Goal: Contribute content

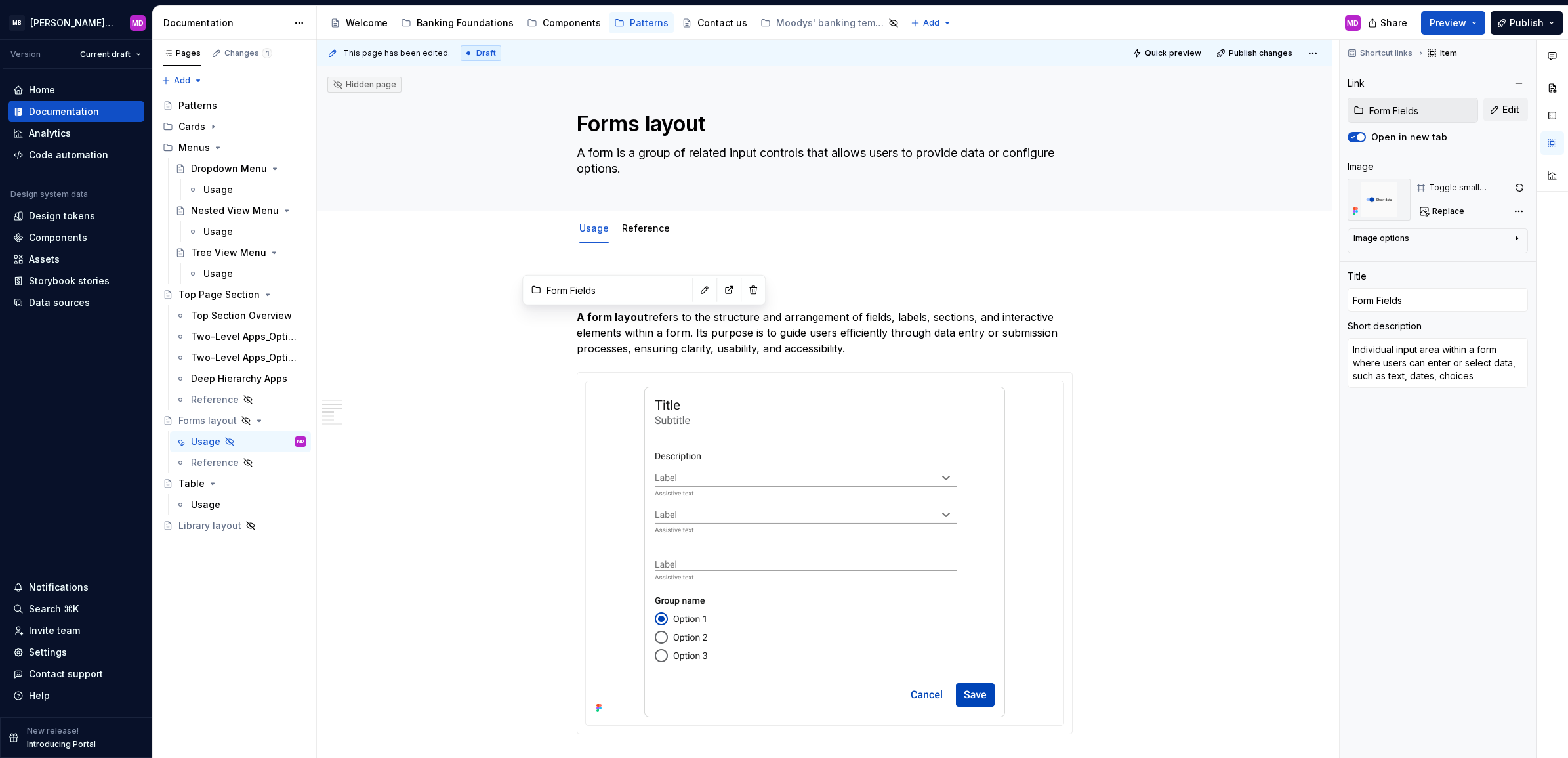
scroll to position [490, 0]
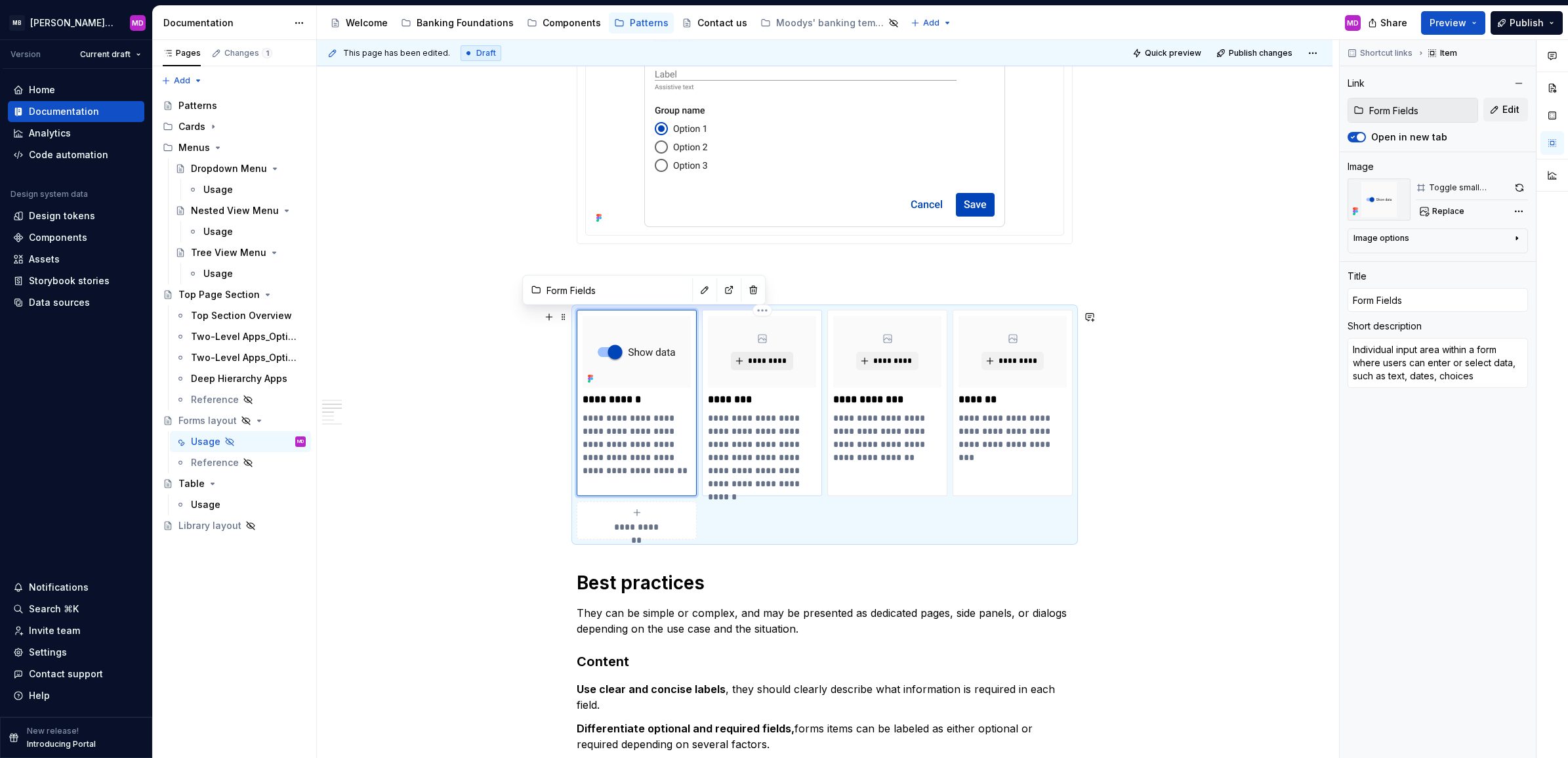
type input "Checkboxes"
type textarea "*"
type input "Checkboxes"
click at [770, 358] on span "*********" at bounding box center [767, 361] width 40 height 11
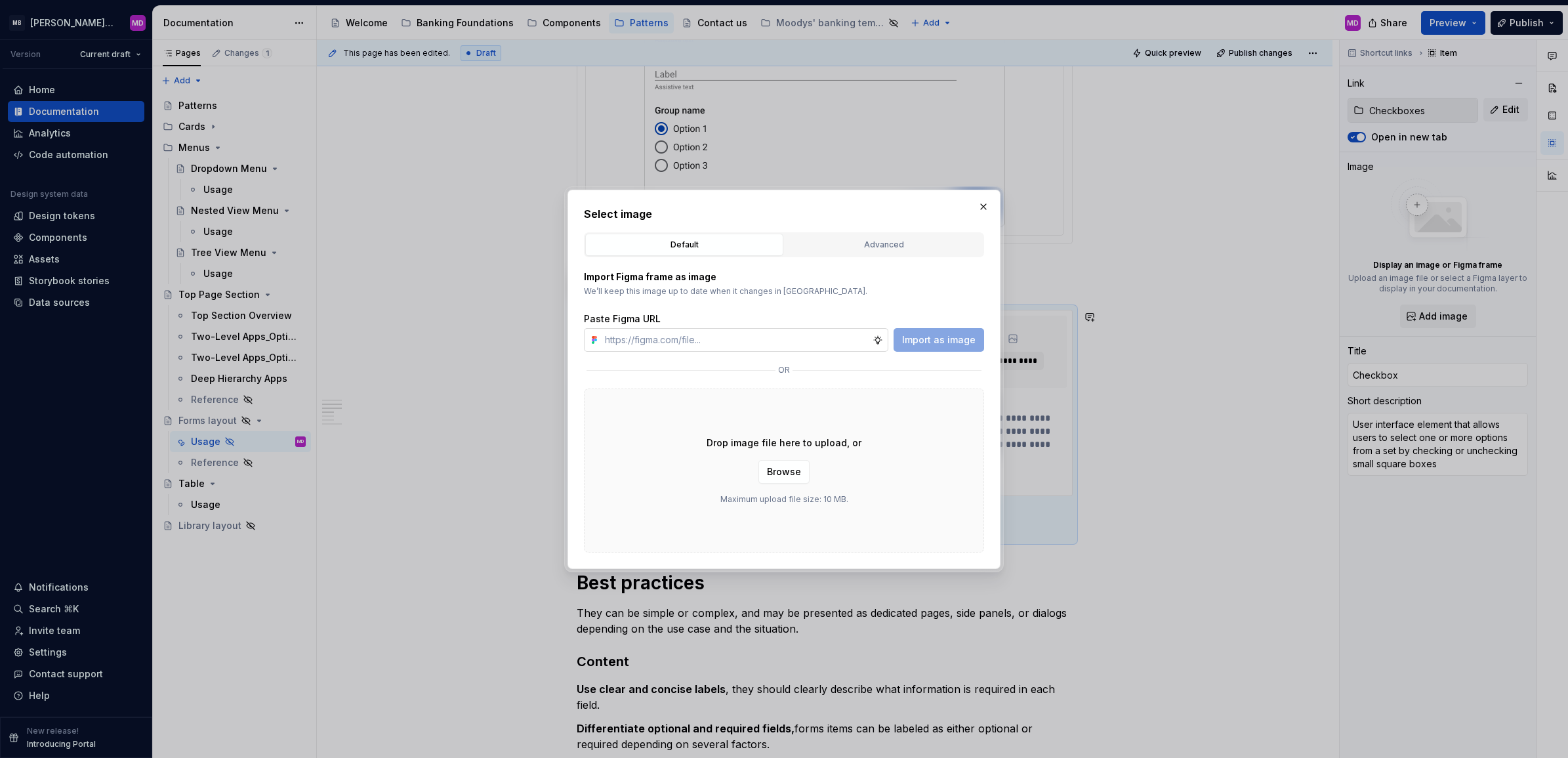
type textarea "*"
drag, startPoint x: 743, startPoint y: 341, endPoint x: 974, endPoint y: 353, distance: 231.3
click at [743, 341] on input "text" at bounding box center [736, 340] width 273 height 24
paste input "[URL][DOMAIN_NAME]"
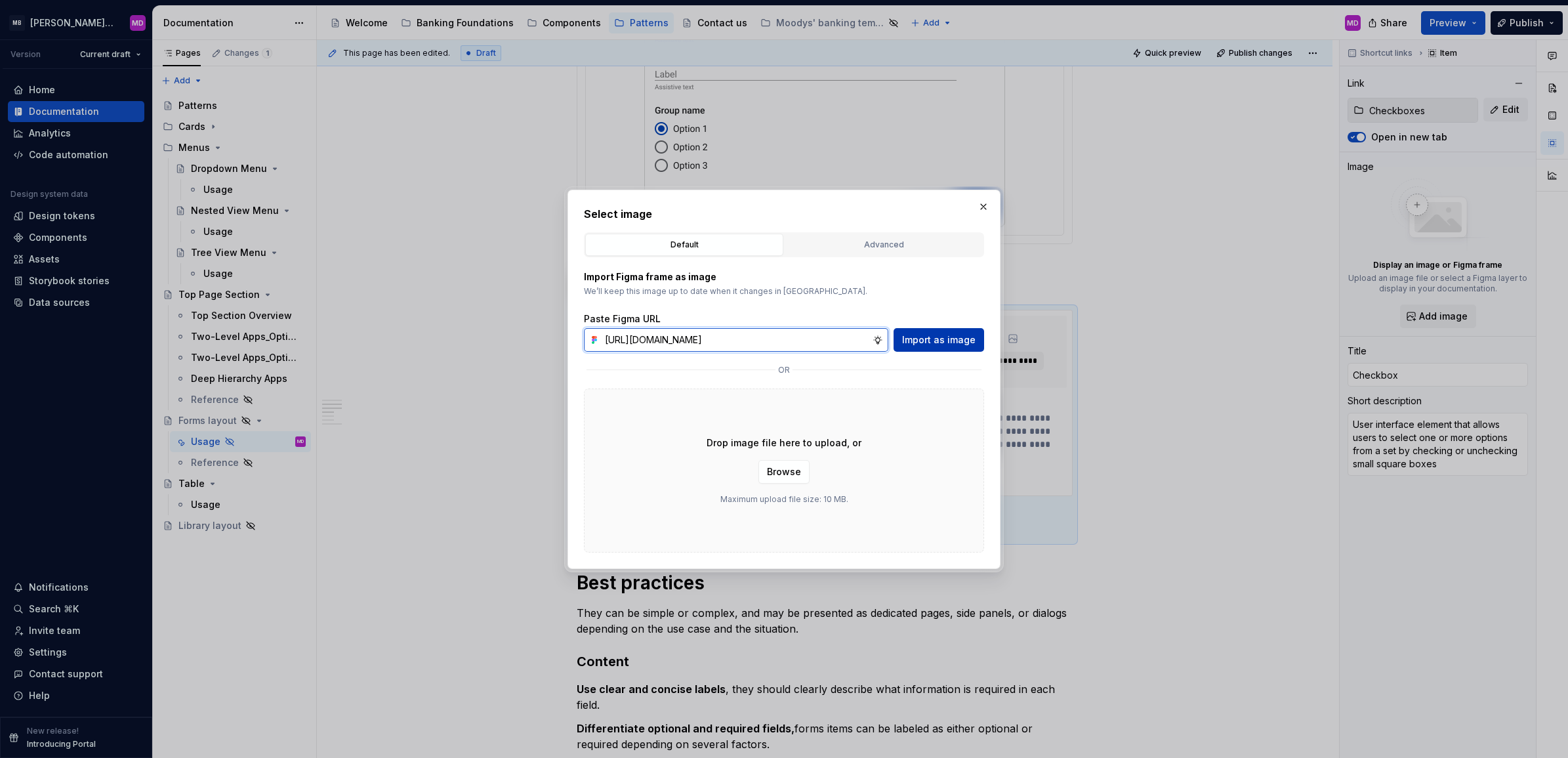
type input "[URL][DOMAIN_NAME]"
click at [916, 333] on span "Import as image" at bounding box center [939, 339] width 74 height 13
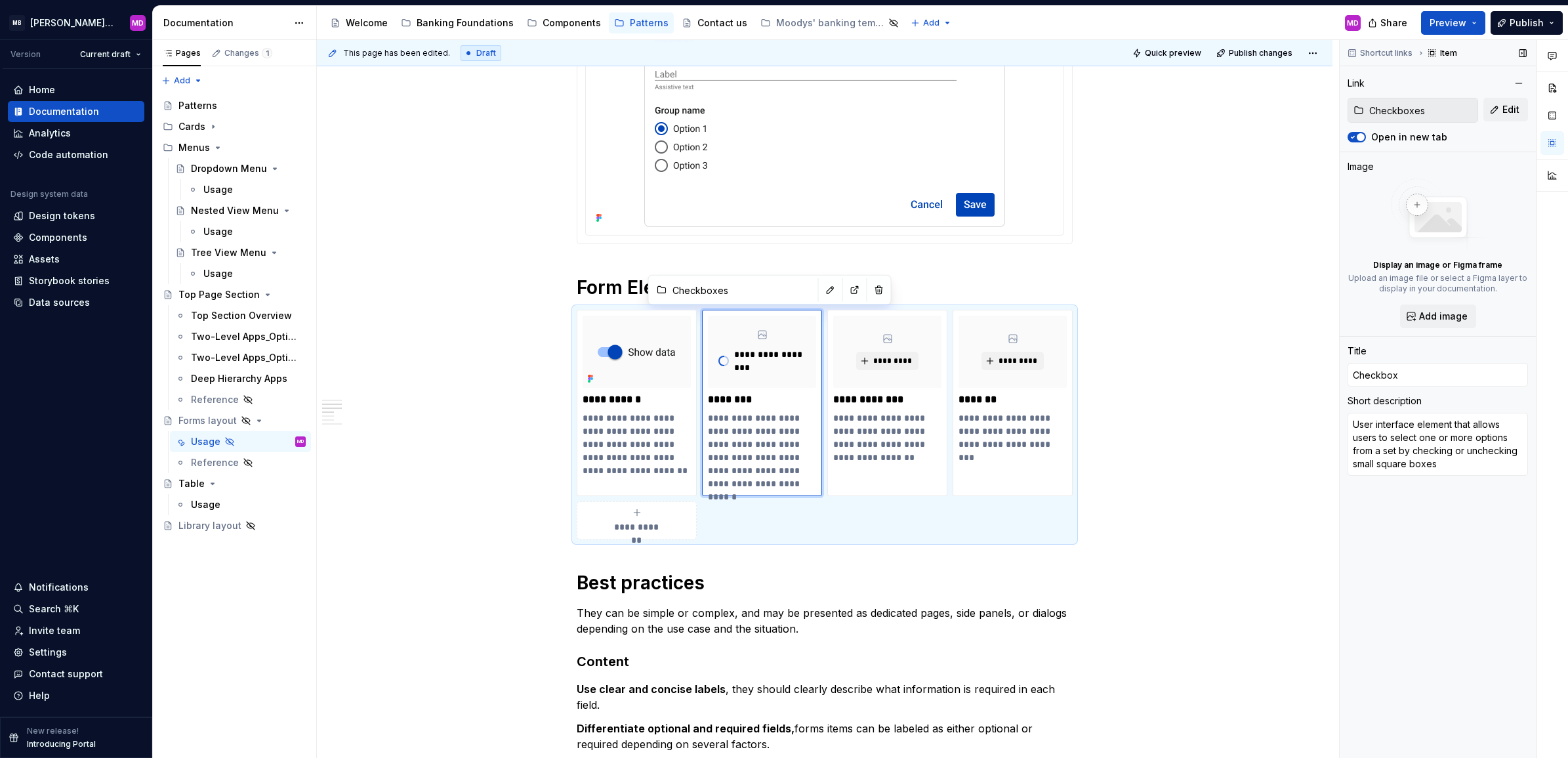
type textarea "*"
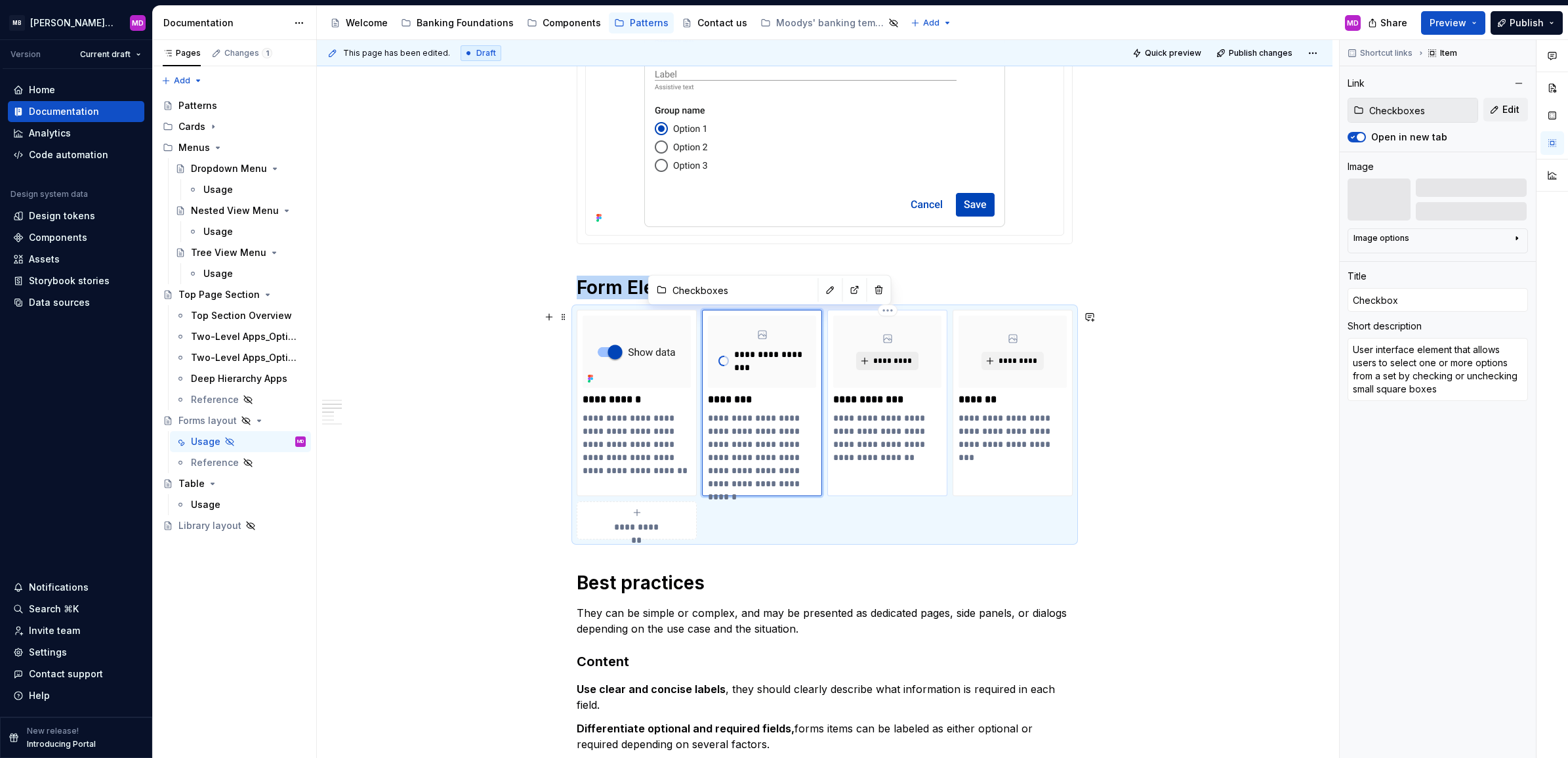
type input "Radio Buttons"
type textarea "*"
type input "Radio Buttons"
click at [897, 361] on span "*********" at bounding box center [892, 361] width 40 height 11
type textarea "*"
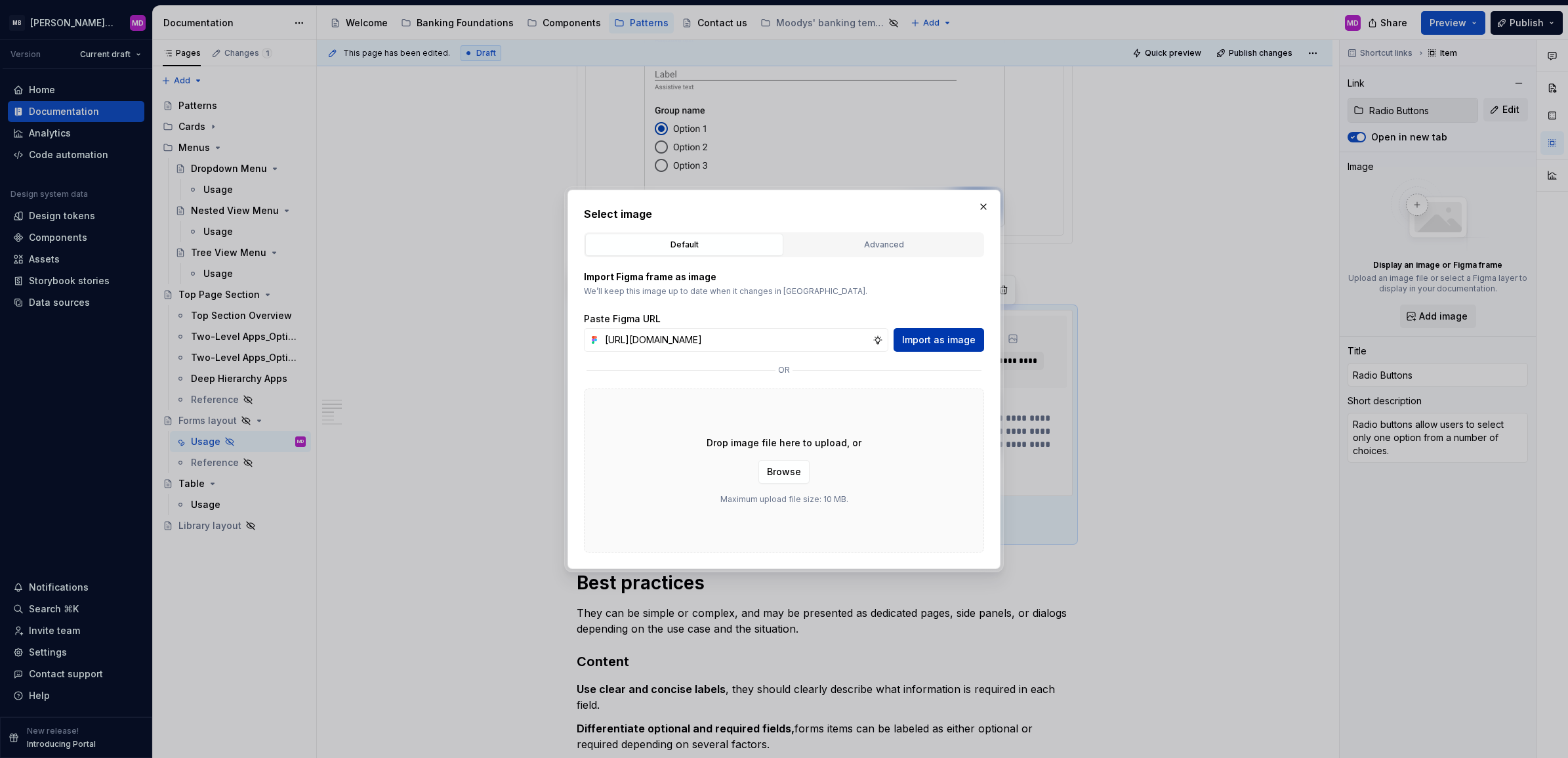
type input "[URL][DOMAIN_NAME]"
click at [944, 343] on span "Import as image" at bounding box center [939, 339] width 74 height 13
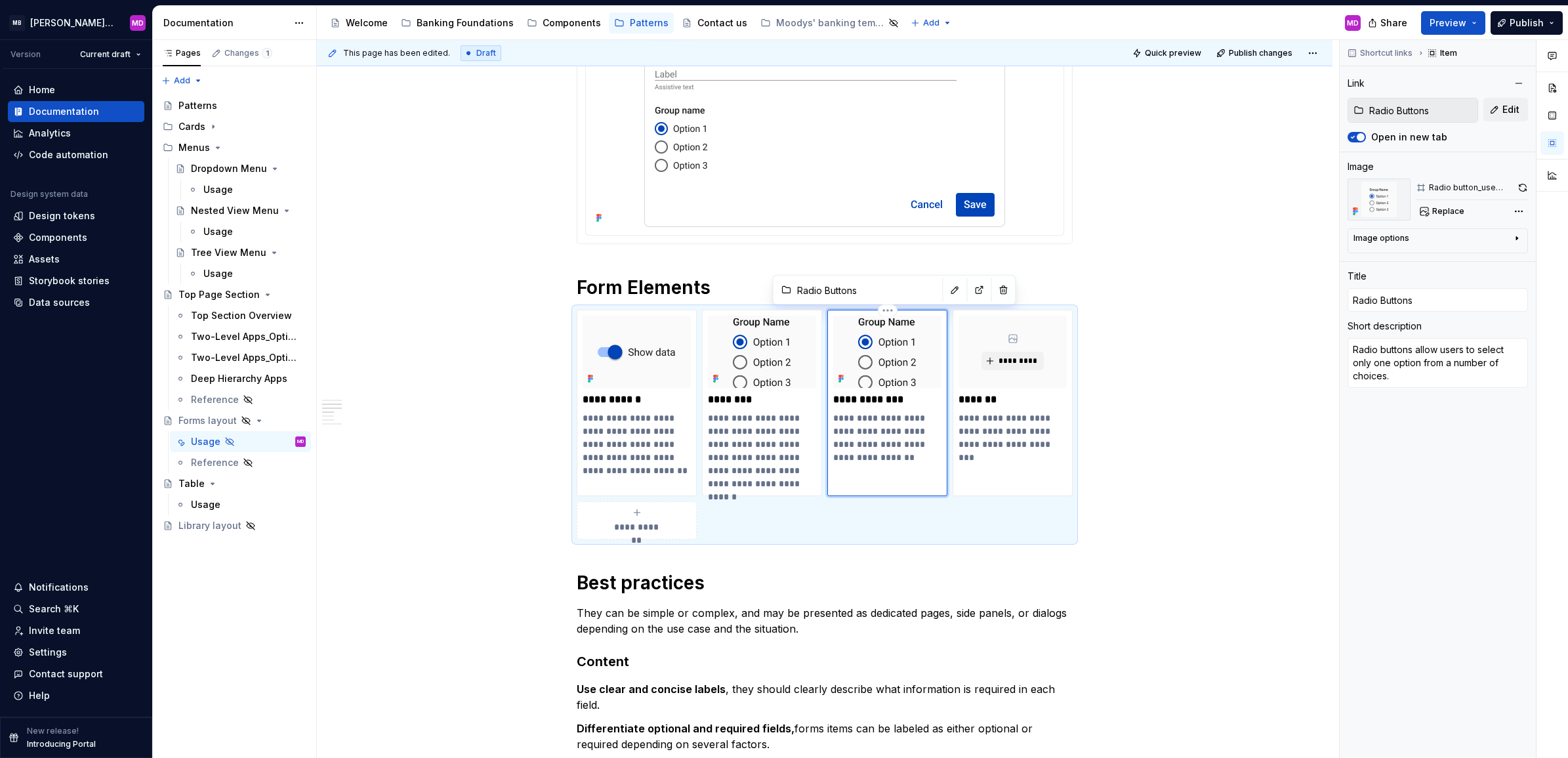
type textarea "*"
click at [1015, 362] on span "*********" at bounding box center [1018, 361] width 40 height 11
type input "Toggles"
type textarea "*"
type input "Toggles"
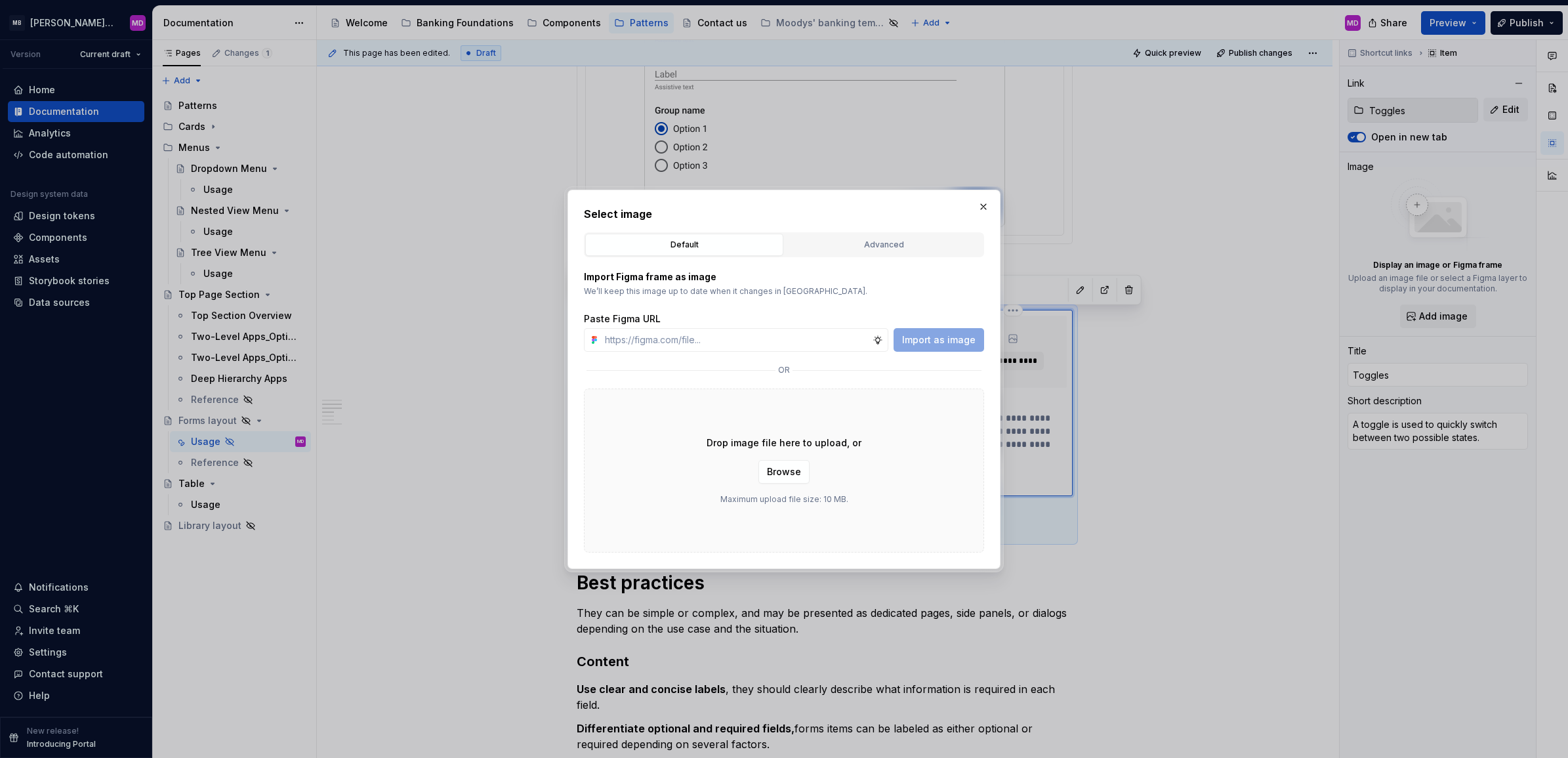
type textarea "*"
type input "[URL][DOMAIN_NAME]"
click at [933, 336] on span "Import as image" at bounding box center [939, 339] width 74 height 13
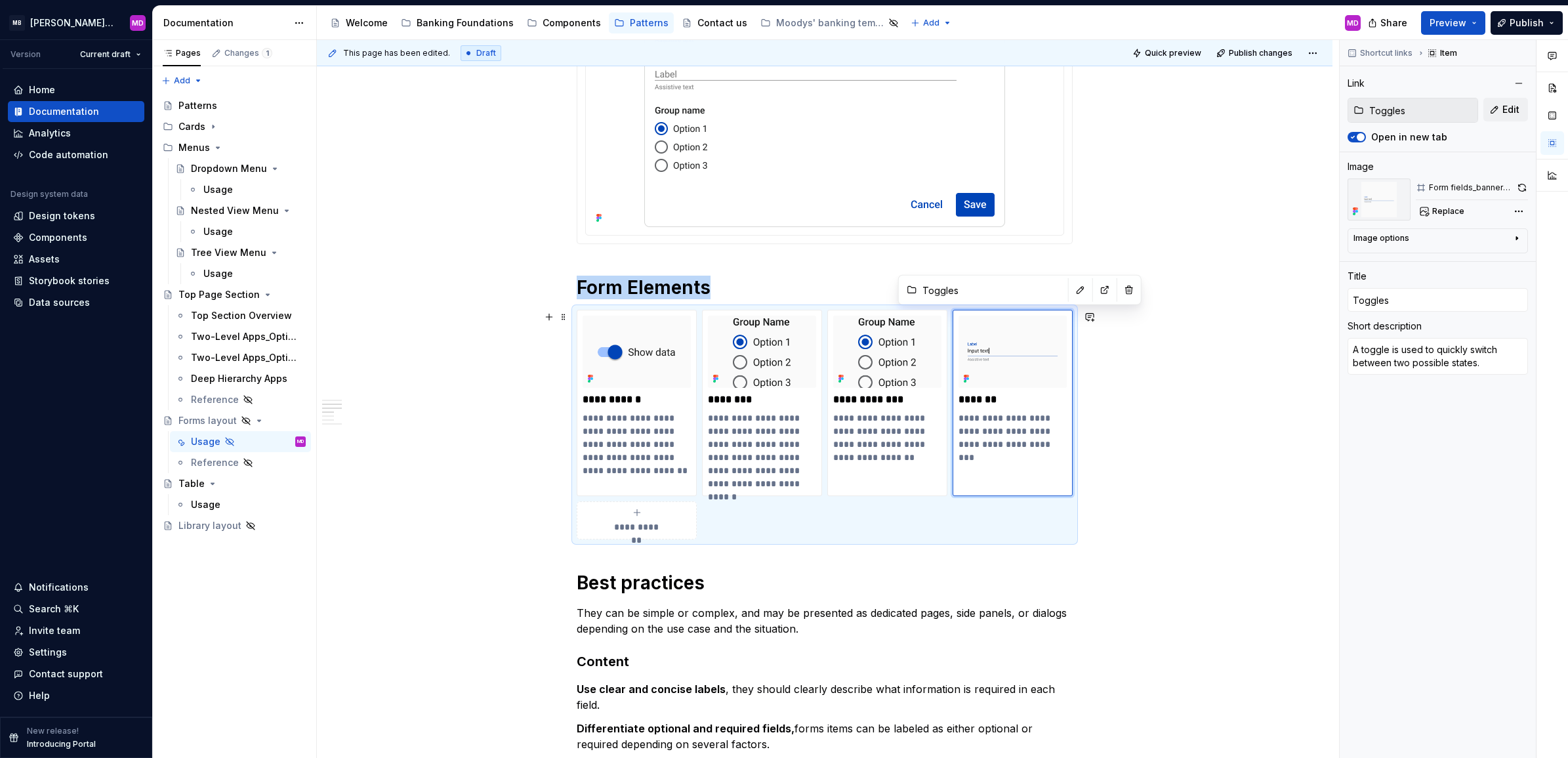
click at [1166, 52] on span "Quick preview" at bounding box center [1173, 53] width 56 height 11
type textarea "*"
drag, startPoint x: 642, startPoint y: 434, endPoint x: 670, endPoint y: 440, distance: 28.6
click at [642, 434] on p "**********" at bounding box center [637, 444] width 108 height 66
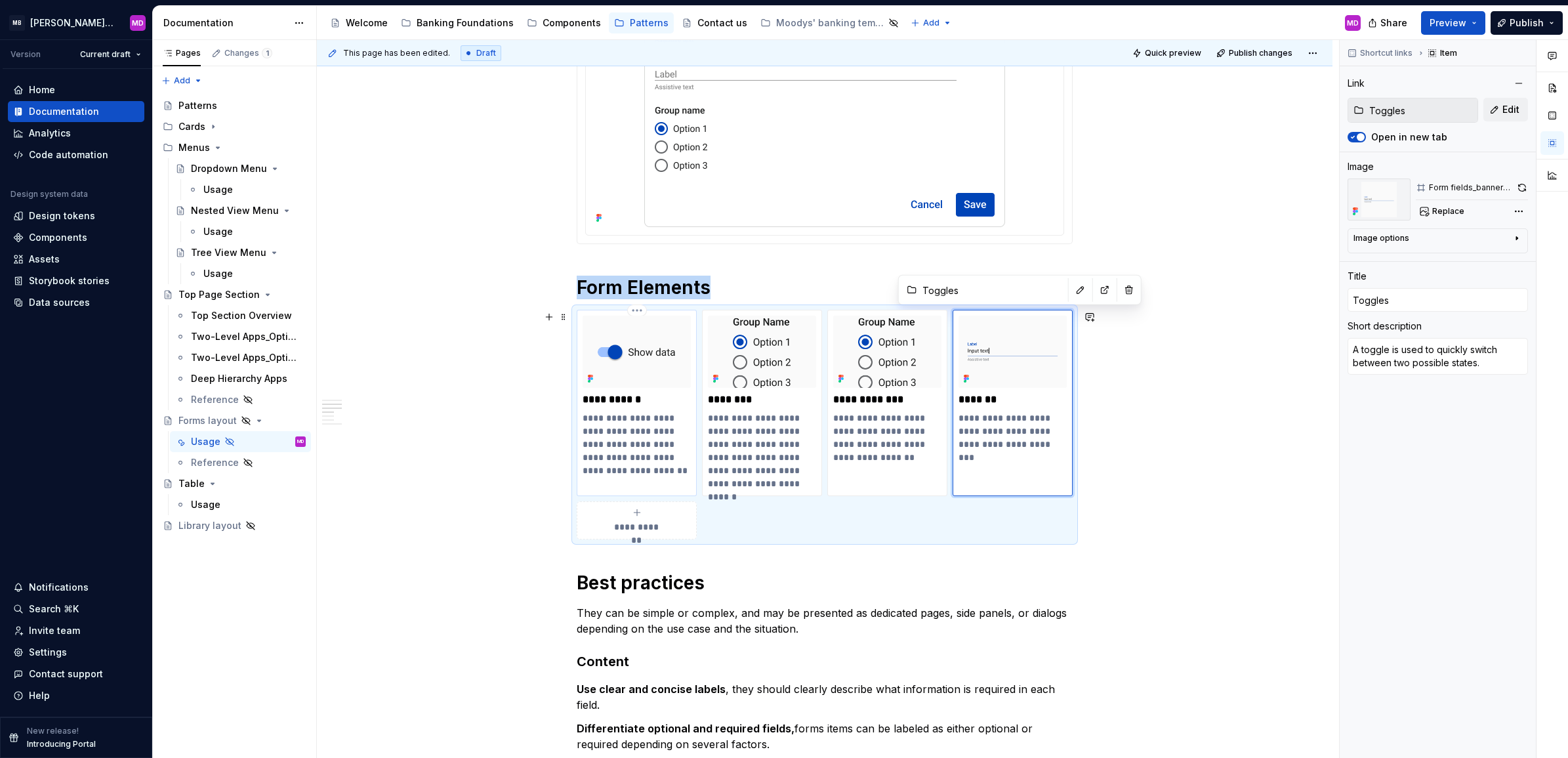
type input "Form Fields"
type textarea "*"
type input "Form Fields"
type textarea "Individual input area within a form where users can enter or select data, such …"
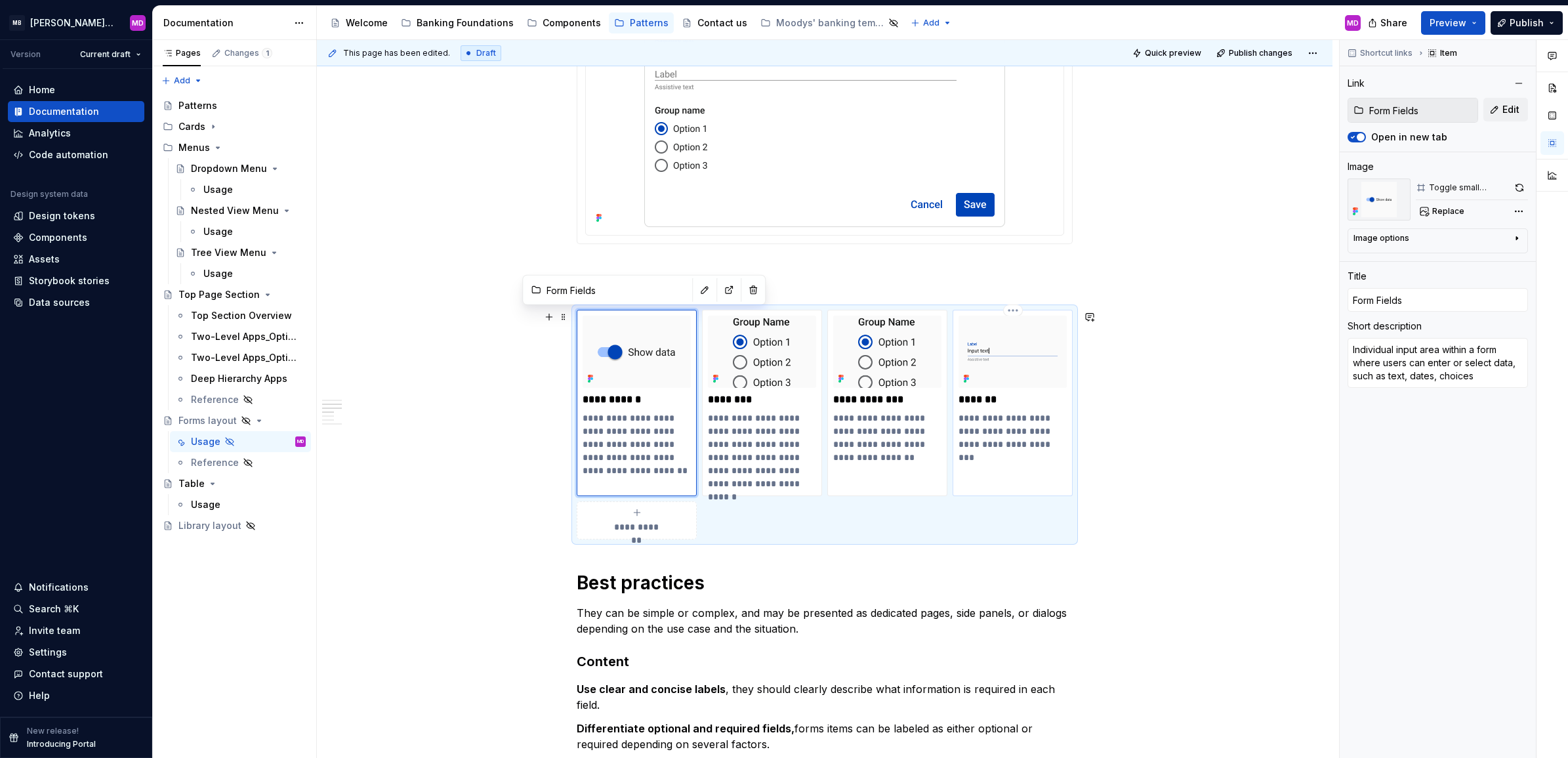
click at [1014, 431] on p "**********" at bounding box center [1013, 431] width 108 height 39
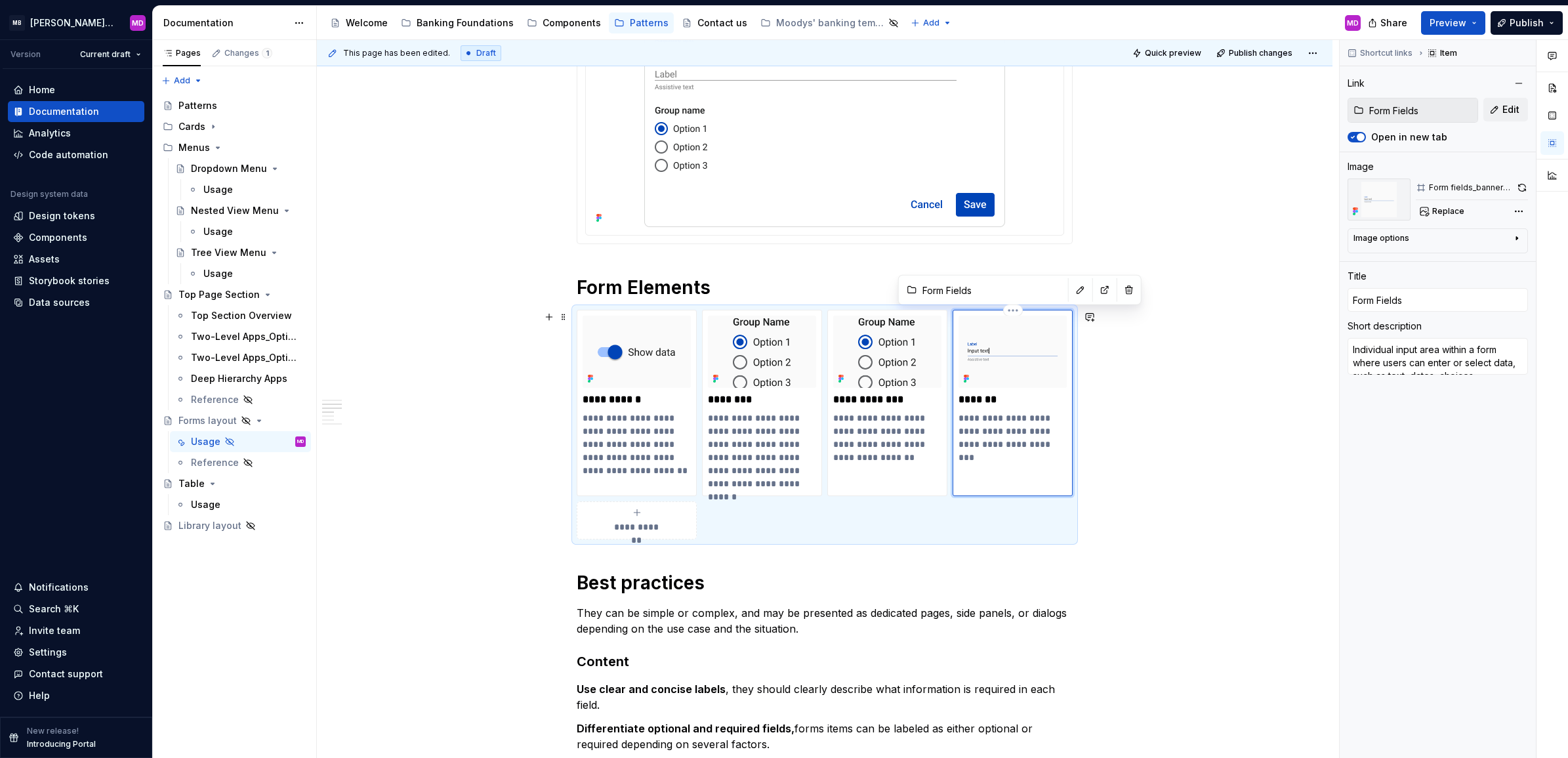
type input "Toggles"
type textarea "*"
type input "Toggles"
type textarea "A toggle is used to quickly switch between two possible states."
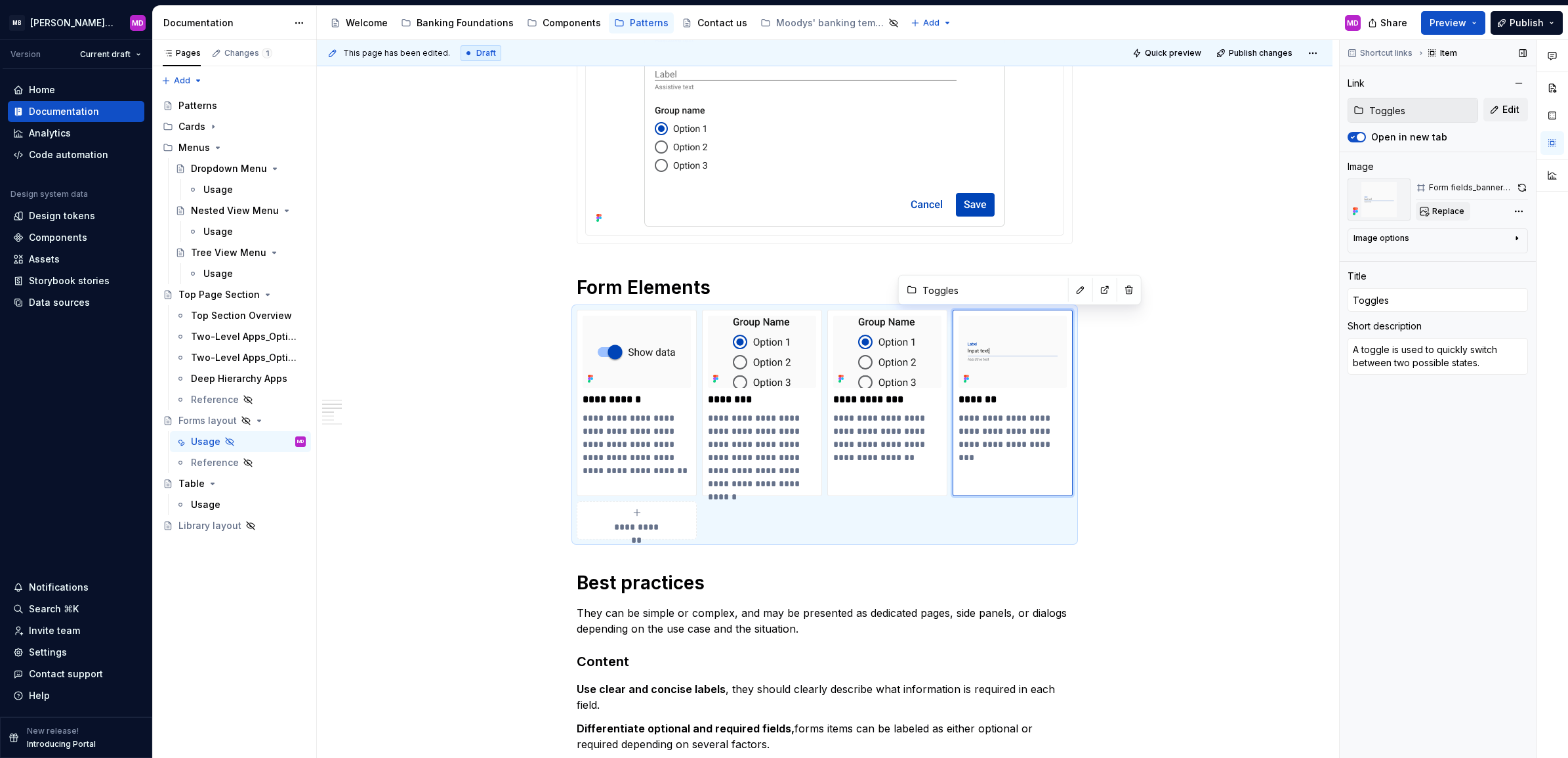
click at [1442, 207] on span "Replace" at bounding box center [1449, 211] width 33 height 11
type textarea "*"
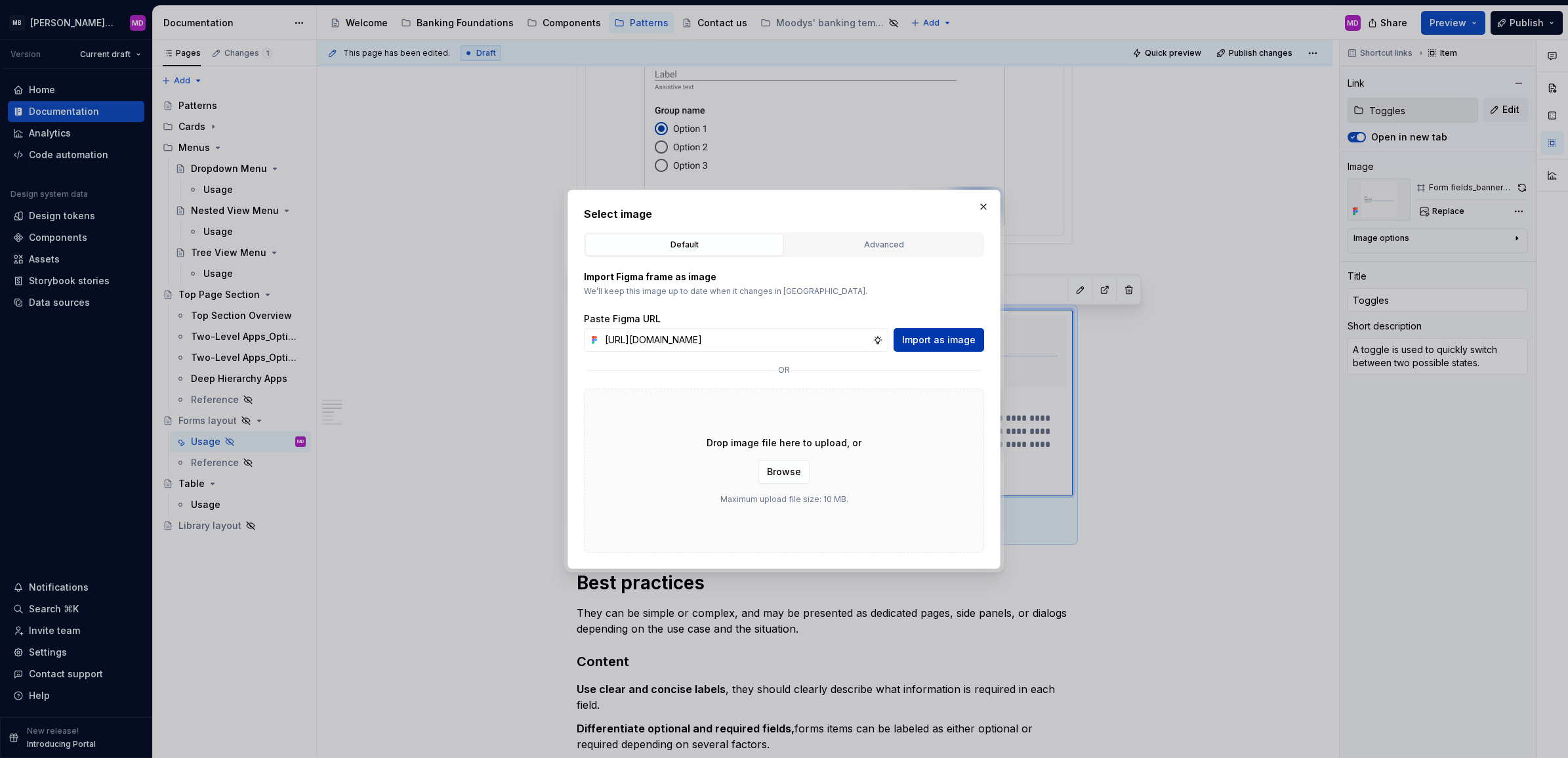
scroll to position [0, 332]
type input "[URL][DOMAIN_NAME]"
click at [950, 336] on span "Import as image" at bounding box center [939, 339] width 74 height 13
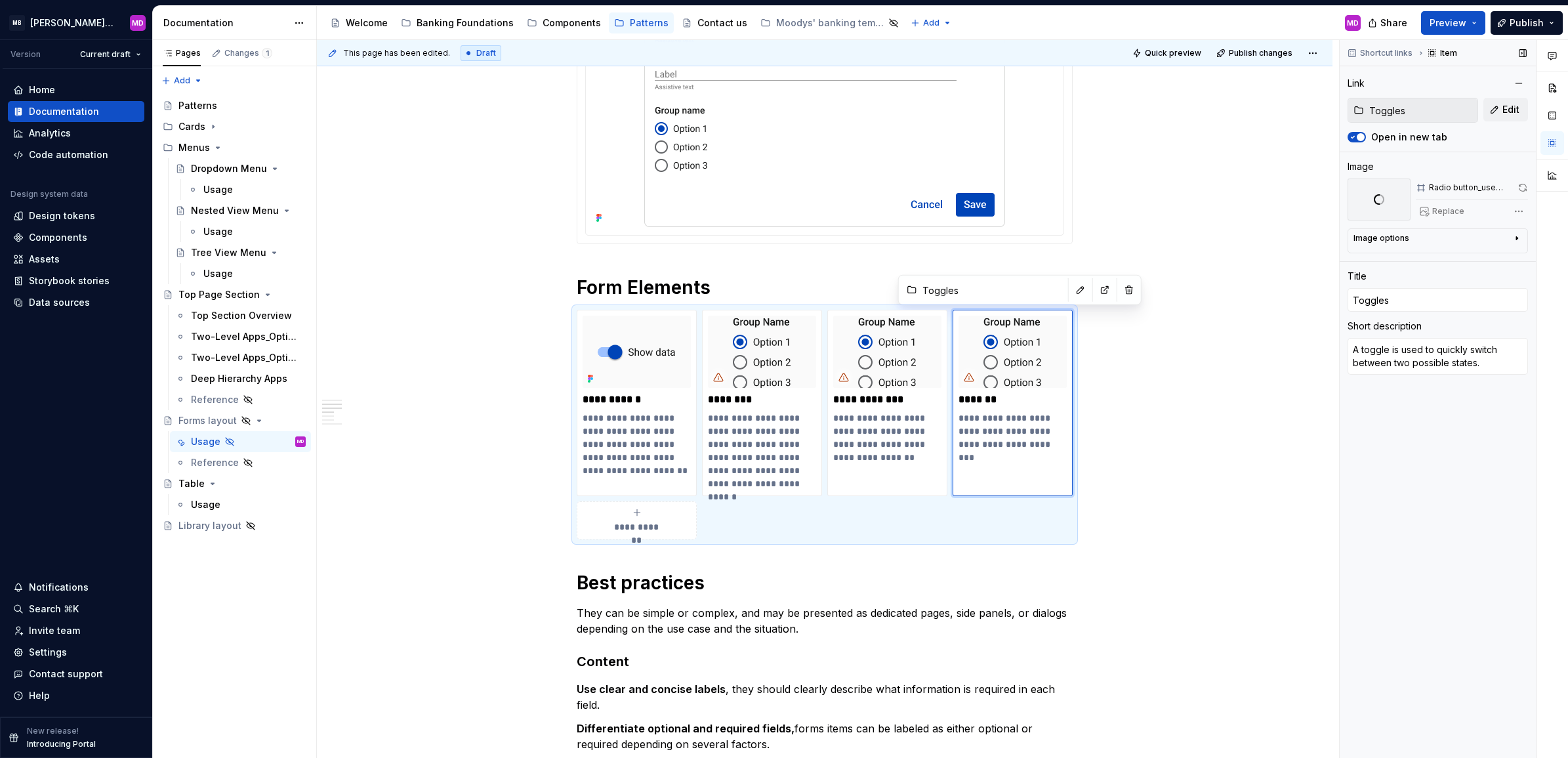
type textarea "*"
click at [630, 434] on p "**********" at bounding box center [637, 444] width 108 height 66
type input "Form Fields"
type textarea "*"
type input "Form Fields"
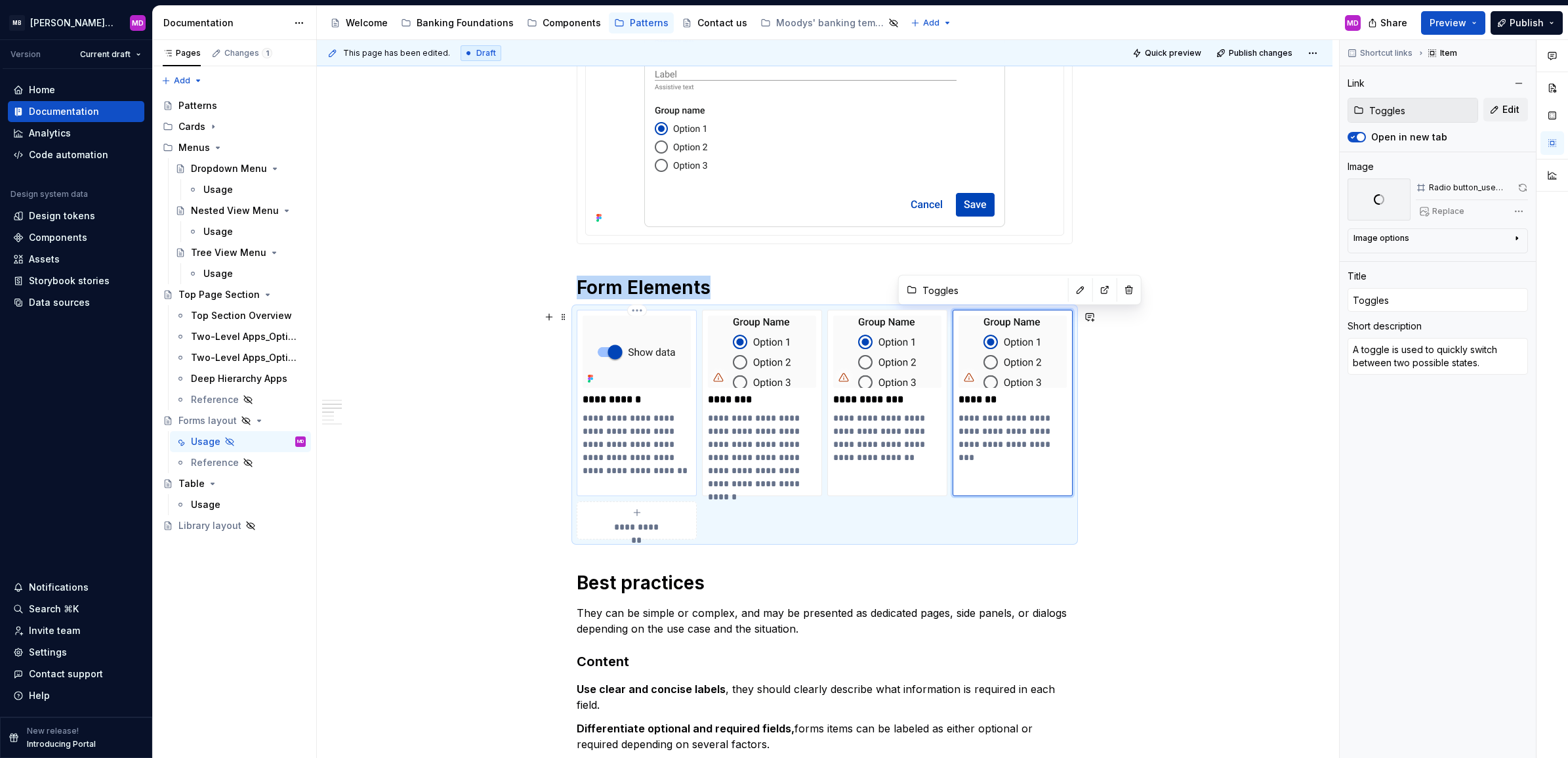
type input "Form Fields"
type textarea "Individual input area within a form where users can enter or select data, such …"
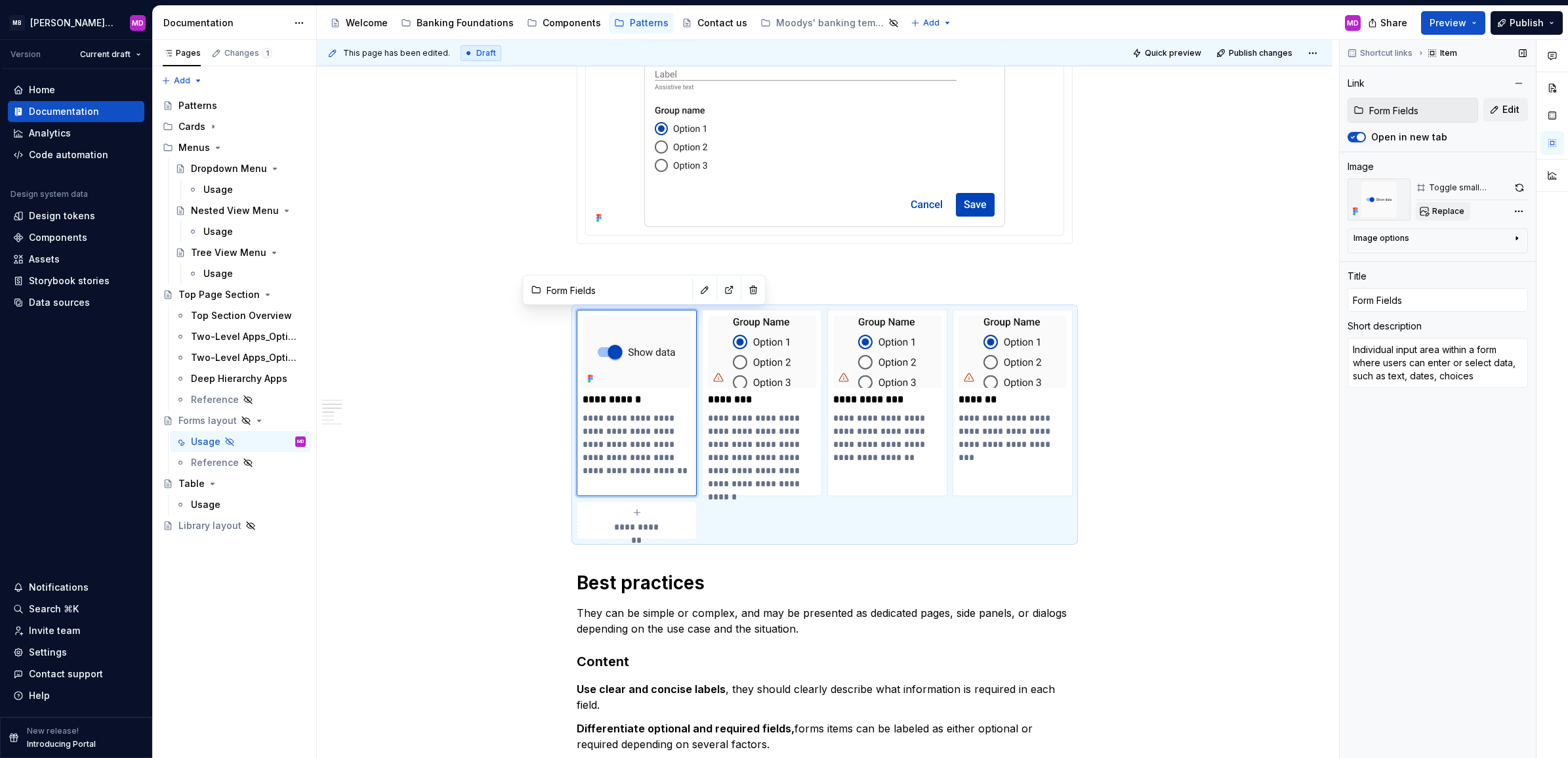
click at [1456, 212] on span "Replace" at bounding box center [1449, 211] width 33 height 11
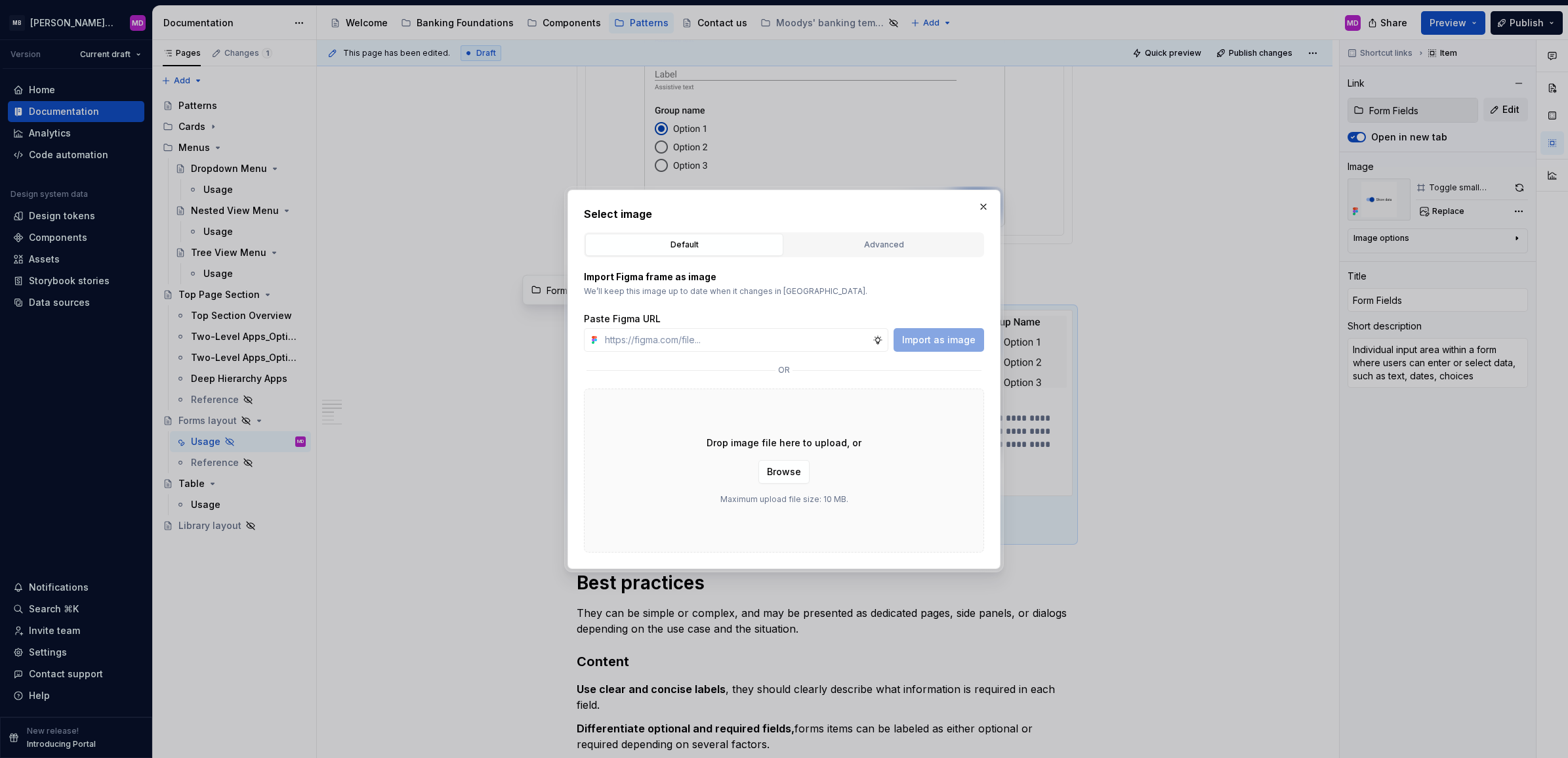
type textarea "*"
type input "[URL][DOMAIN_NAME]"
type textarea "*"
type input "[URL][DOMAIN_NAME]"
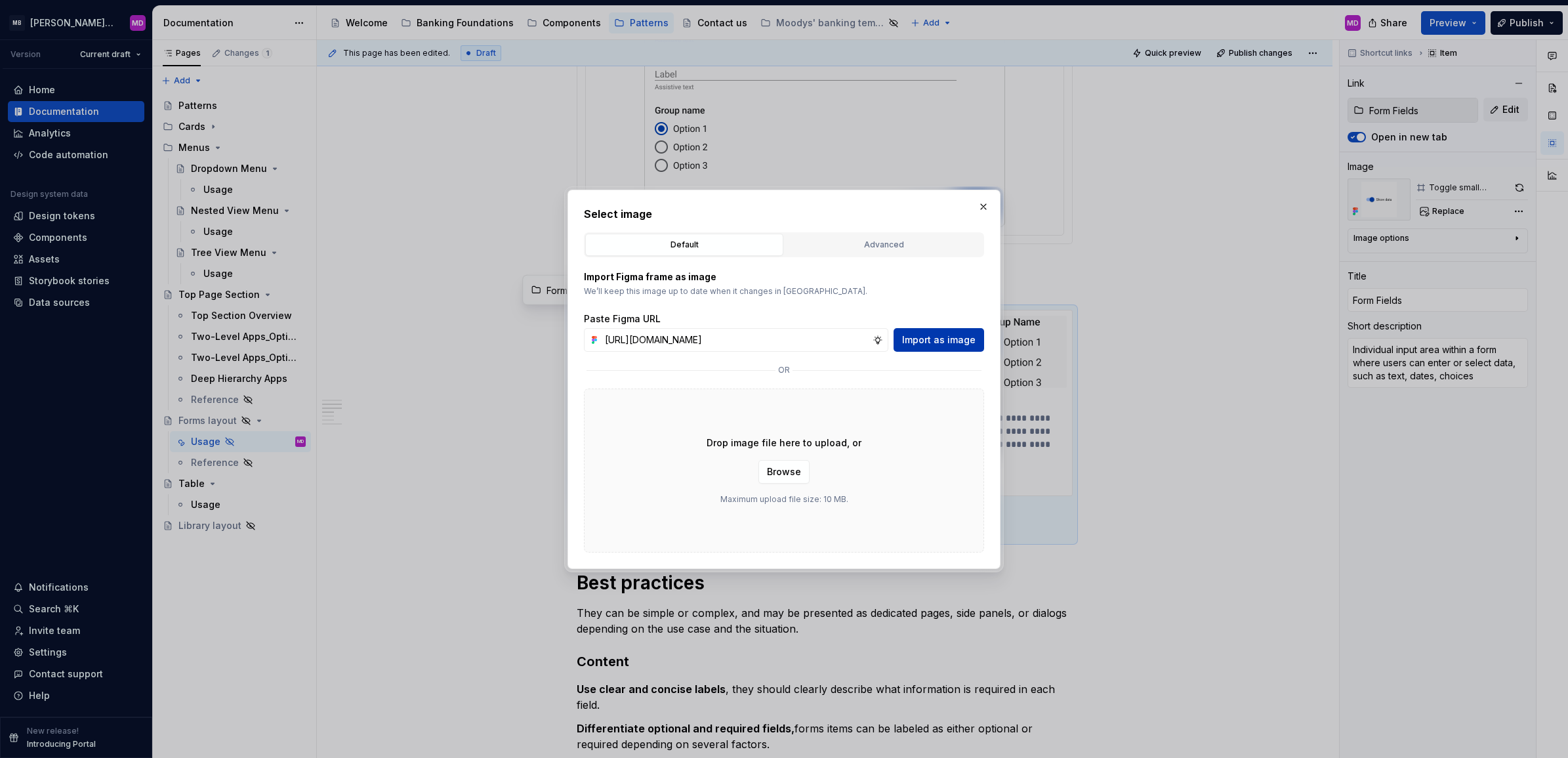
click at [913, 346] on span "Import as image" at bounding box center [939, 339] width 74 height 13
type textarea "*"
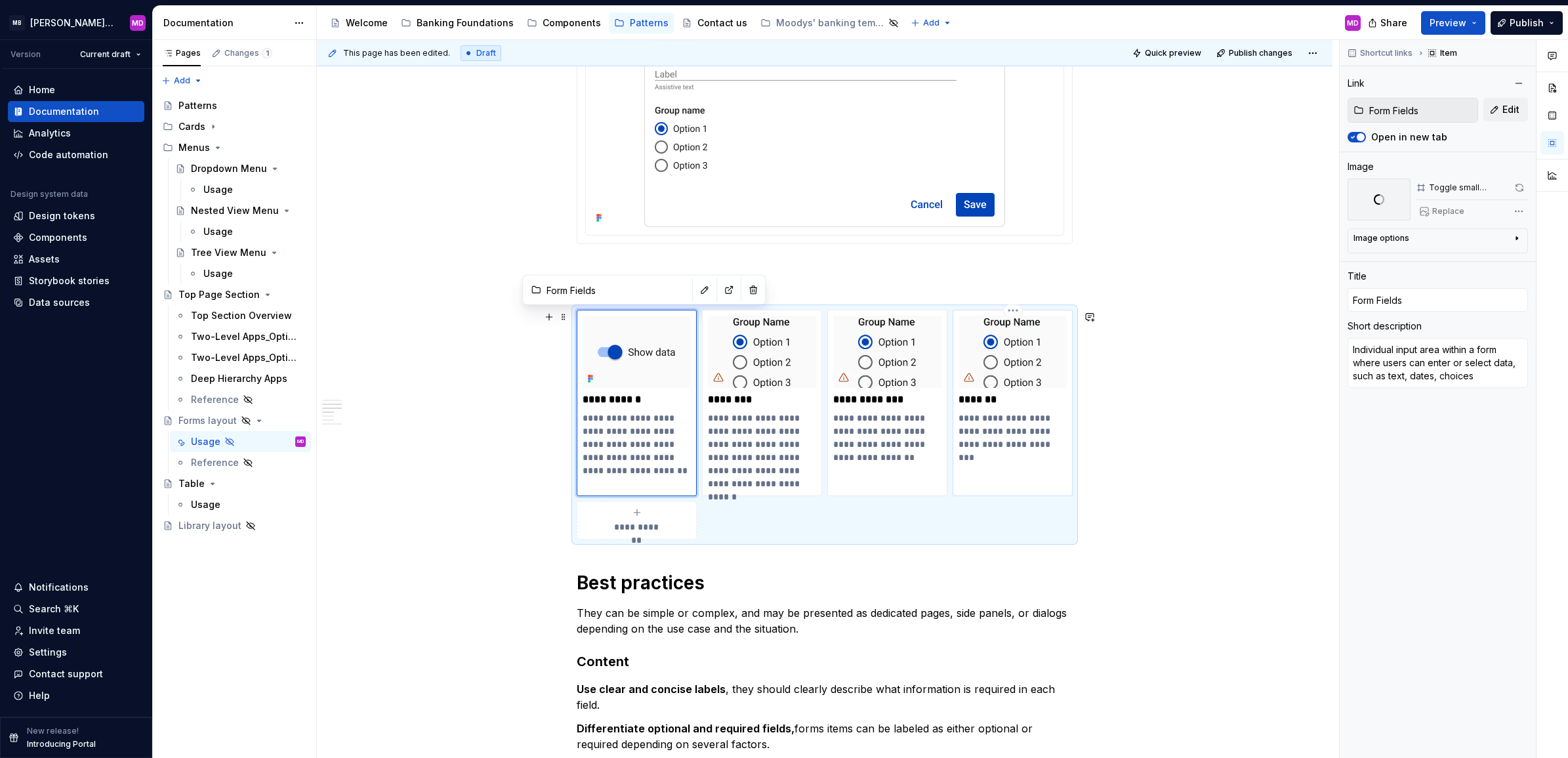
click at [999, 419] on p "**********" at bounding box center [1013, 431] width 108 height 39
type input "Toggles"
type textarea "*"
type input "Toggles"
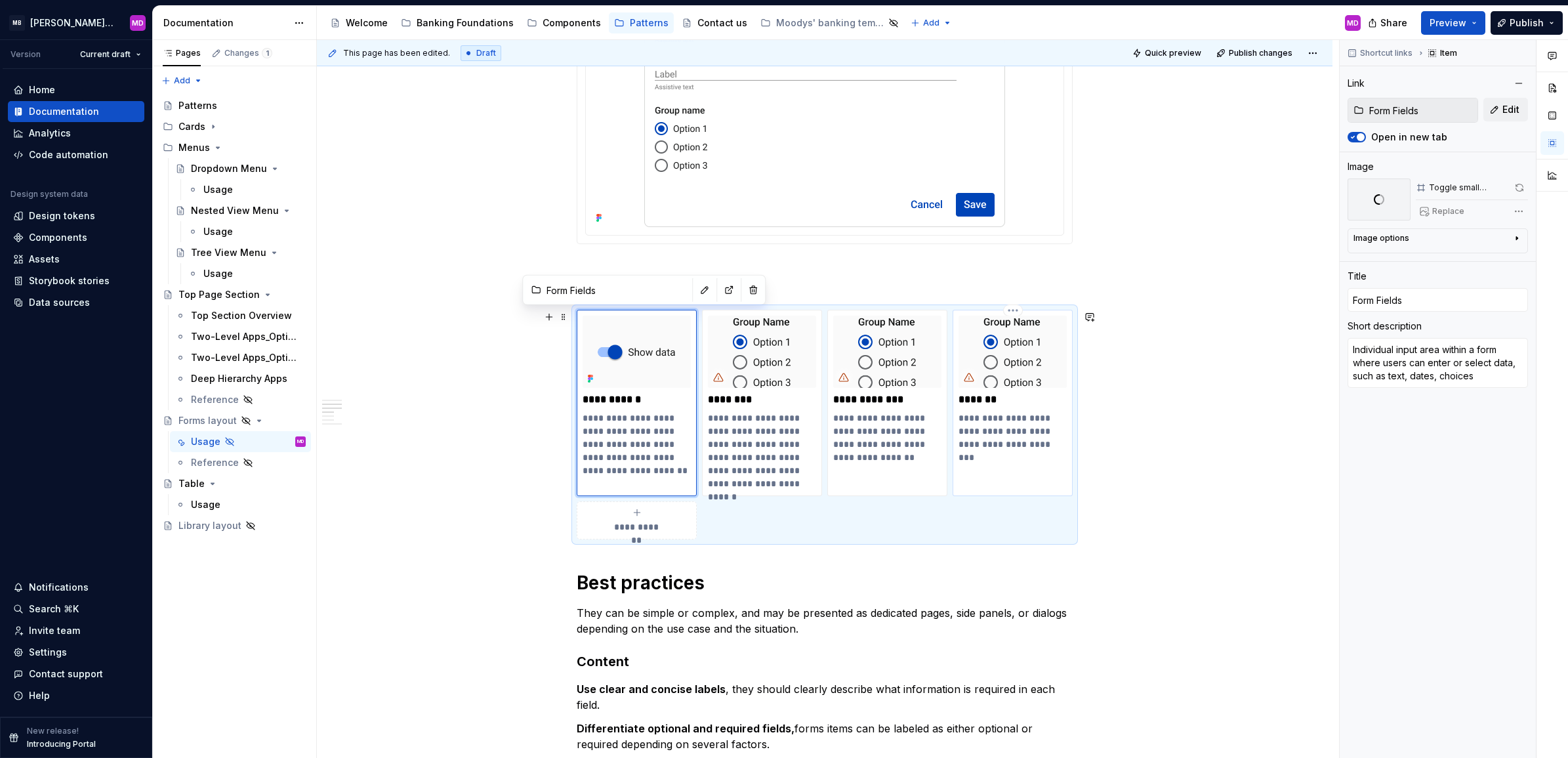
type textarea "A toggle is used to quickly switch between two possible states."
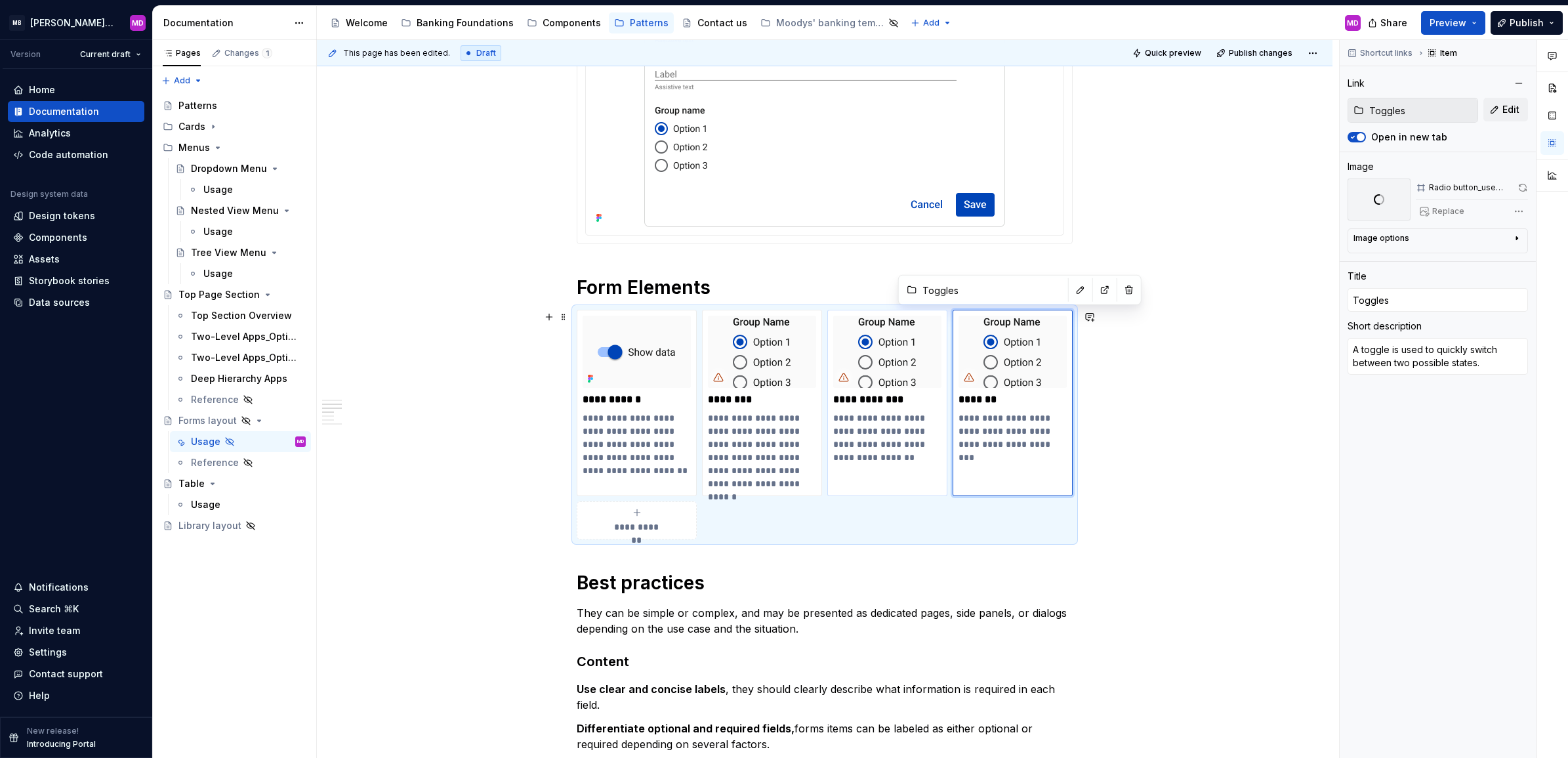
type textarea "*"
click at [892, 435] on p "**********" at bounding box center [888, 437] width 108 height 52
type input "Radio Buttons"
type textarea "*"
type input "Radio Buttons"
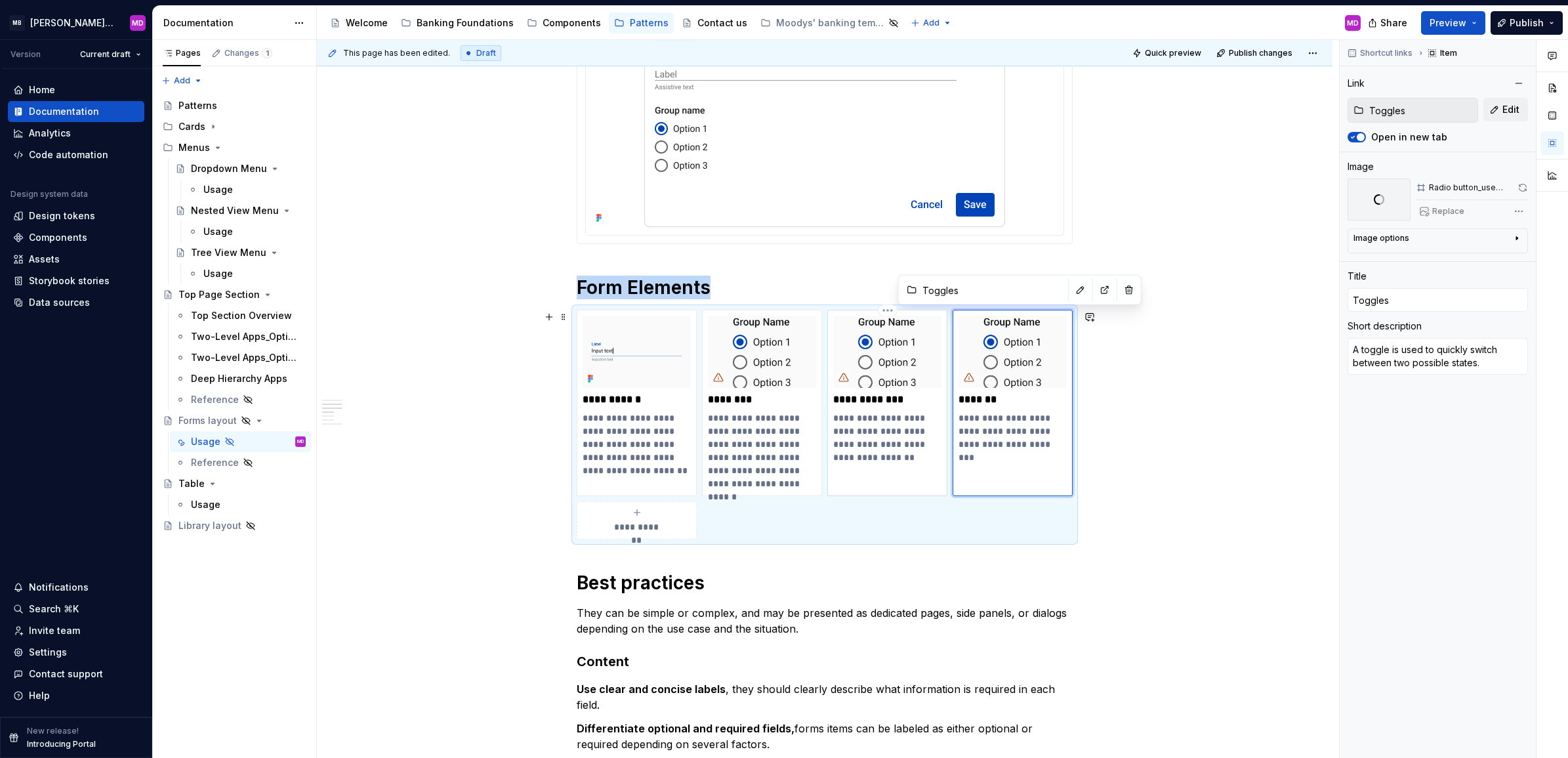
type input "Radio Buttons"
type textarea "Radio buttons allow users to select only one option from a number of choices."
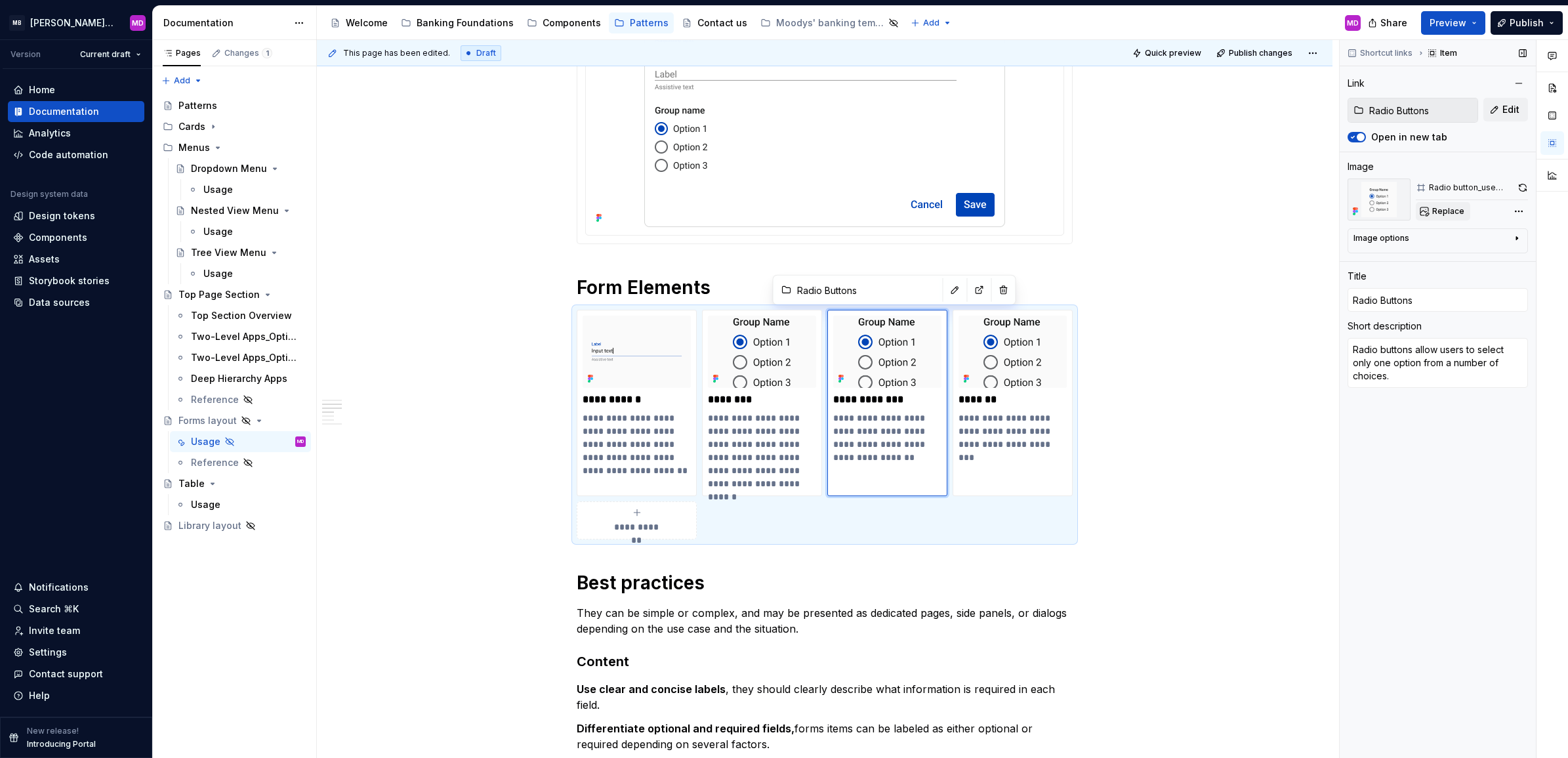
click at [1435, 207] on span "Replace" at bounding box center [1449, 211] width 33 height 11
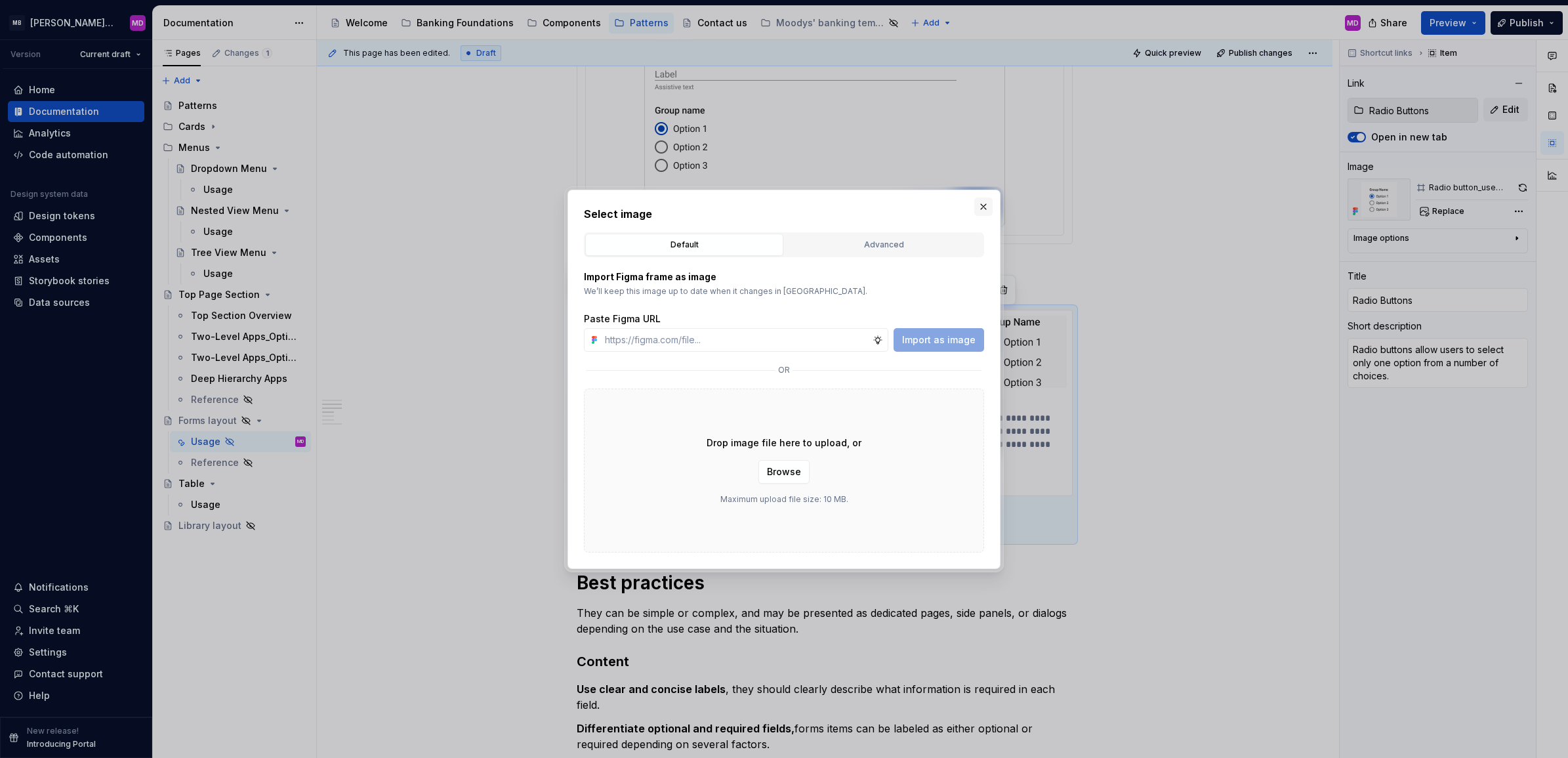
click at [985, 205] on button "button" at bounding box center [983, 206] width 19 height 19
type textarea "*"
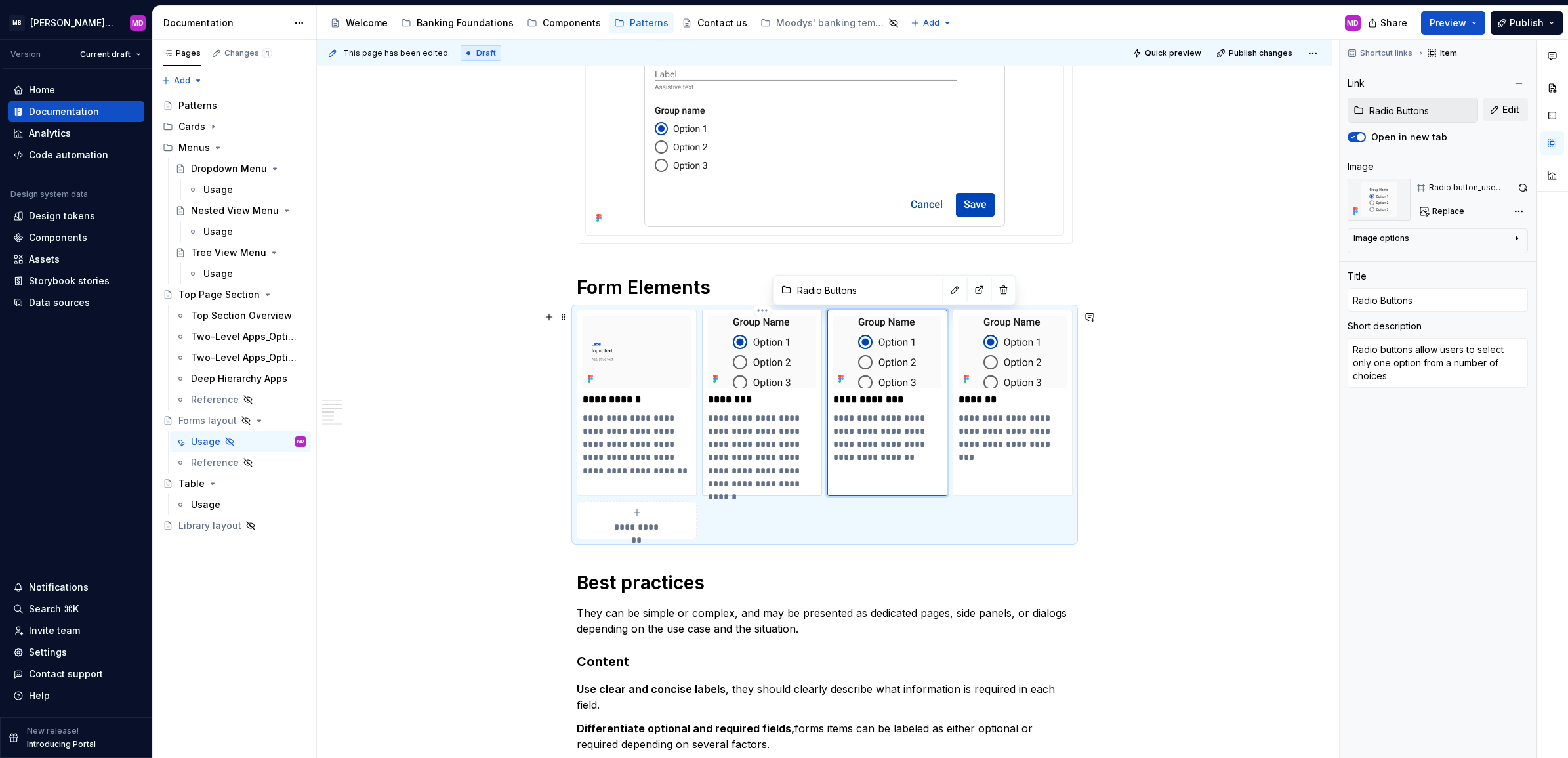
click at [765, 431] on p "**********" at bounding box center [762, 450] width 108 height 79
type input "Checkboxes"
type textarea "*"
type input "Checkboxes"
type input "Checkbox"
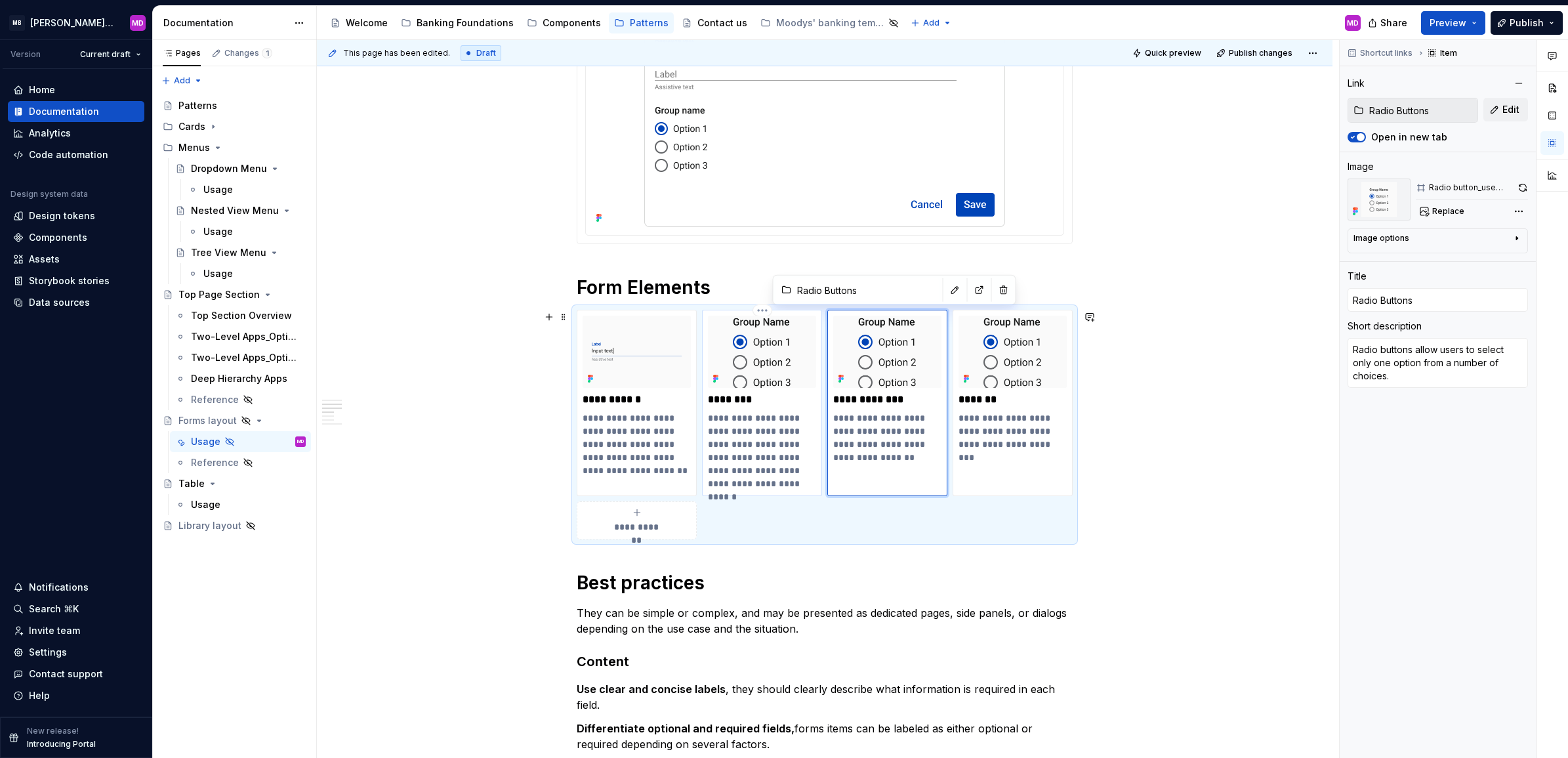
type textarea "User interface element that allows users to select one or more options from a s…"
click at [1452, 209] on span "Replace" at bounding box center [1449, 211] width 33 height 11
type textarea "*"
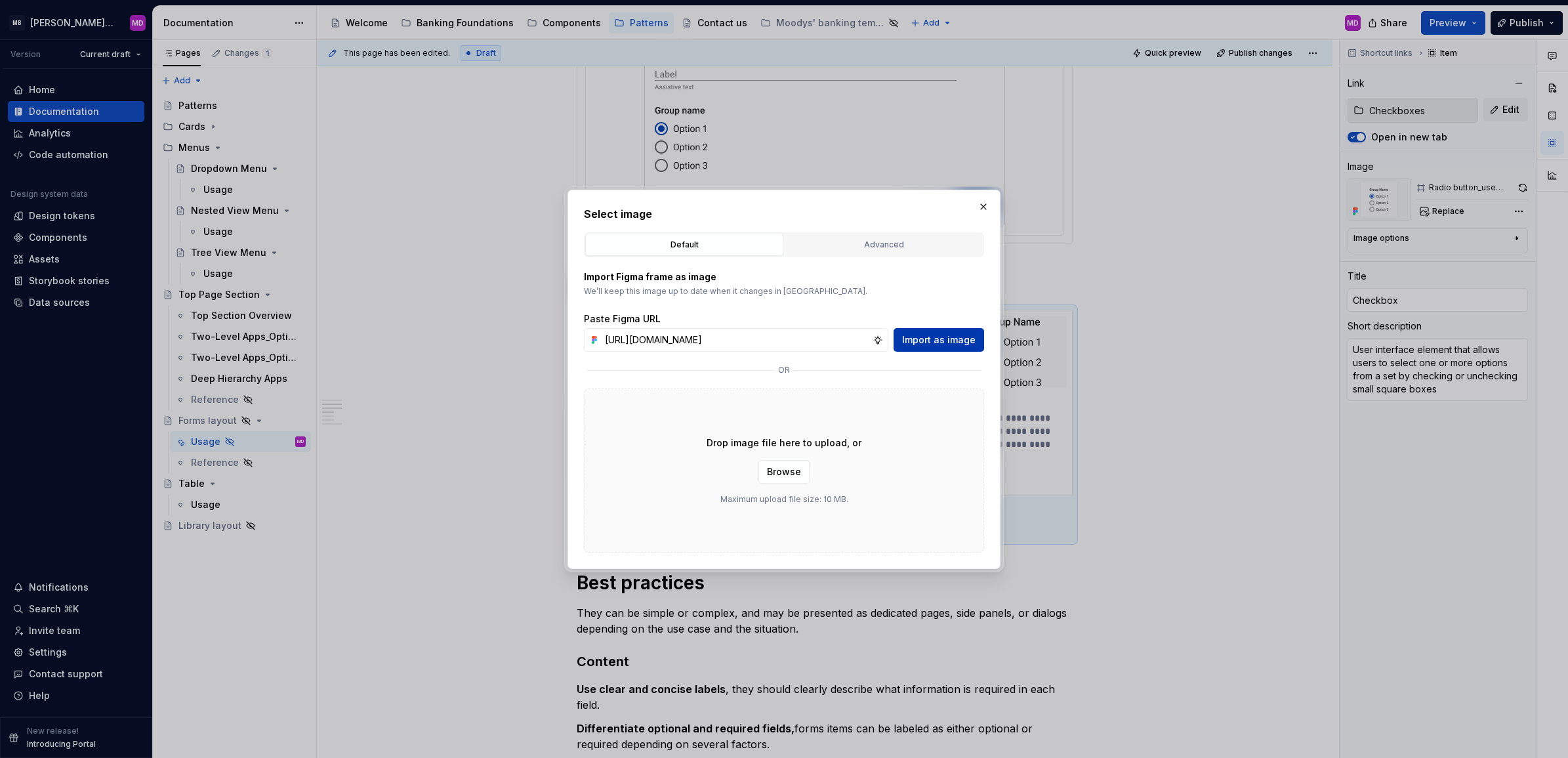
scroll to position [0, 332]
type input "[URL][DOMAIN_NAME]"
click at [952, 336] on span "Import as image" at bounding box center [939, 339] width 74 height 13
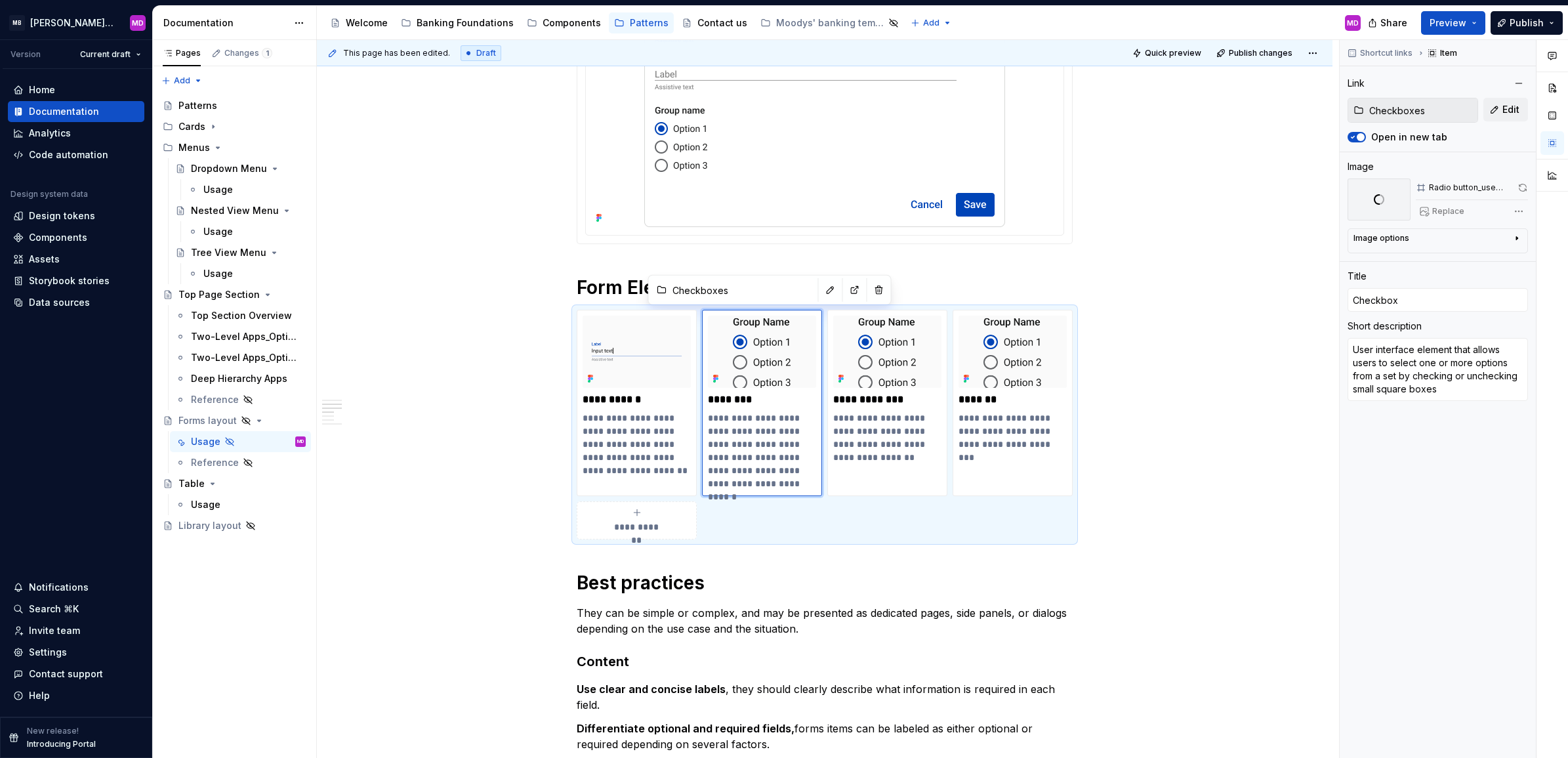
type textarea "*"
click at [909, 421] on p "**********" at bounding box center [888, 437] width 108 height 52
type input "Radio Buttons"
type textarea "*"
type input "Radio Buttons"
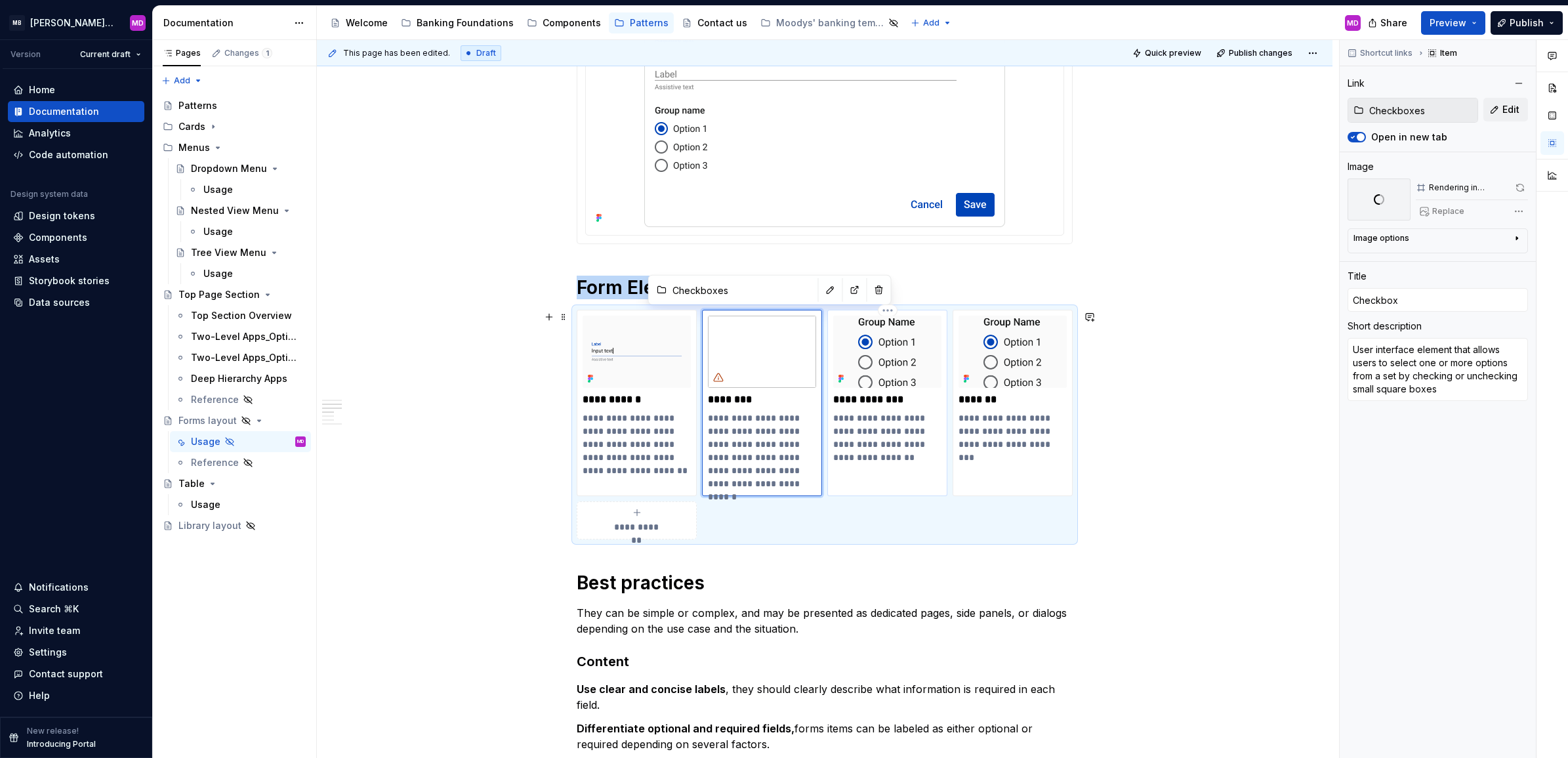
type input "Radio Buttons"
type textarea "Radio buttons allow users to select only one option from a number of choices."
click at [1452, 210] on span "Replace" at bounding box center [1449, 211] width 33 height 11
type textarea "*"
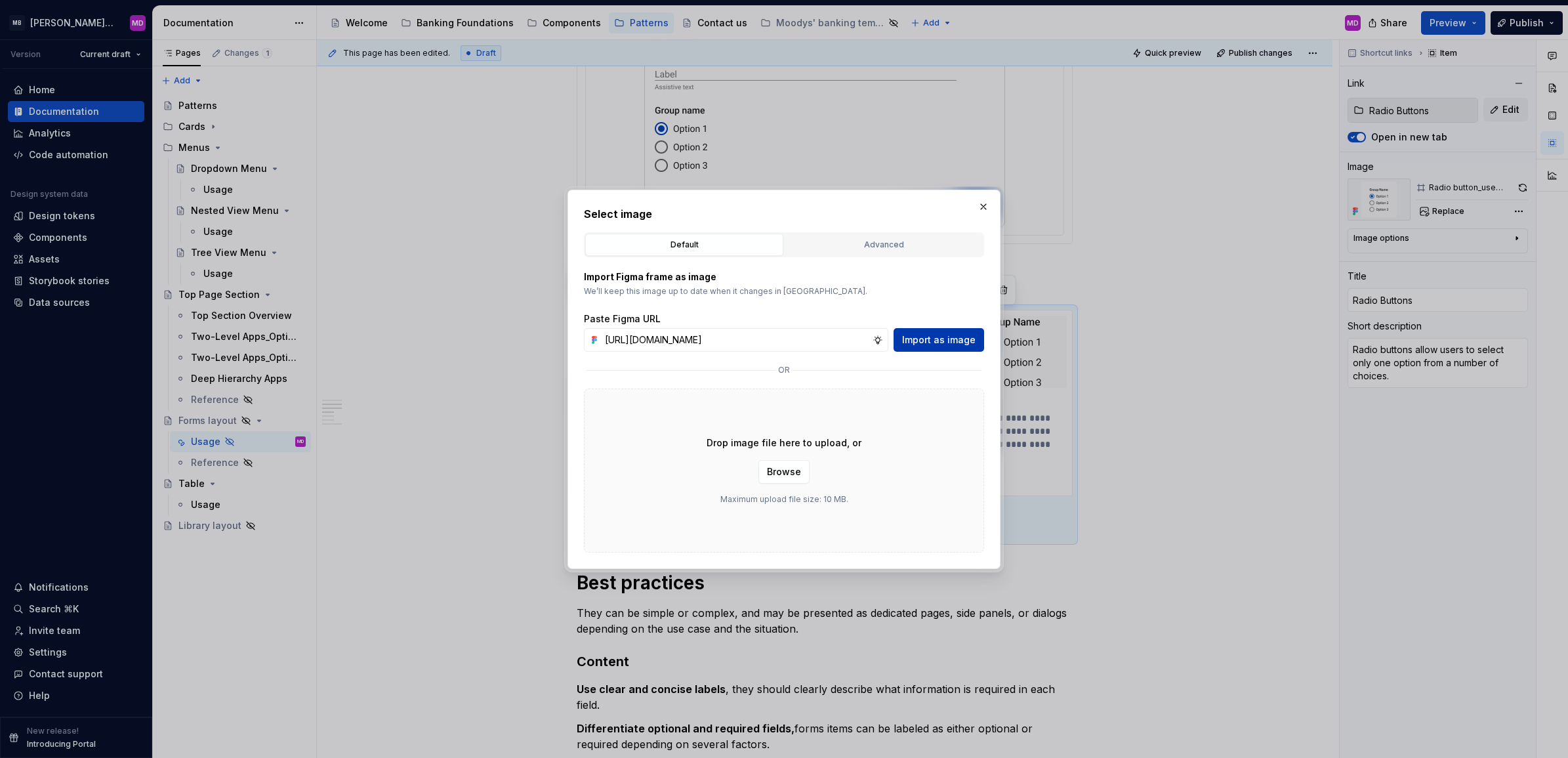
type input "[URL][DOMAIN_NAME]"
click at [939, 334] on span "Import as image" at bounding box center [939, 339] width 74 height 13
type textarea "*"
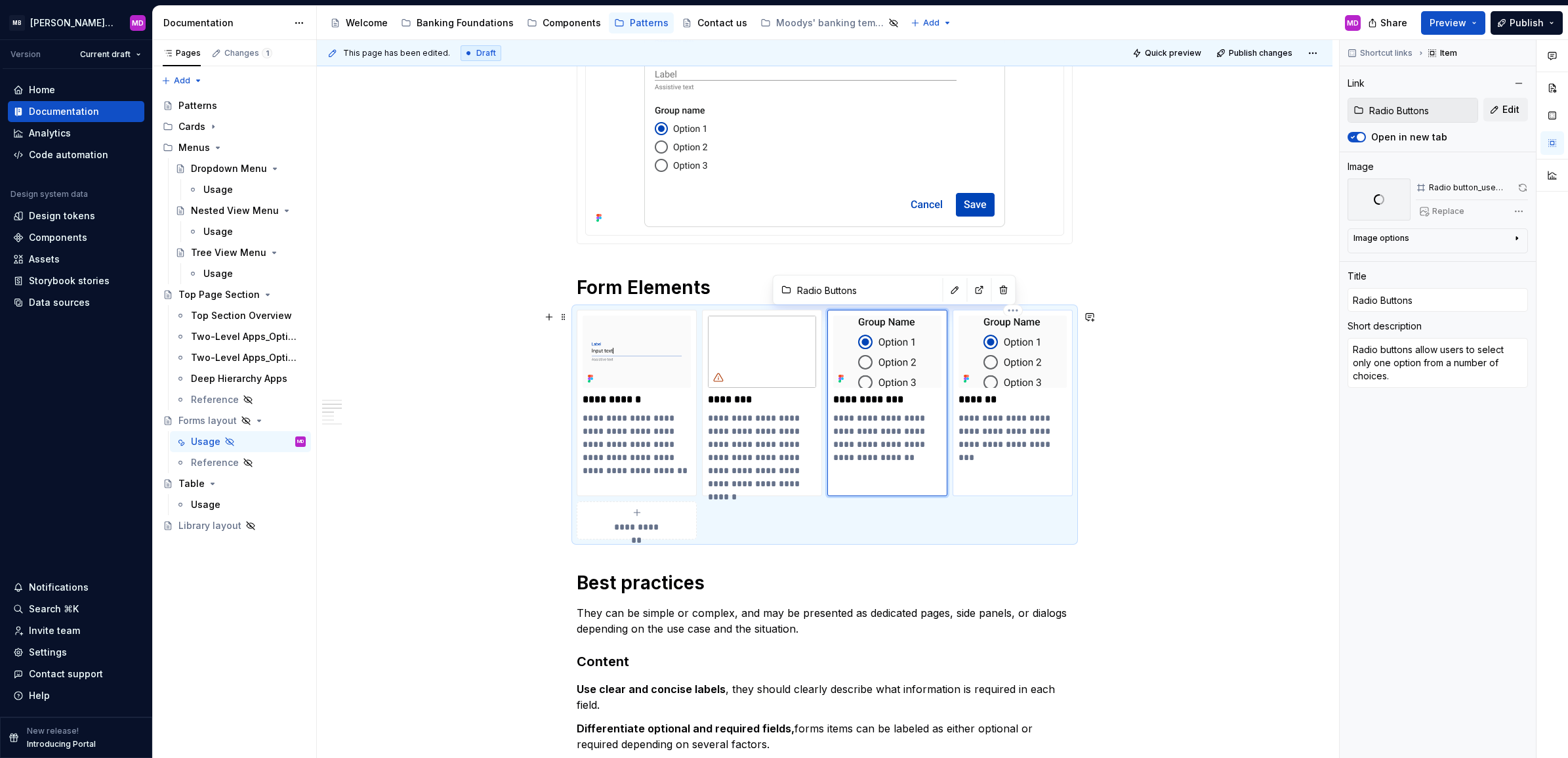
click at [1026, 417] on p "**********" at bounding box center [1013, 431] width 108 height 39
type input "Toggles"
type textarea "*"
type input "Toggles"
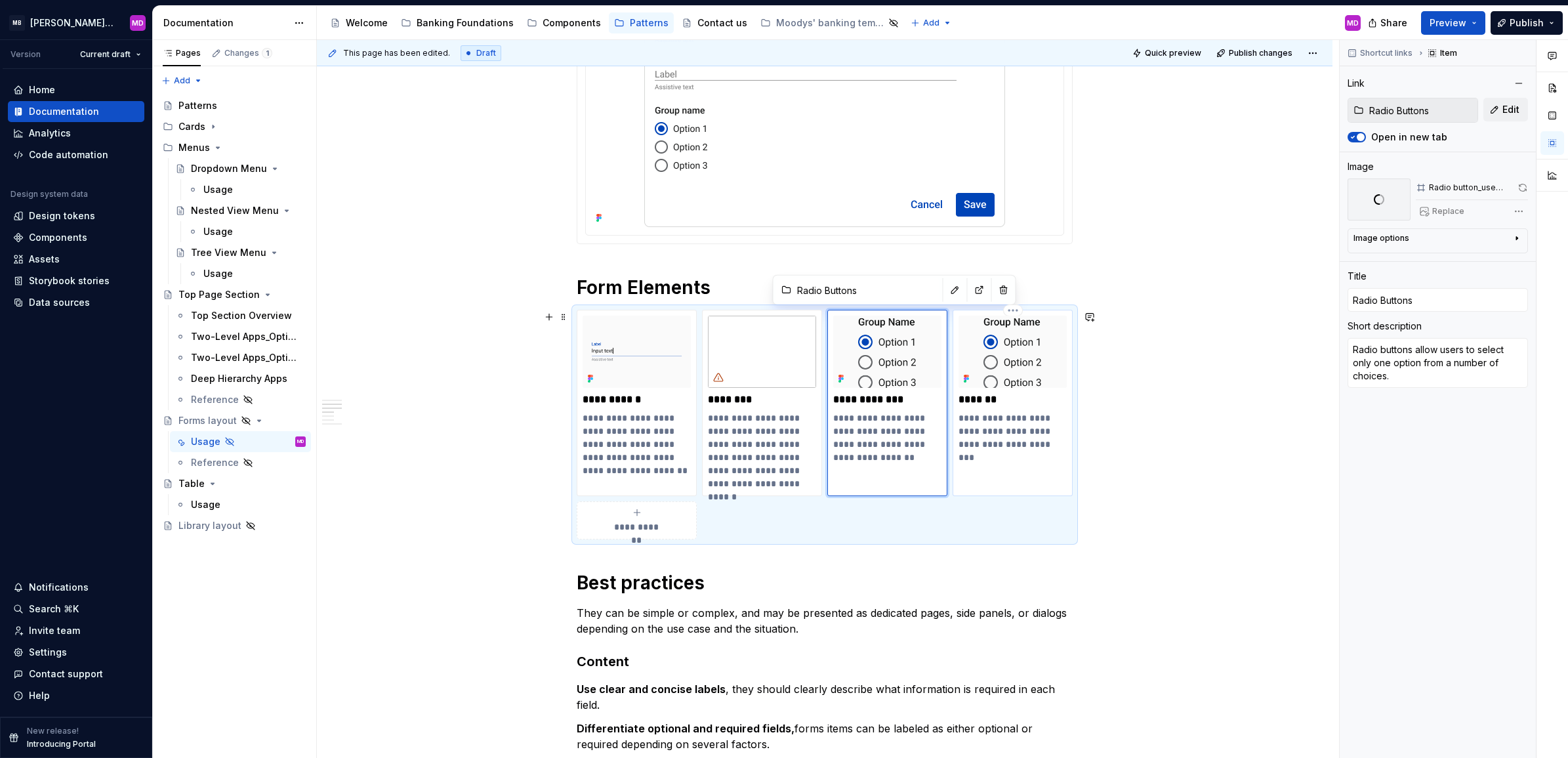
type textarea "A toggle is used to quickly switch between two possible states."
type textarea "*"
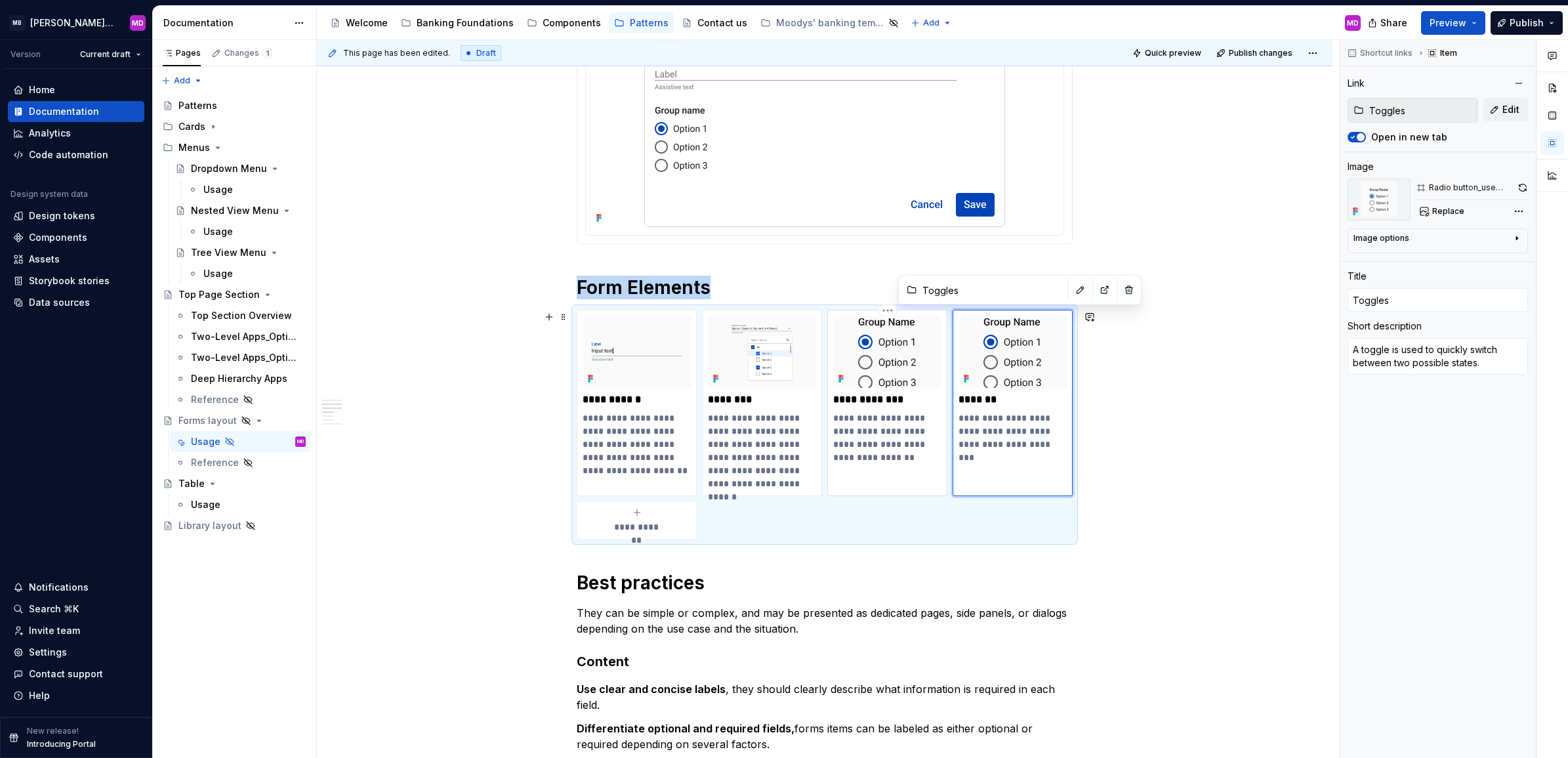
click at [900, 429] on p "**********" at bounding box center [888, 437] width 108 height 52
type input "Radio Buttons"
type textarea "*"
type input "Radio Buttons"
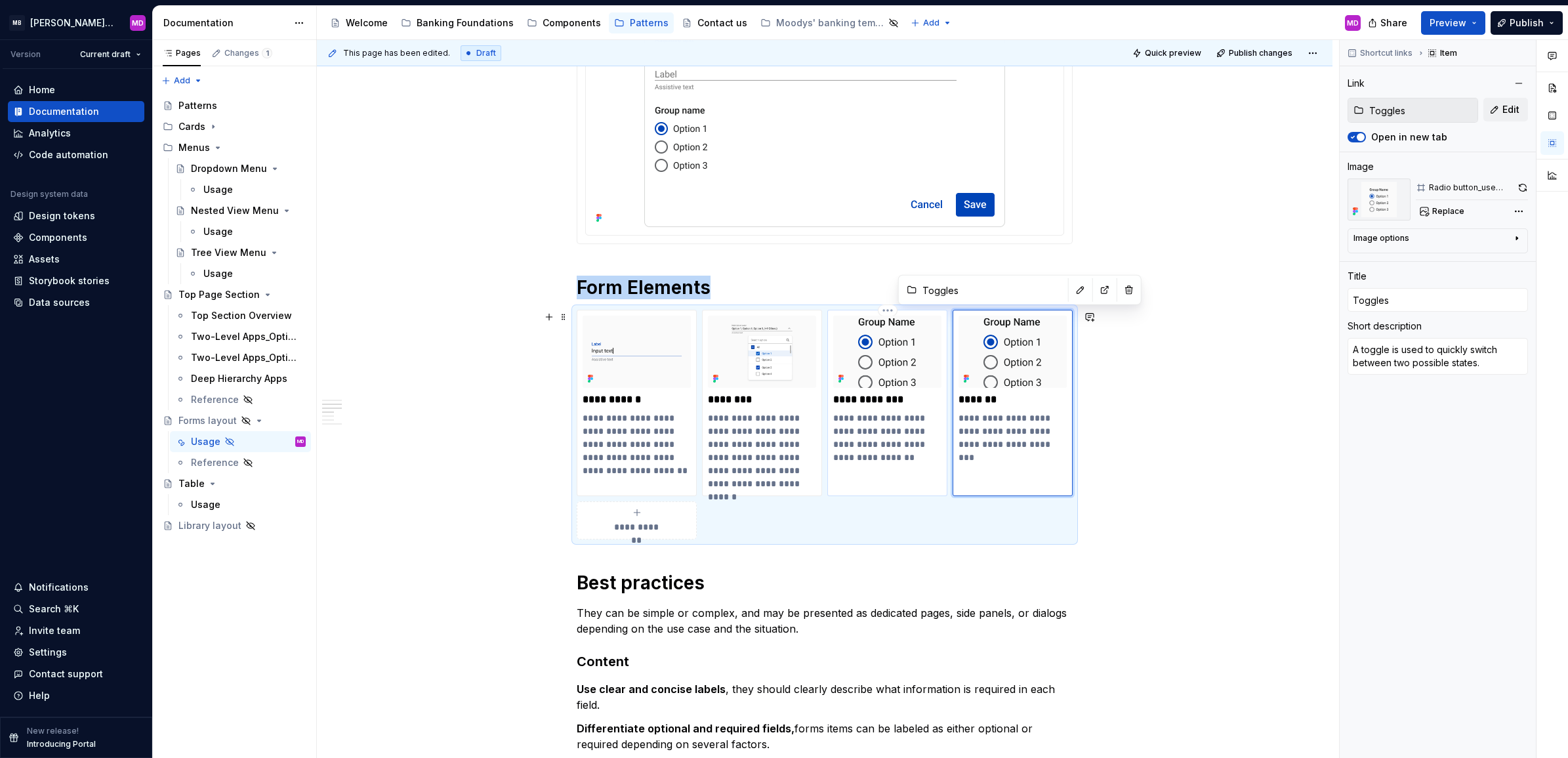
type textarea "Radio buttons allow users to select only one option from a number of choices."
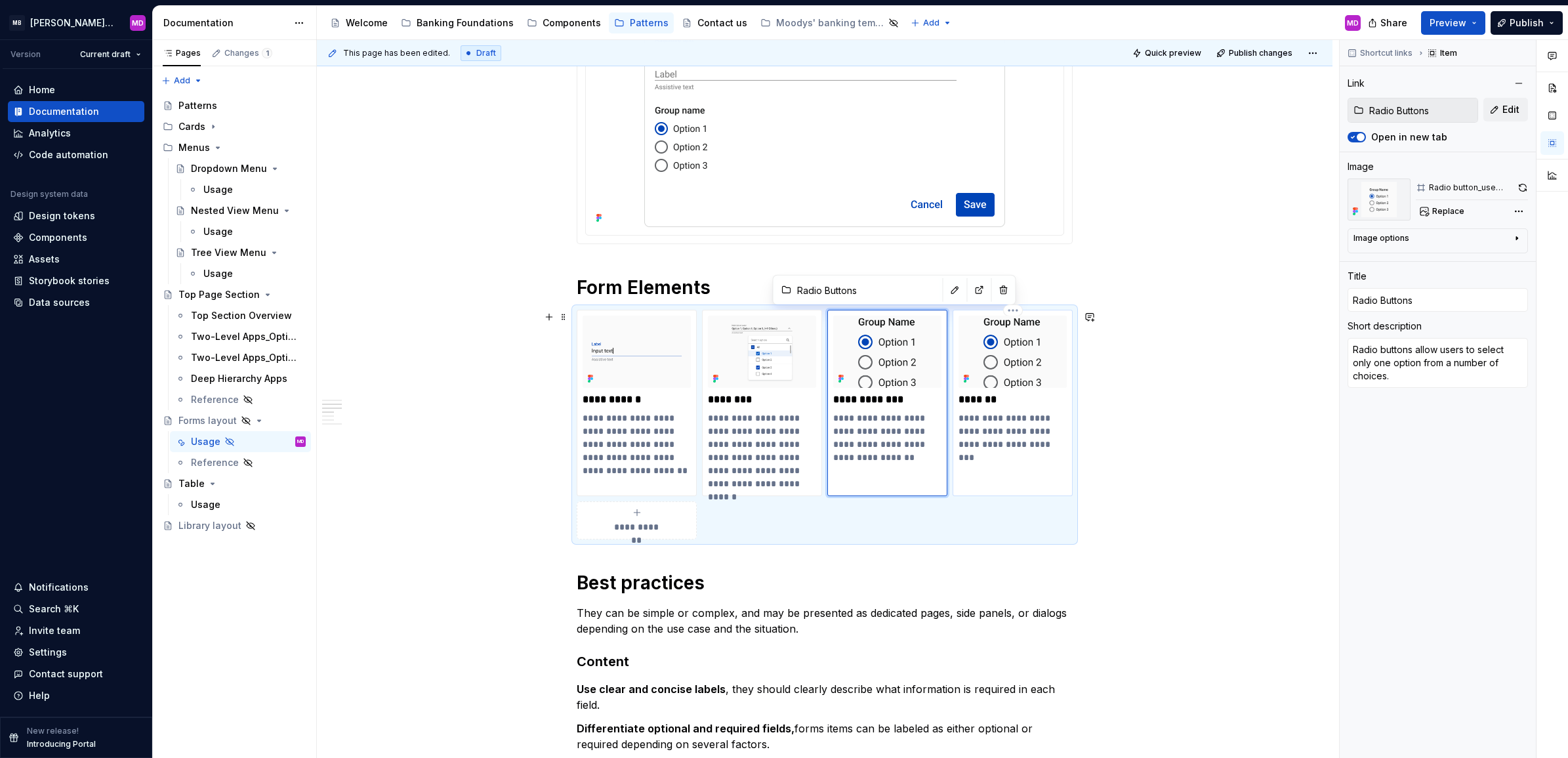
click at [1011, 422] on p "**********" at bounding box center [1013, 431] width 108 height 39
type input "Toggles"
type textarea "*"
type input "Toggles"
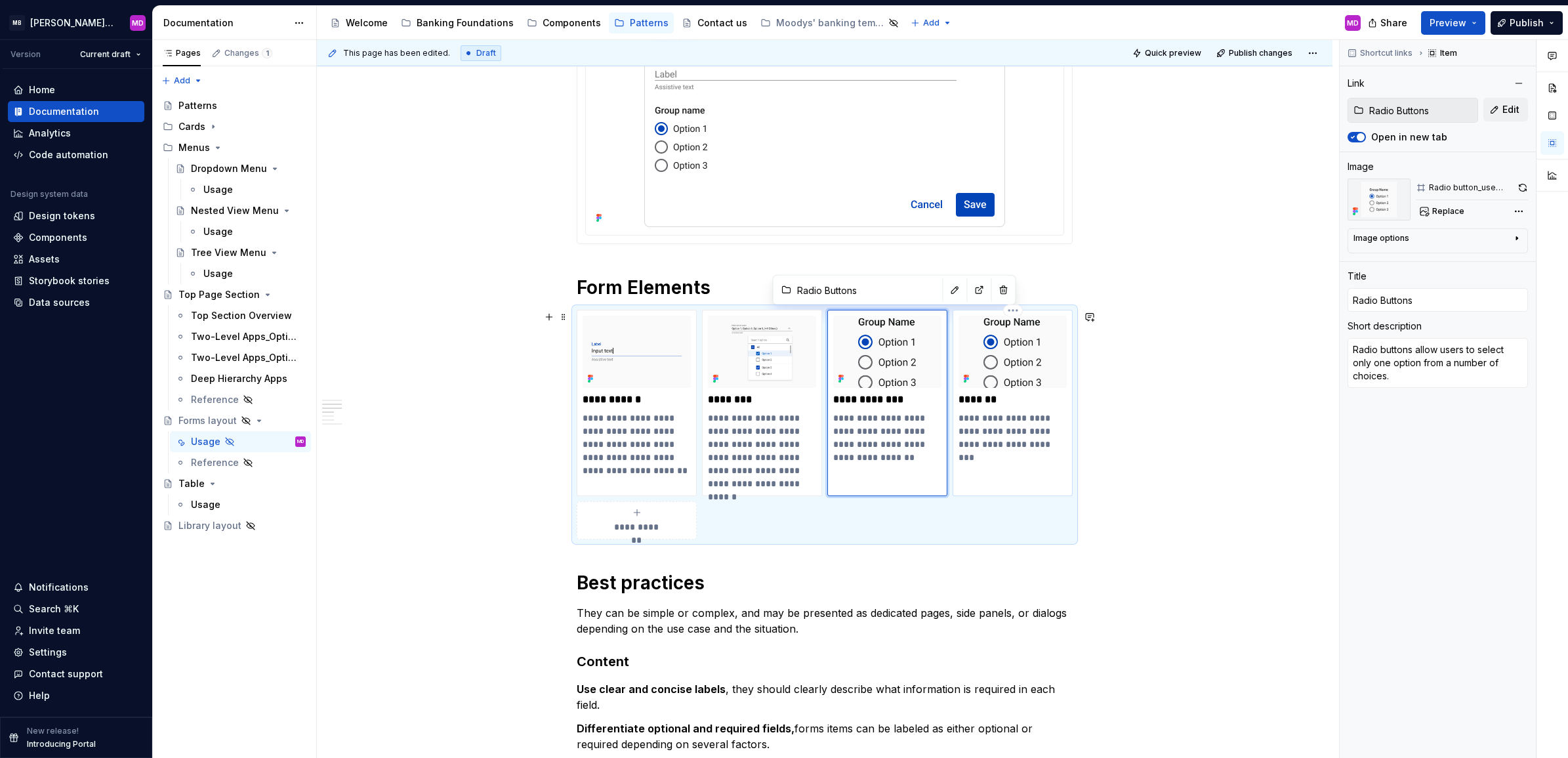
type textarea "A toggle is used to quickly switch between two possible states."
click at [1441, 208] on span "Replace" at bounding box center [1449, 211] width 33 height 11
type textarea "*"
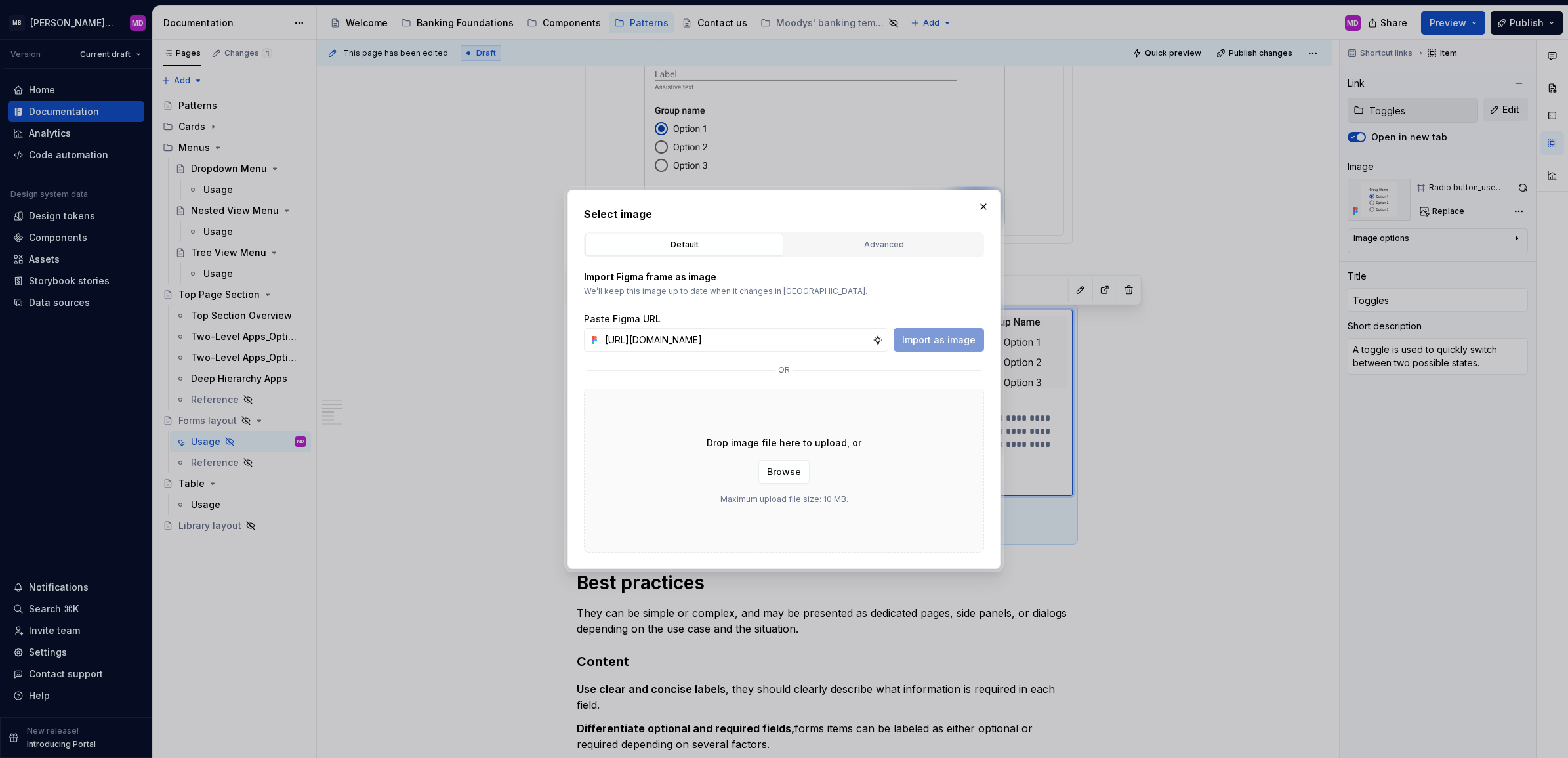
scroll to position [0, 332]
type input "[URL][DOMAIN_NAME]"
click at [943, 338] on span "Import as image" at bounding box center [939, 339] width 74 height 13
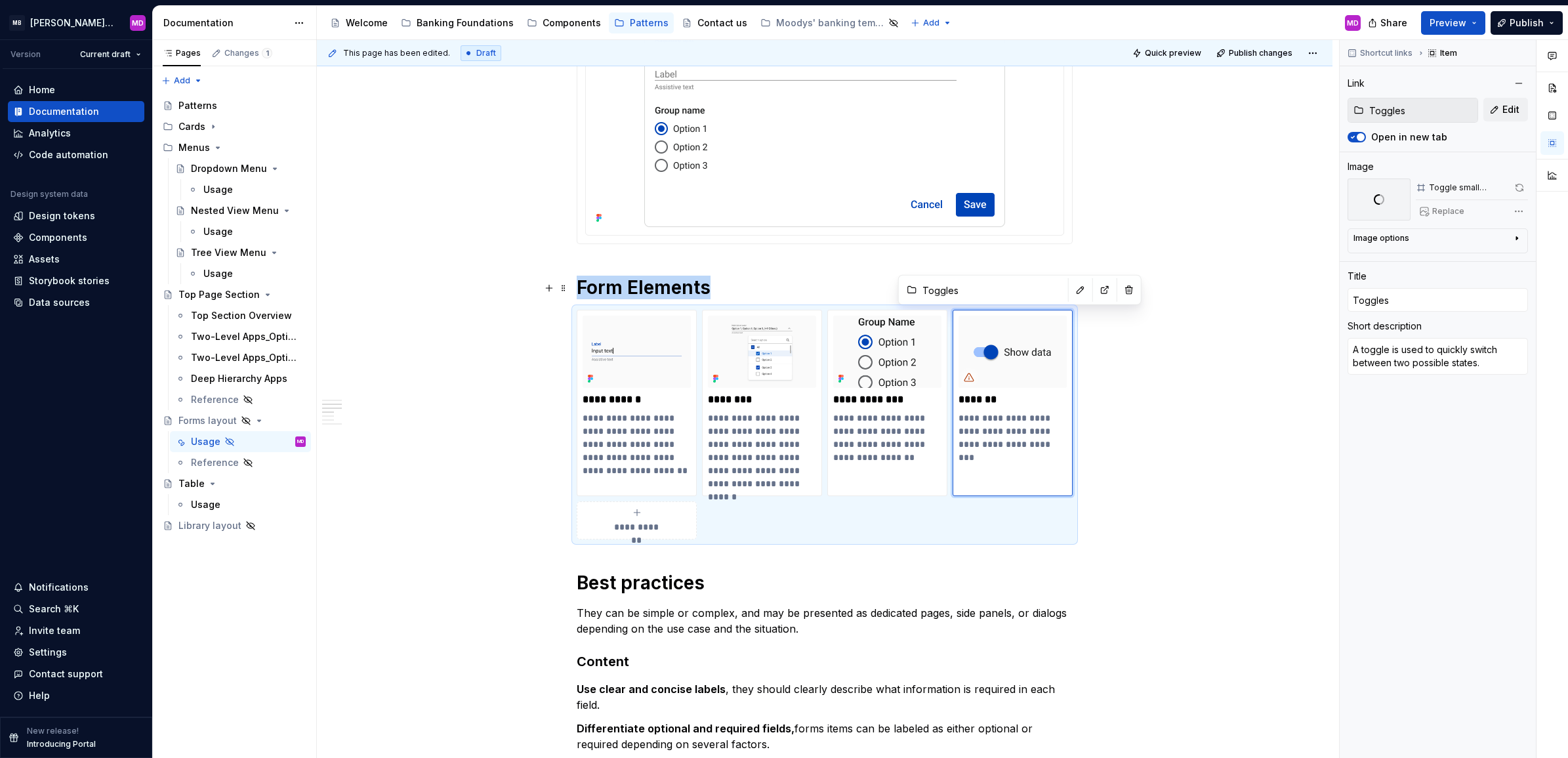
type textarea "*"
click at [882, 425] on p "**********" at bounding box center [888, 437] width 108 height 52
type input "Radio Buttons"
type textarea "*"
type input "Radio Buttons"
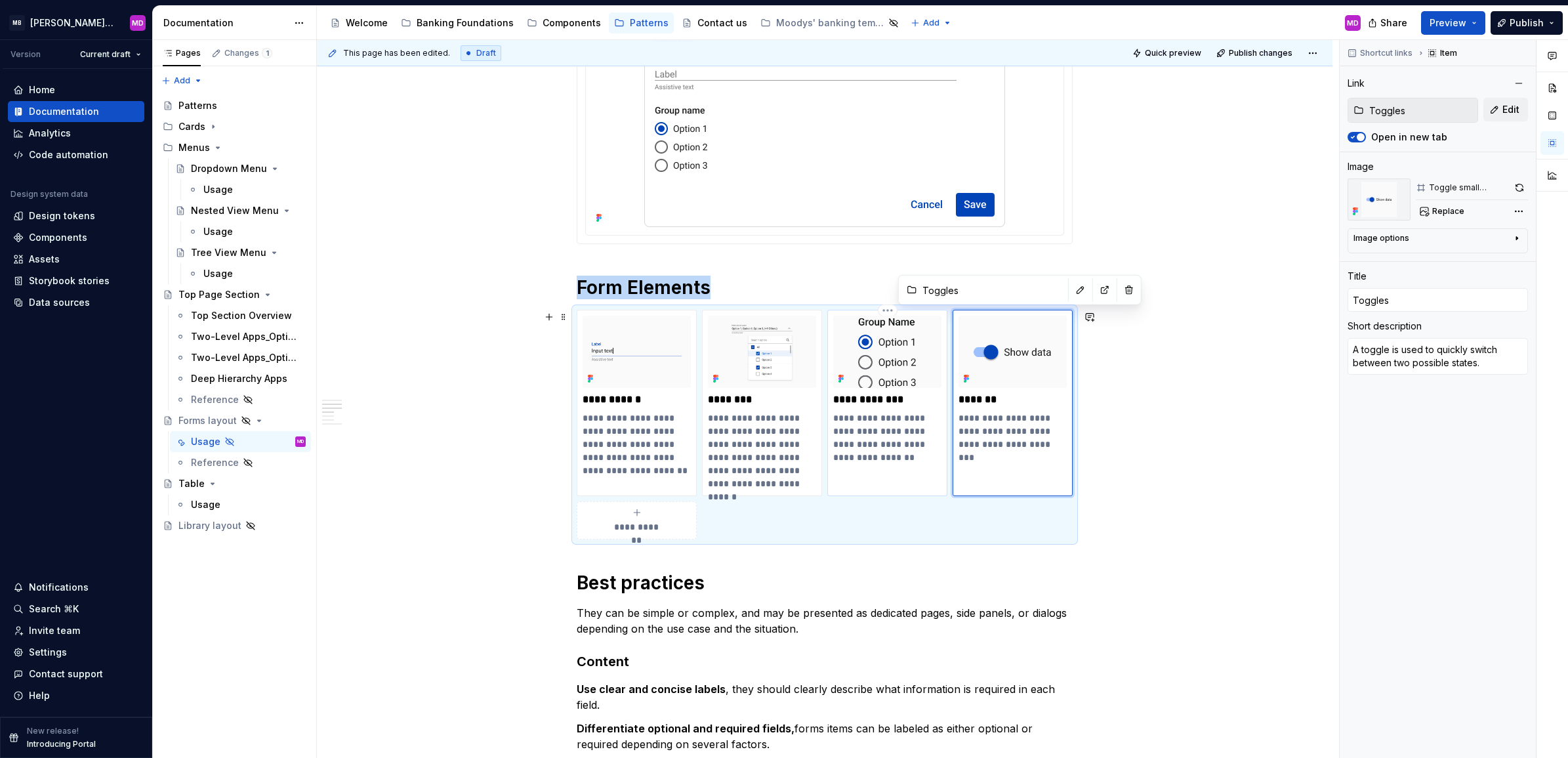
type input "Radio Buttons"
type textarea "Radio buttons allow users to select only one option from a number of choices."
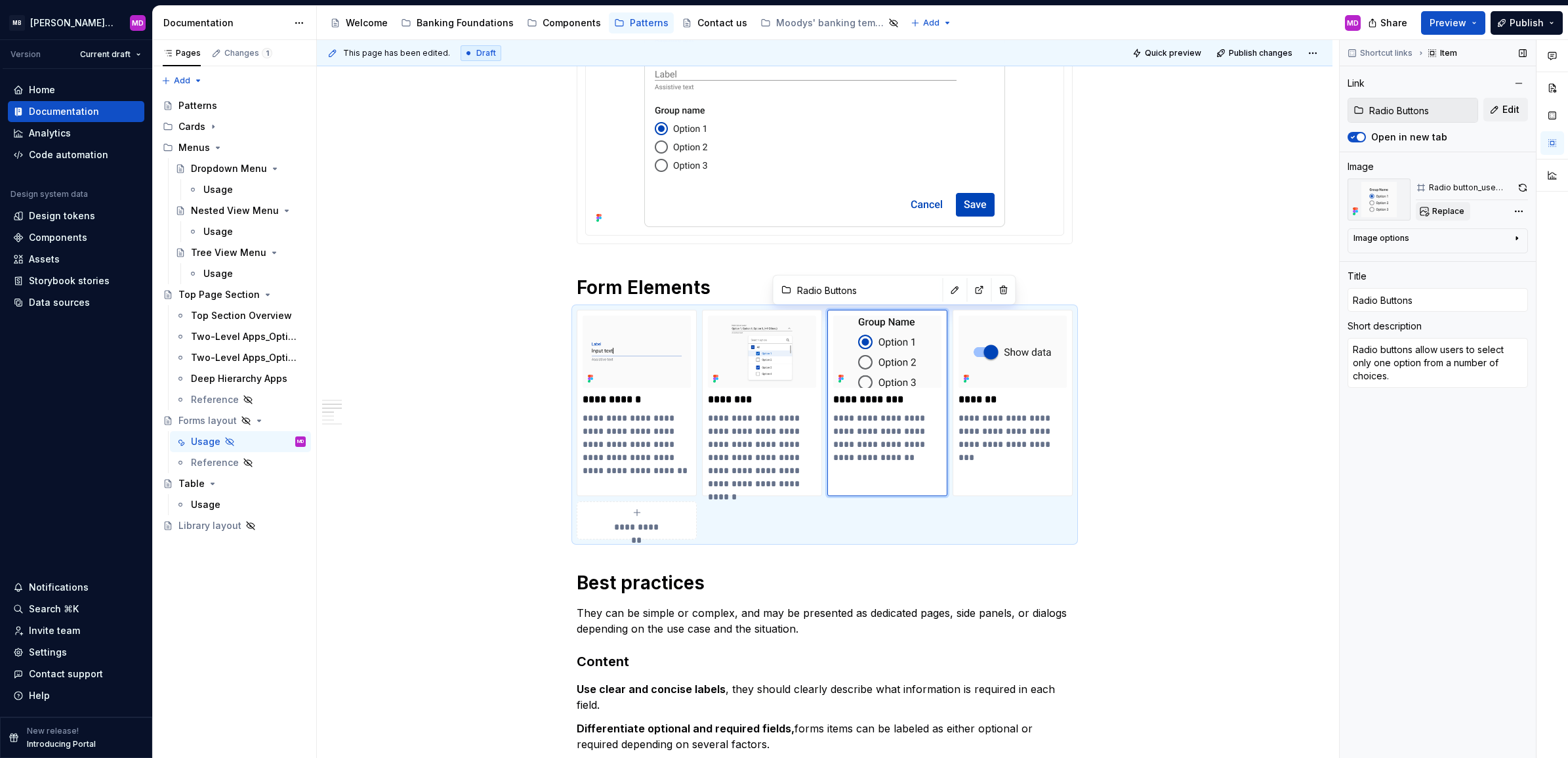
click at [1445, 205] on button "Replace" at bounding box center [1443, 211] width 54 height 19
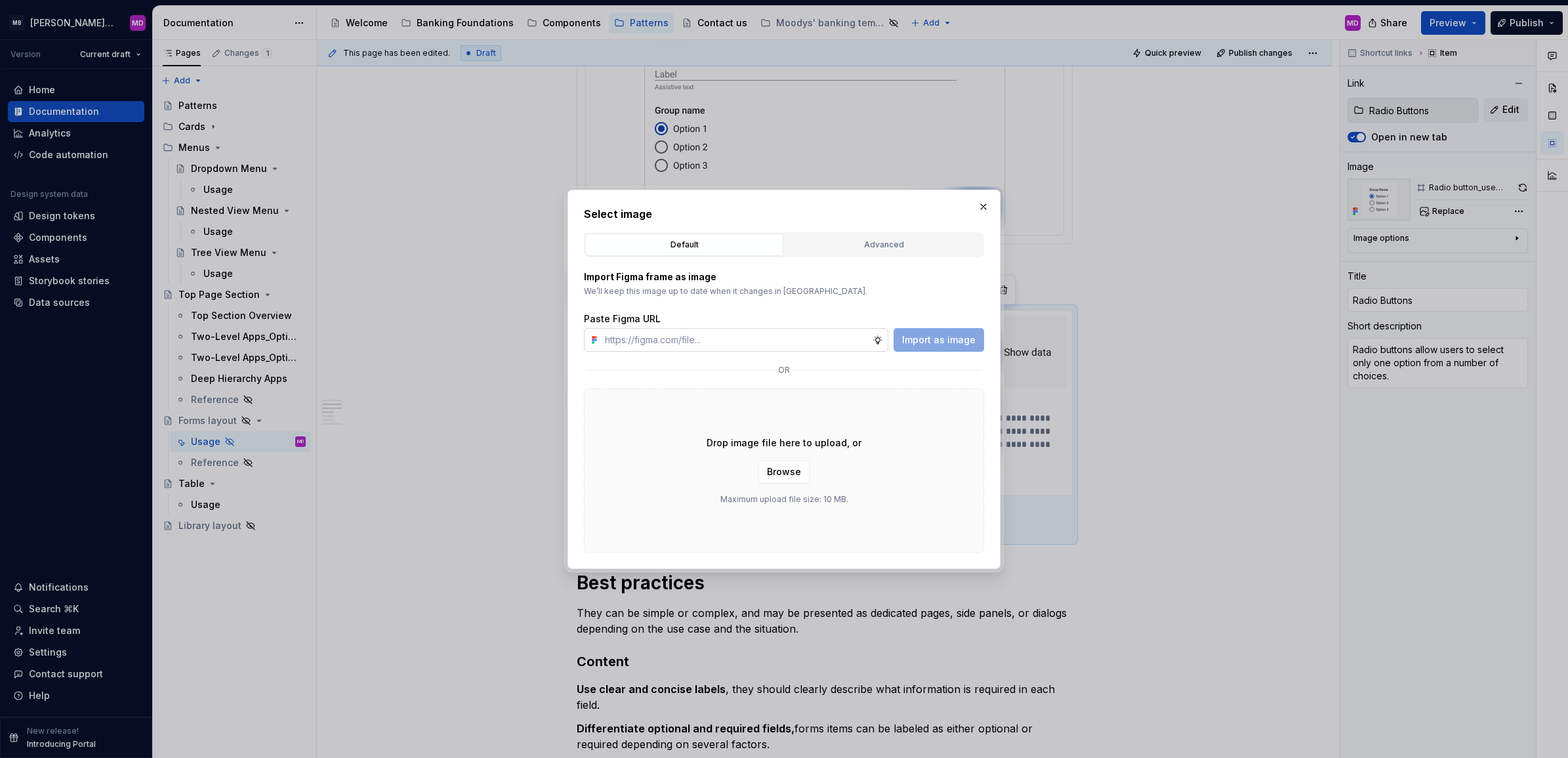
type textarea "*"
type input "[URL][DOMAIN_NAME]"
click at [939, 338] on span "Import as image" at bounding box center [939, 339] width 74 height 13
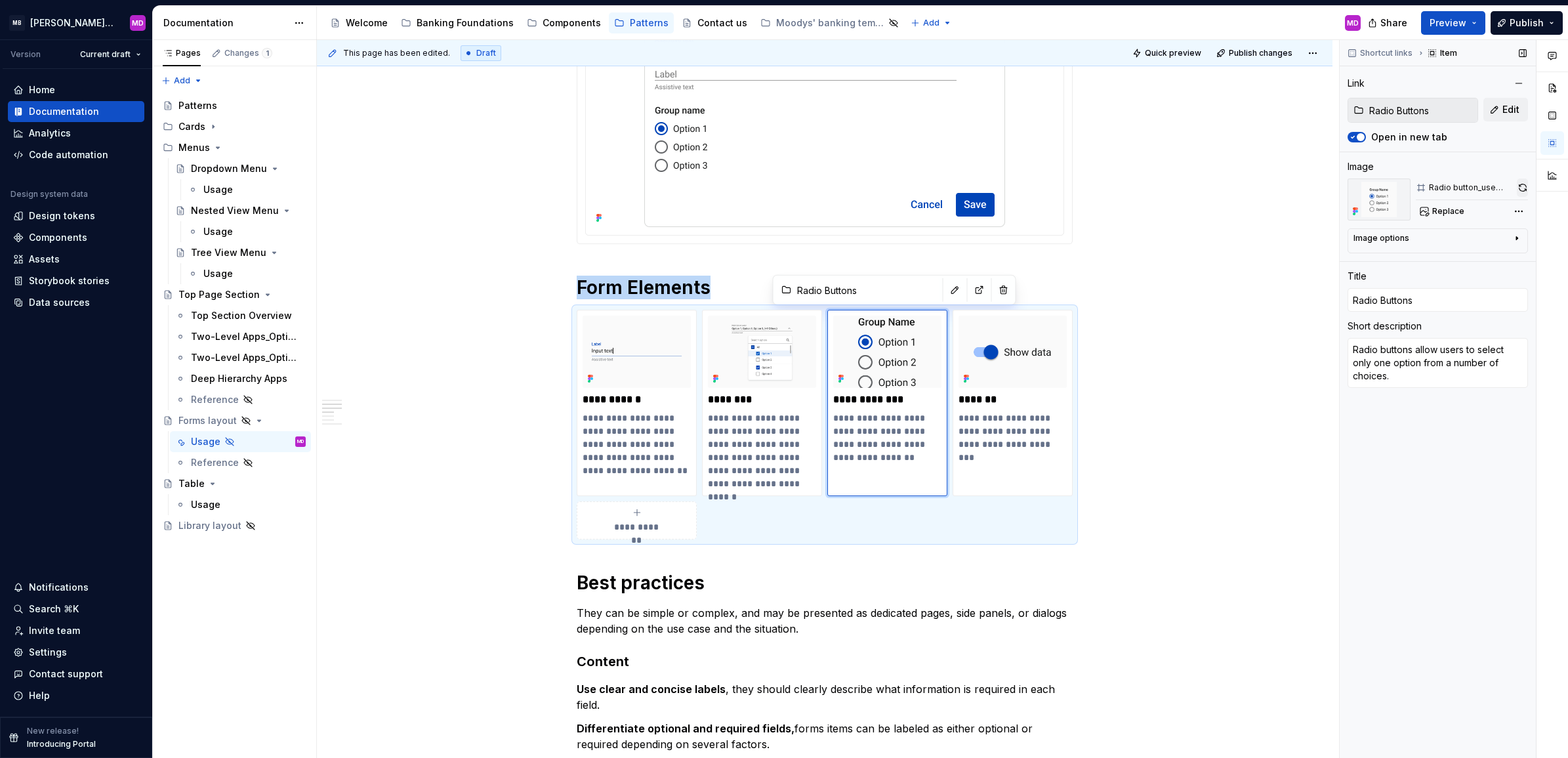
click at [1526, 187] on button "button" at bounding box center [1522, 187] width 11 height 19
type textarea "*"
drag, startPoint x: 779, startPoint y: 401, endPoint x: 966, endPoint y: 345, distance: 195.2
click at [779, 401] on p "********" at bounding box center [762, 399] width 108 height 13
type input "Checkboxes"
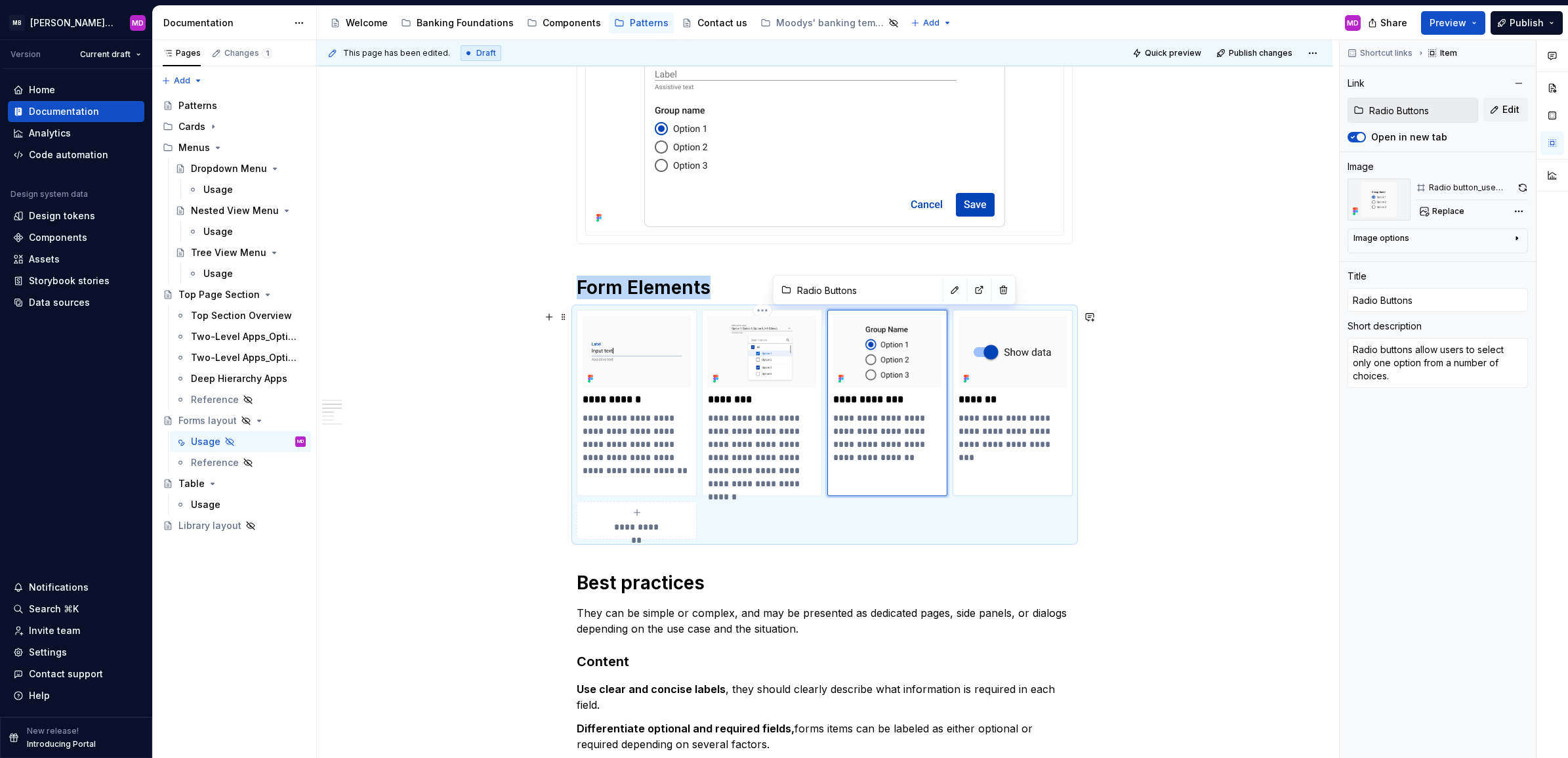
type textarea "*"
type input "Checkboxes"
type input "Checkbox"
type textarea "User interface element that allows users to select one or more options from a s…"
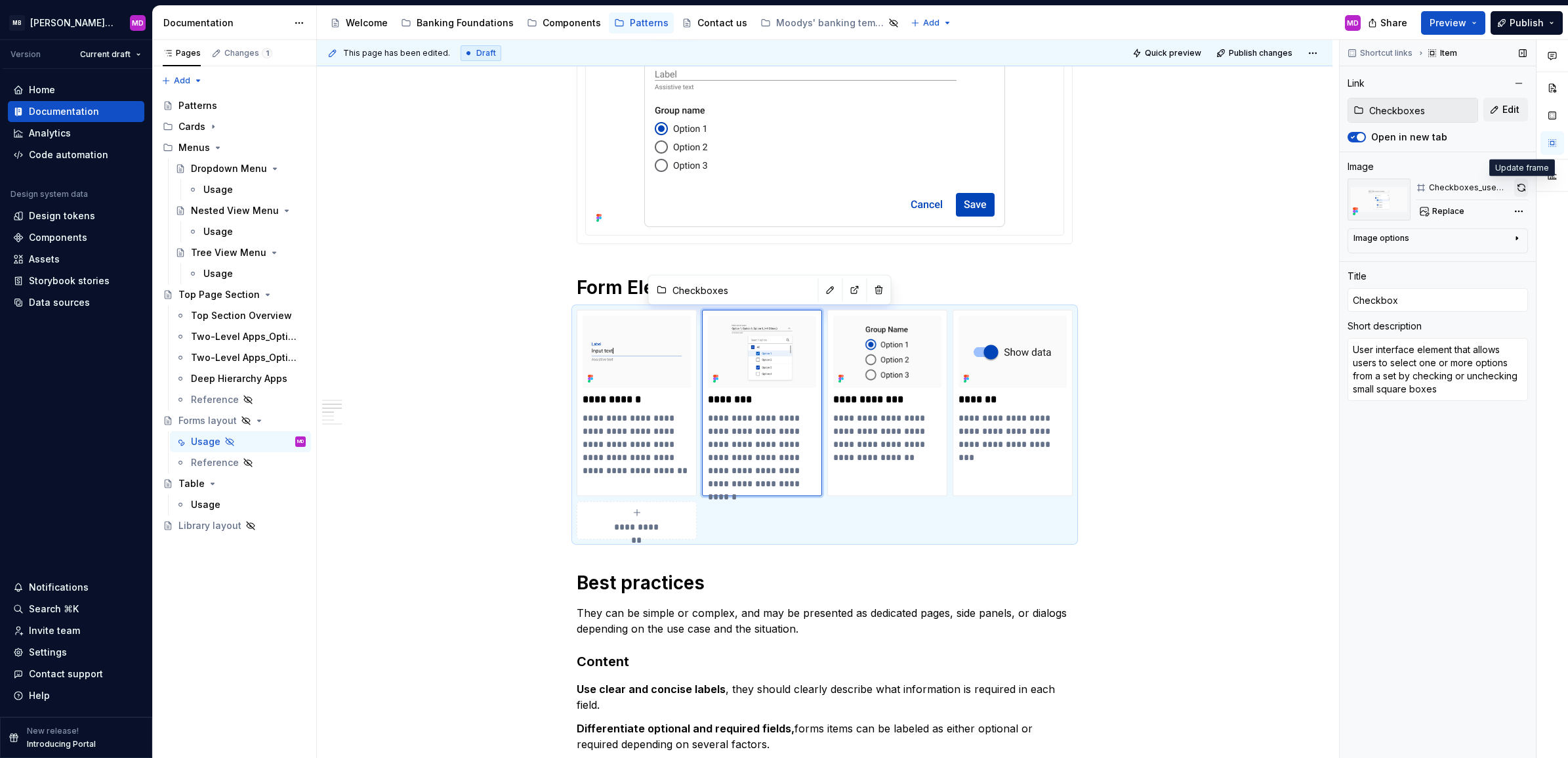
click at [1518, 187] on button "button" at bounding box center [1522, 187] width 14 height 19
click at [623, 445] on p "**********" at bounding box center [637, 444] width 108 height 66
type input "Form Fields"
type textarea "*"
type input "Form Fields"
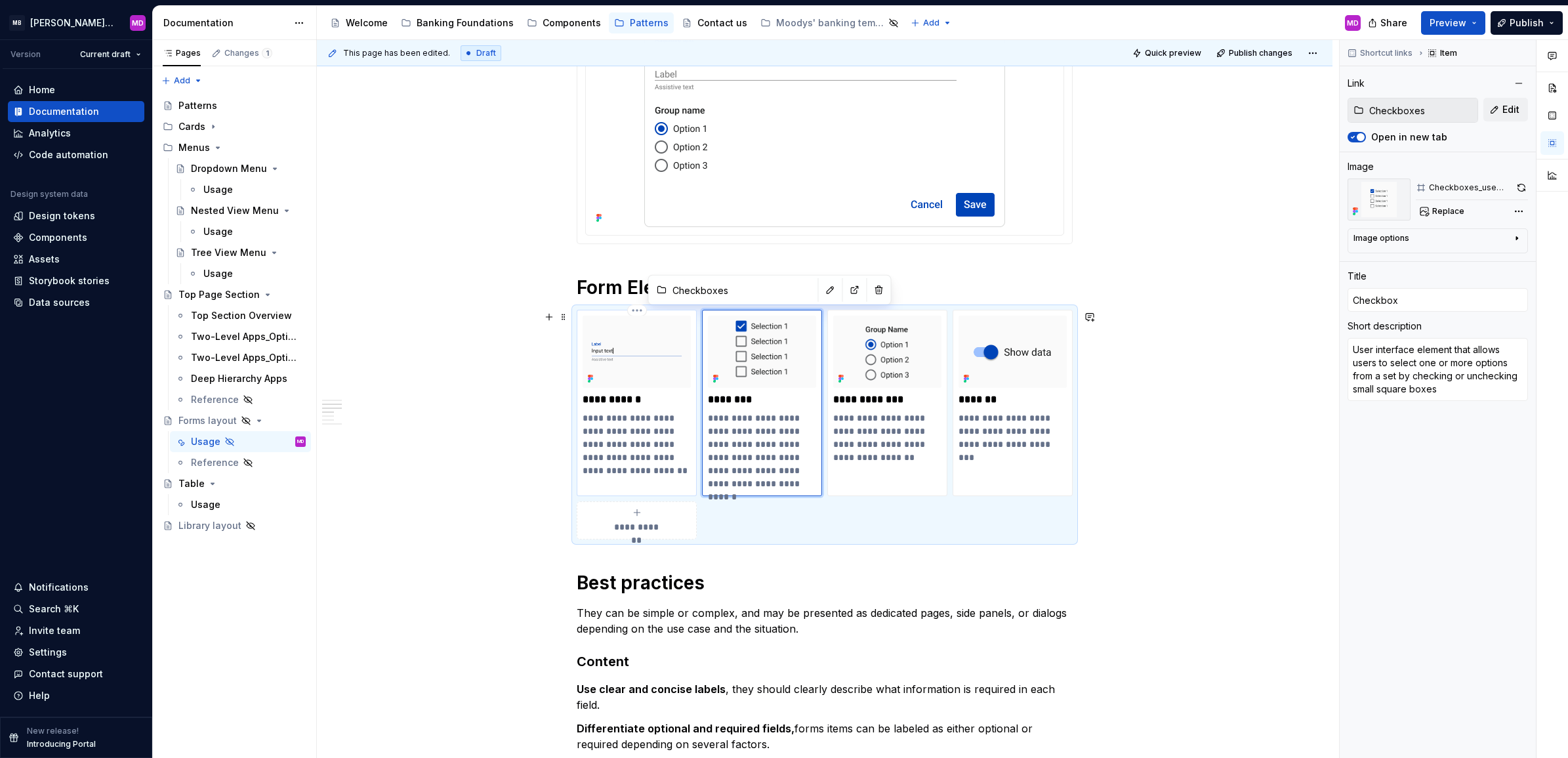
type input "Form Fields"
type textarea "Individual input area within a form where users can enter or select data, such …"
click at [1523, 184] on button "button" at bounding box center [1523, 187] width 12 height 19
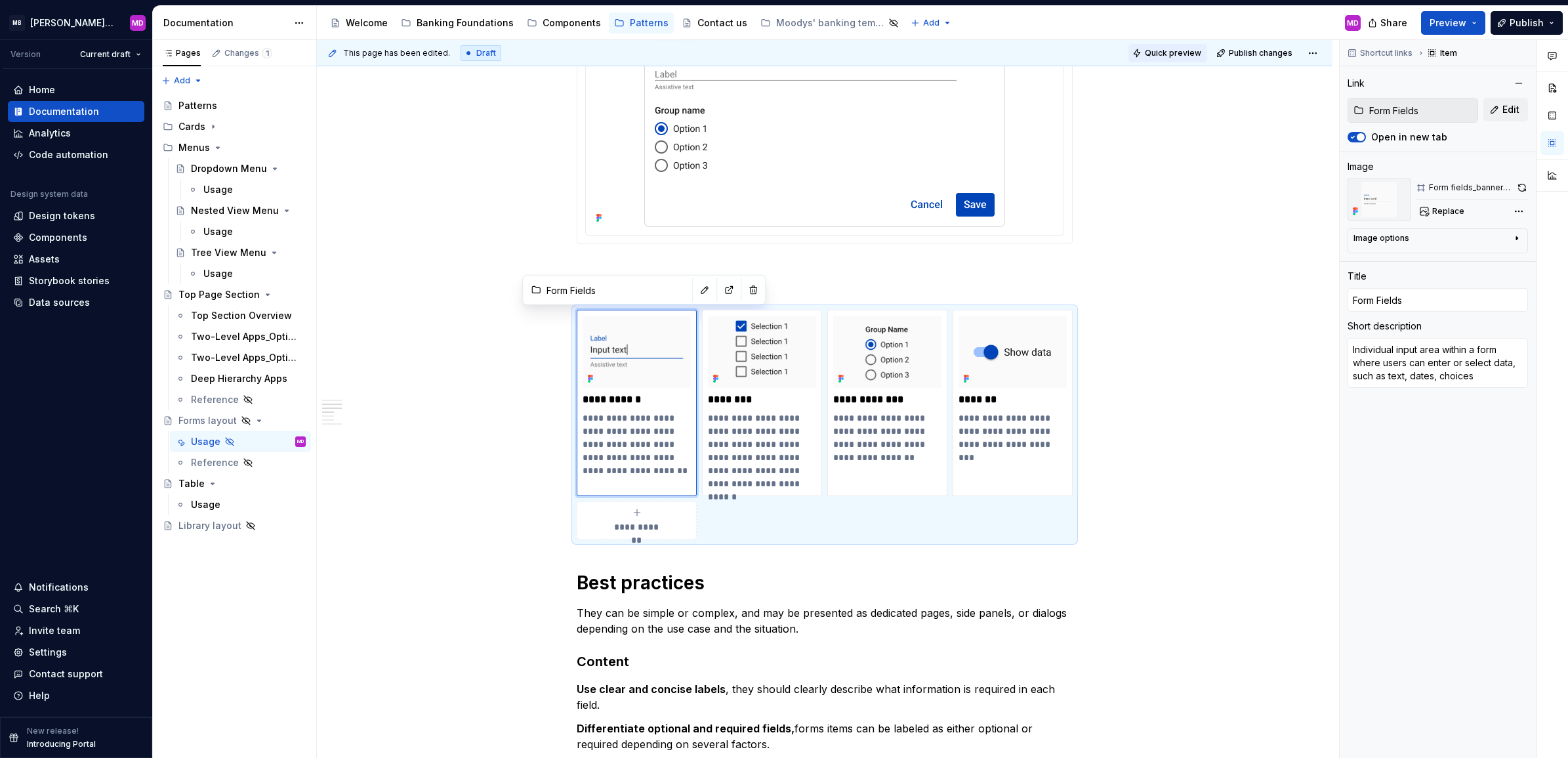
click at [1164, 53] on span "Quick preview" at bounding box center [1173, 53] width 56 height 11
type textarea "*"
click at [783, 459] on p "**********" at bounding box center [762, 450] width 108 height 79
type input "Checkboxes"
type textarea "*"
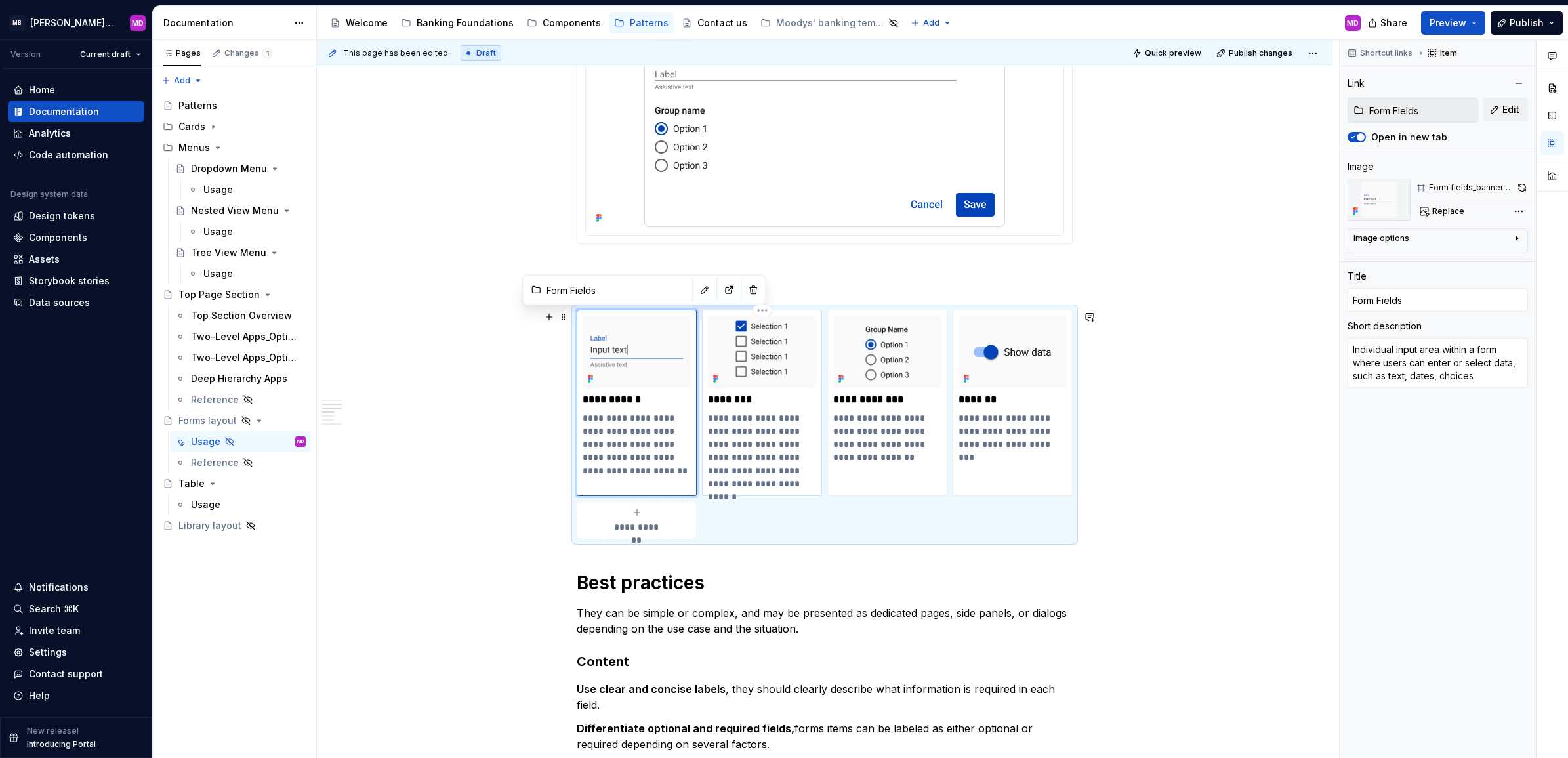
type input "Checkboxes"
type input "Checkbox"
type textarea "User interface element that allows users to select one or more options from a s…"
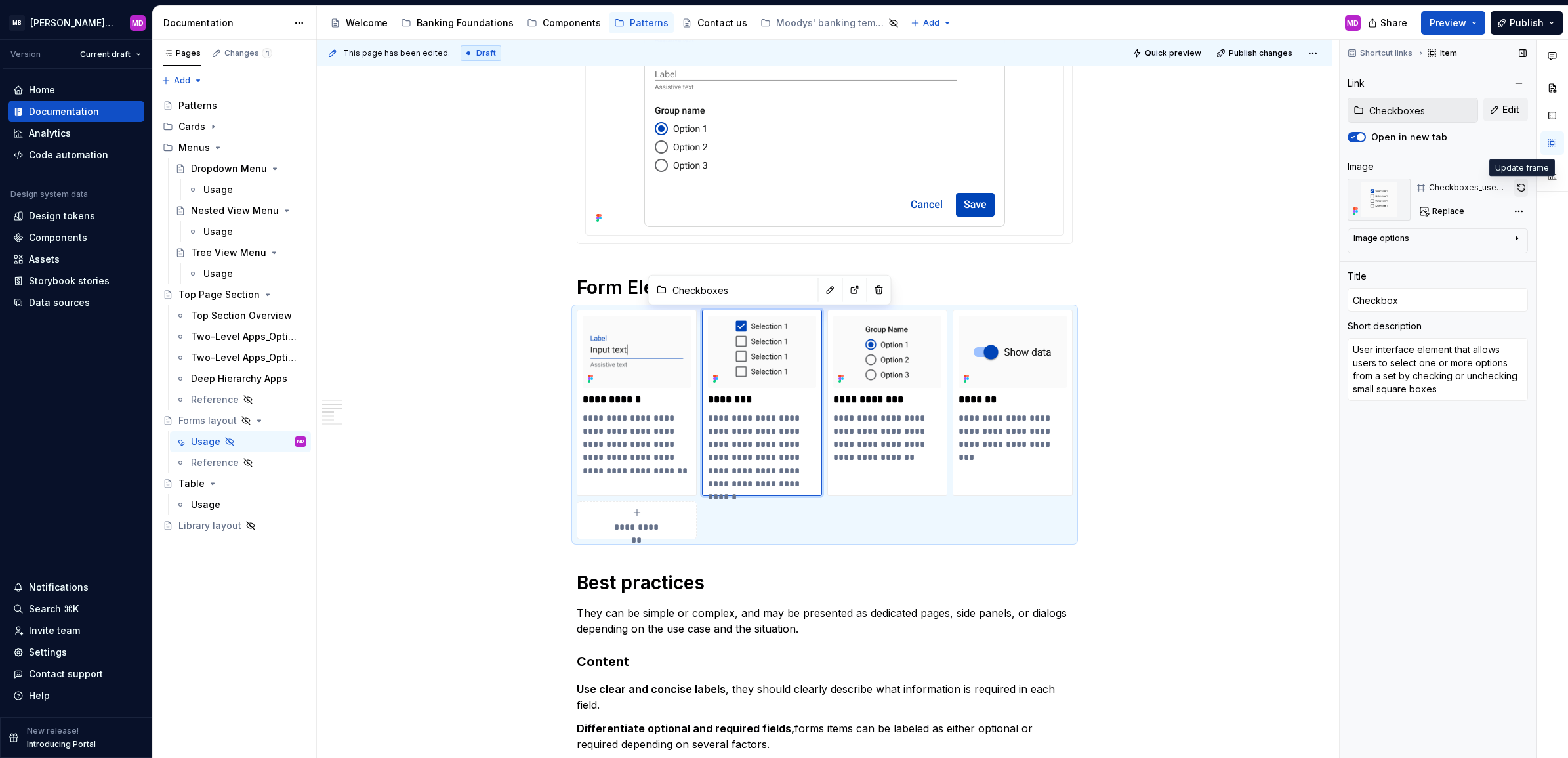
click at [1521, 185] on button "button" at bounding box center [1522, 187] width 14 height 19
click at [1188, 54] on span "Quick preview" at bounding box center [1173, 53] width 56 height 11
click at [1520, 183] on button "button" at bounding box center [1522, 187] width 14 height 19
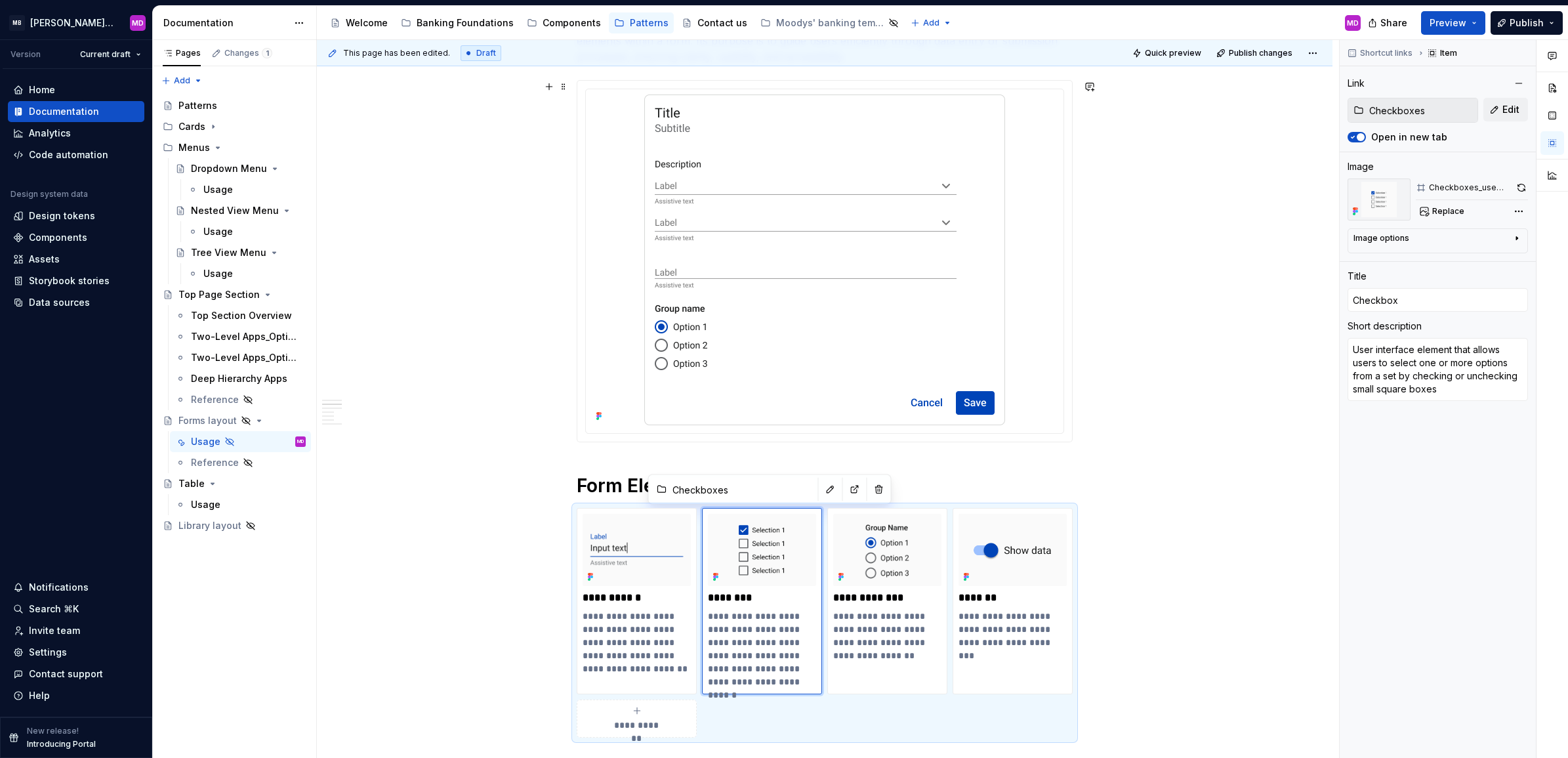
scroll to position [291, 0]
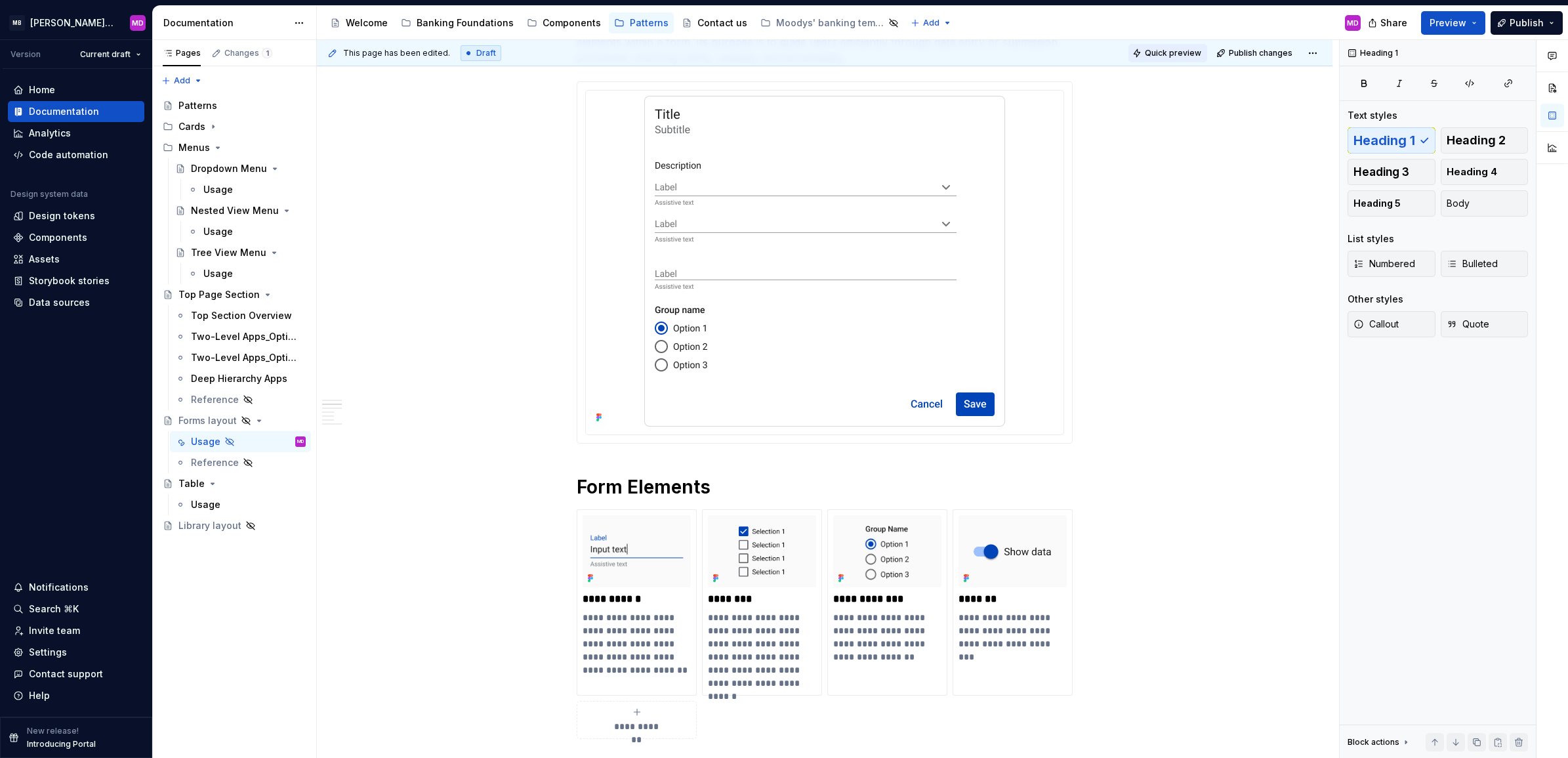
click at [1166, 48] on span "Quick preview" at bounding box center [1173, 53] width 56 height 11
type textarea "*"
click at [838, 194] on img at bounding box center [824, 260] width 361 height 330
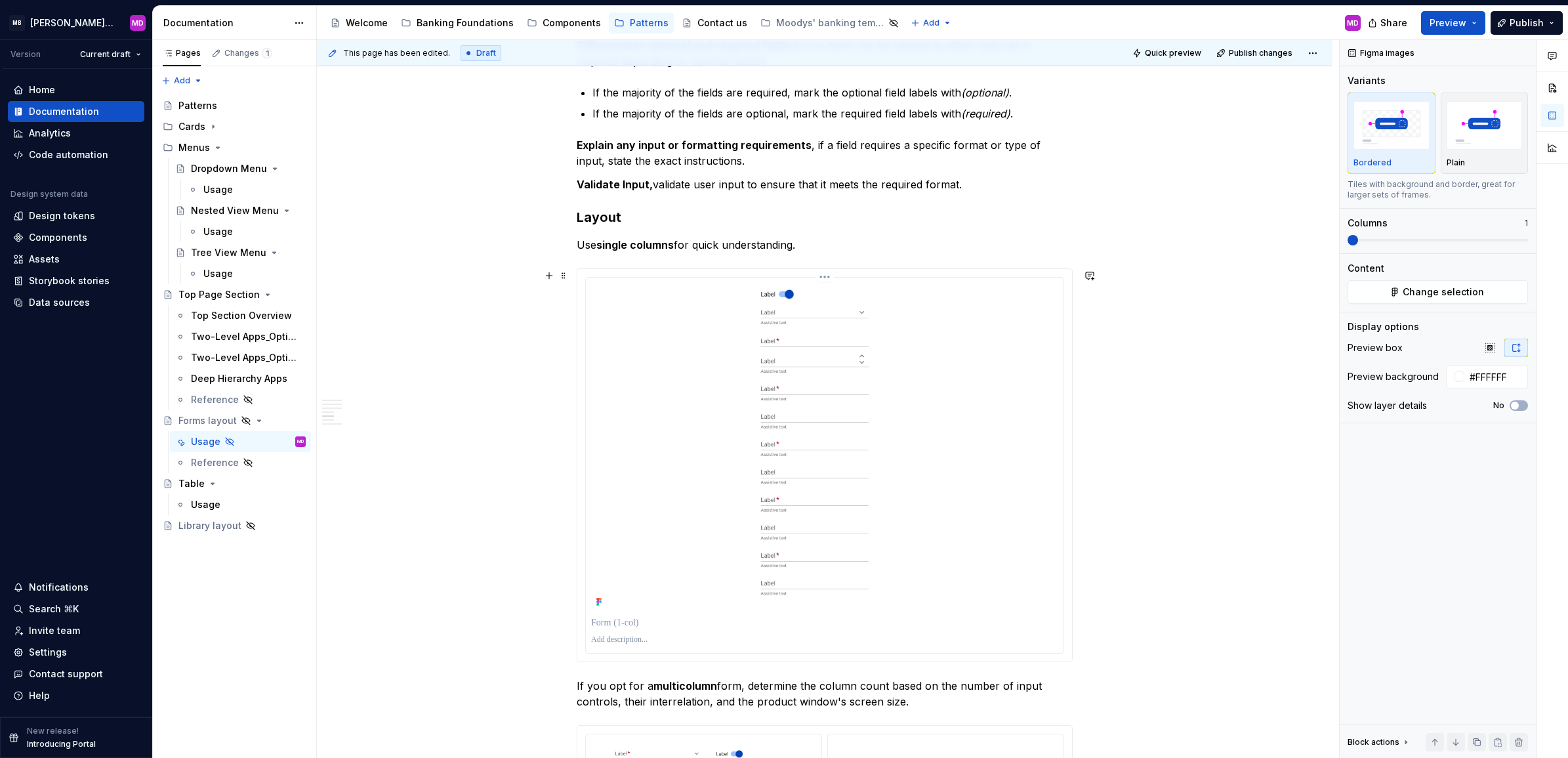
scroll to position [1174, 0]
click at [937, 379] on div at bounding box center [825, 445] width 467 height 328
click at [827, 274] on div at bounding box center [825, 463] width 495 height 392
click at [821, 279] on html "MB [PERSON_NAME] Banking Fusion Design System MD Version Current draft Home Doc…" at bounding box center [784, 379] width 1568 height 758
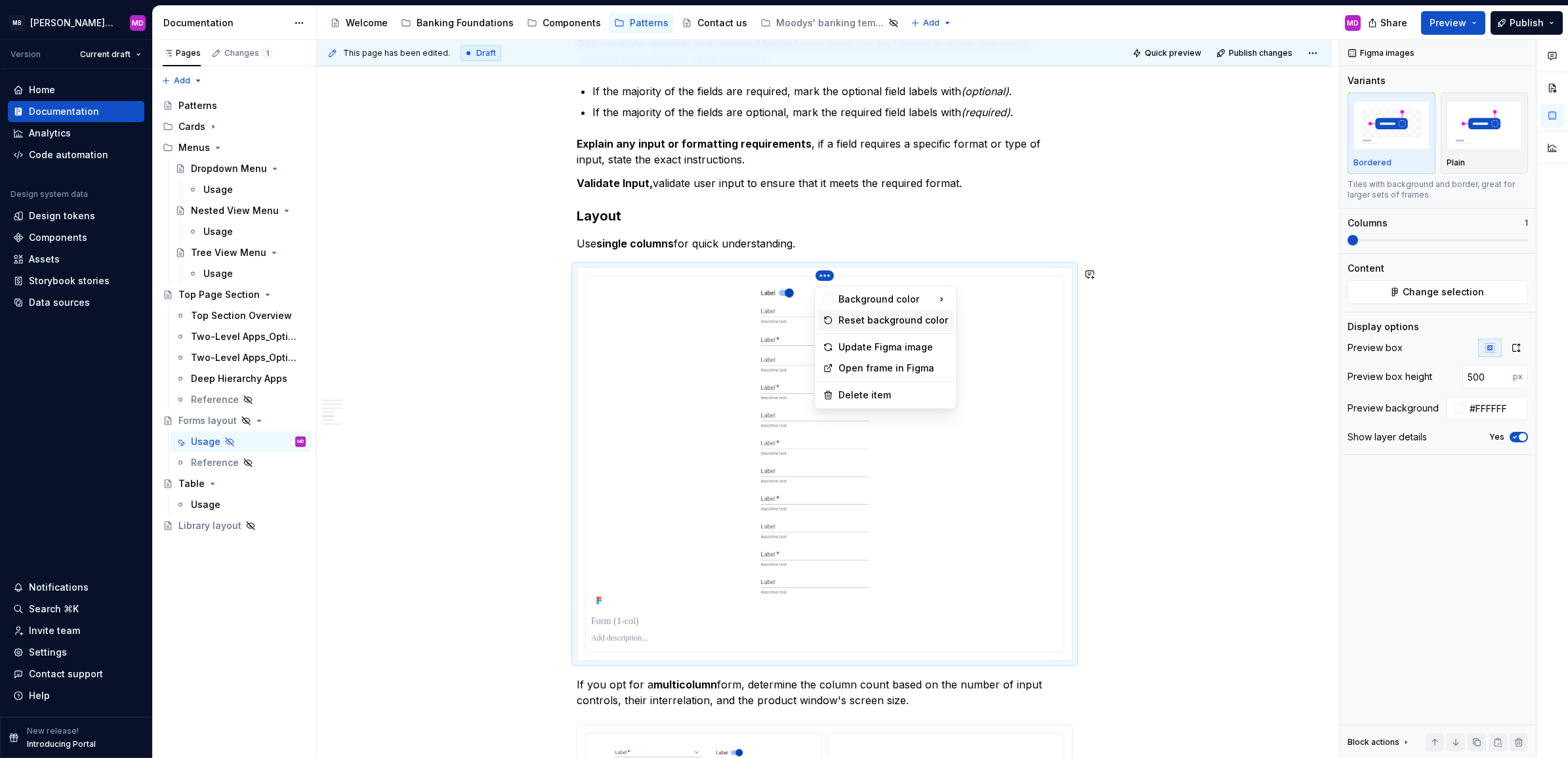
click at [852, 316] on div "Reset background color" at bounding box center [892, 319] width 109 height 13
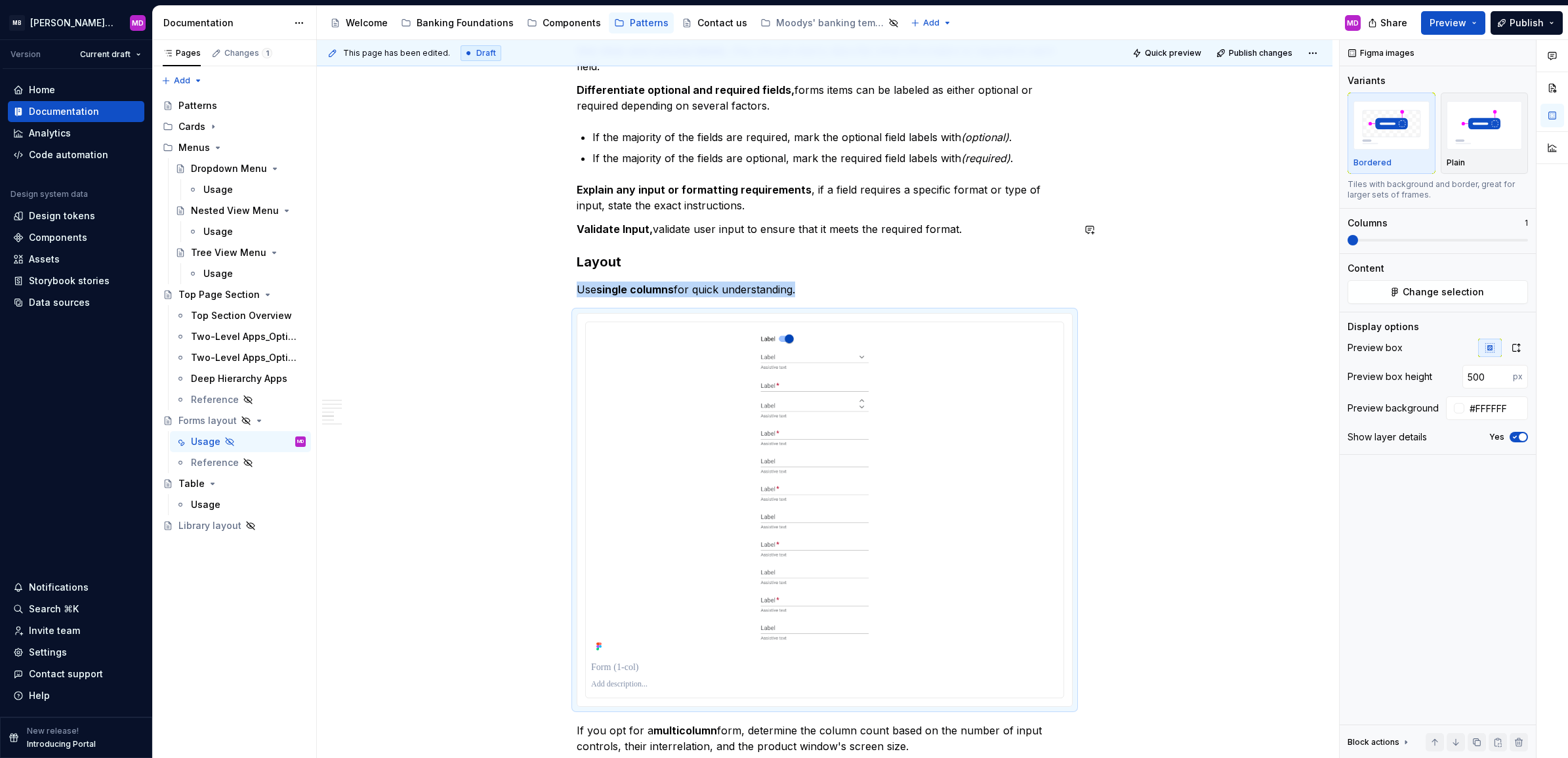
scroll to position [1123, 0]
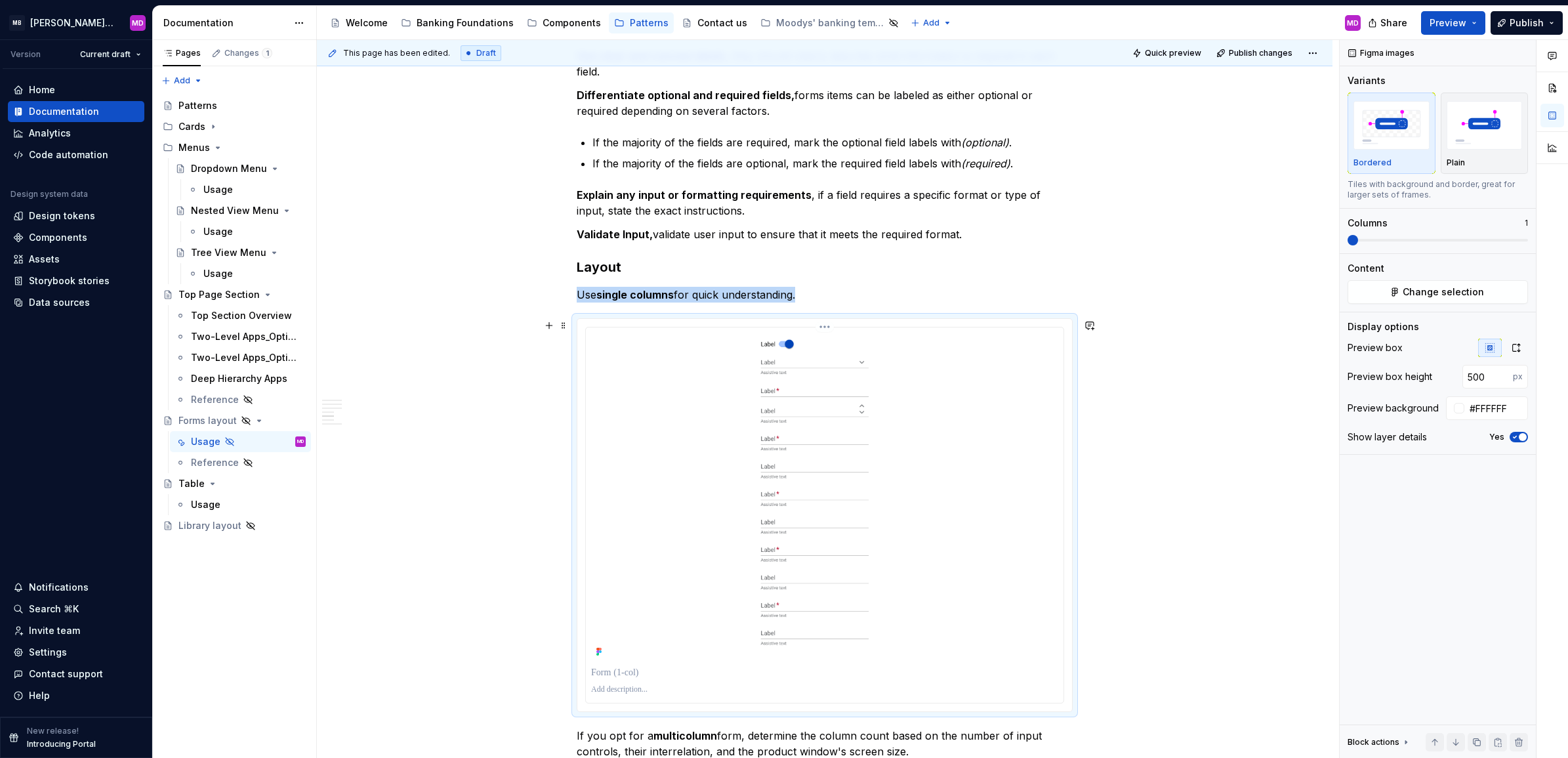
click at [820, 326] on html "MB [PERSON_NAME] Banking Fusion Design System MD Version Current draft Home Doc…" at bounding box center [784, 379] width 1568 height 758
click at [864, 395] on div "Update Figma image" at bounding box center [892, 397] width 109 height 13
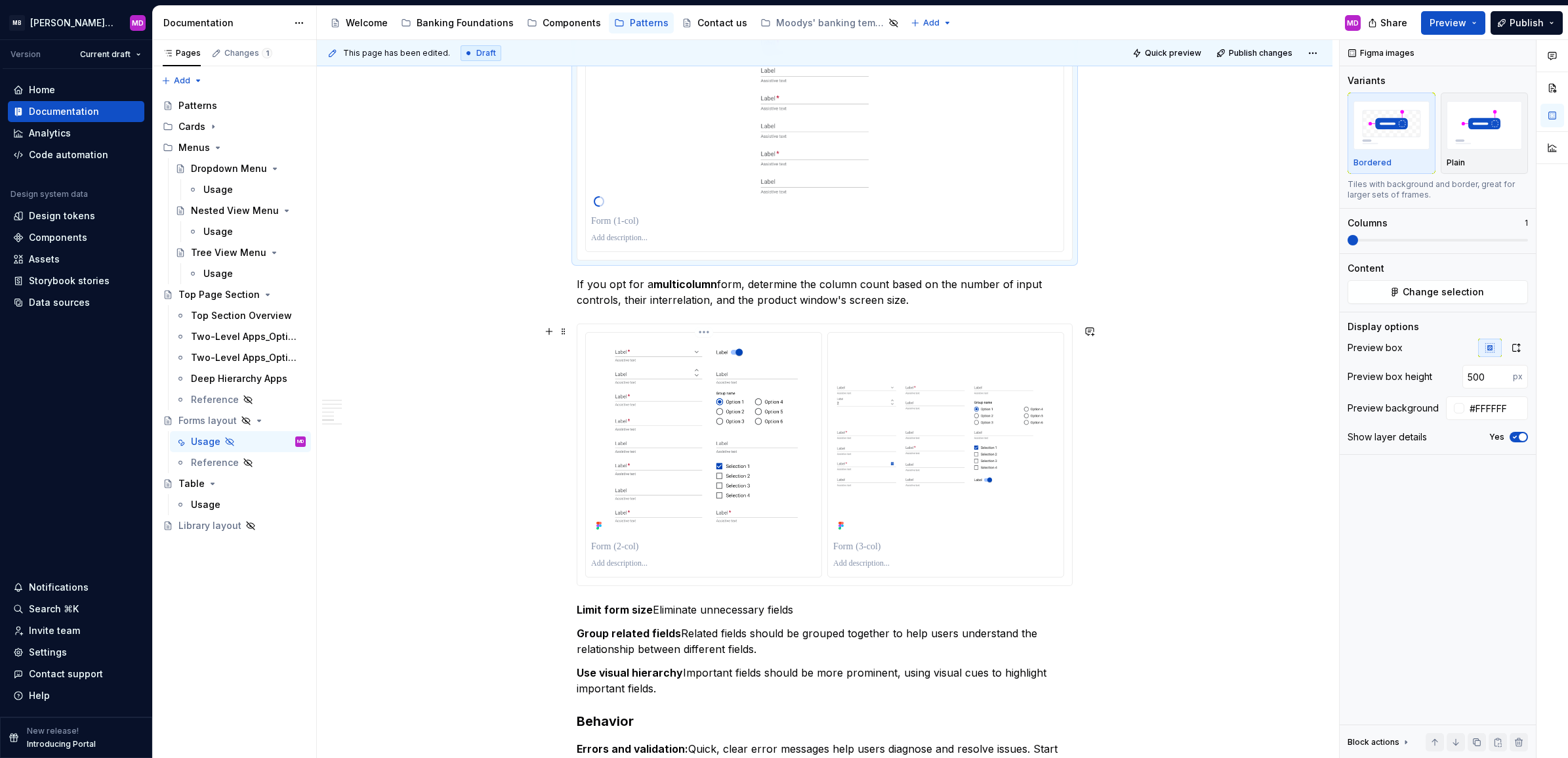
scroll to position [1574, 0]
click at [709, 332] on html "MB [PERSON_NAME] Banking Fusion Design System MD Version Current draft Home Doc…" at bounding box center [784, 379] width 1568 height 758
type input "300"
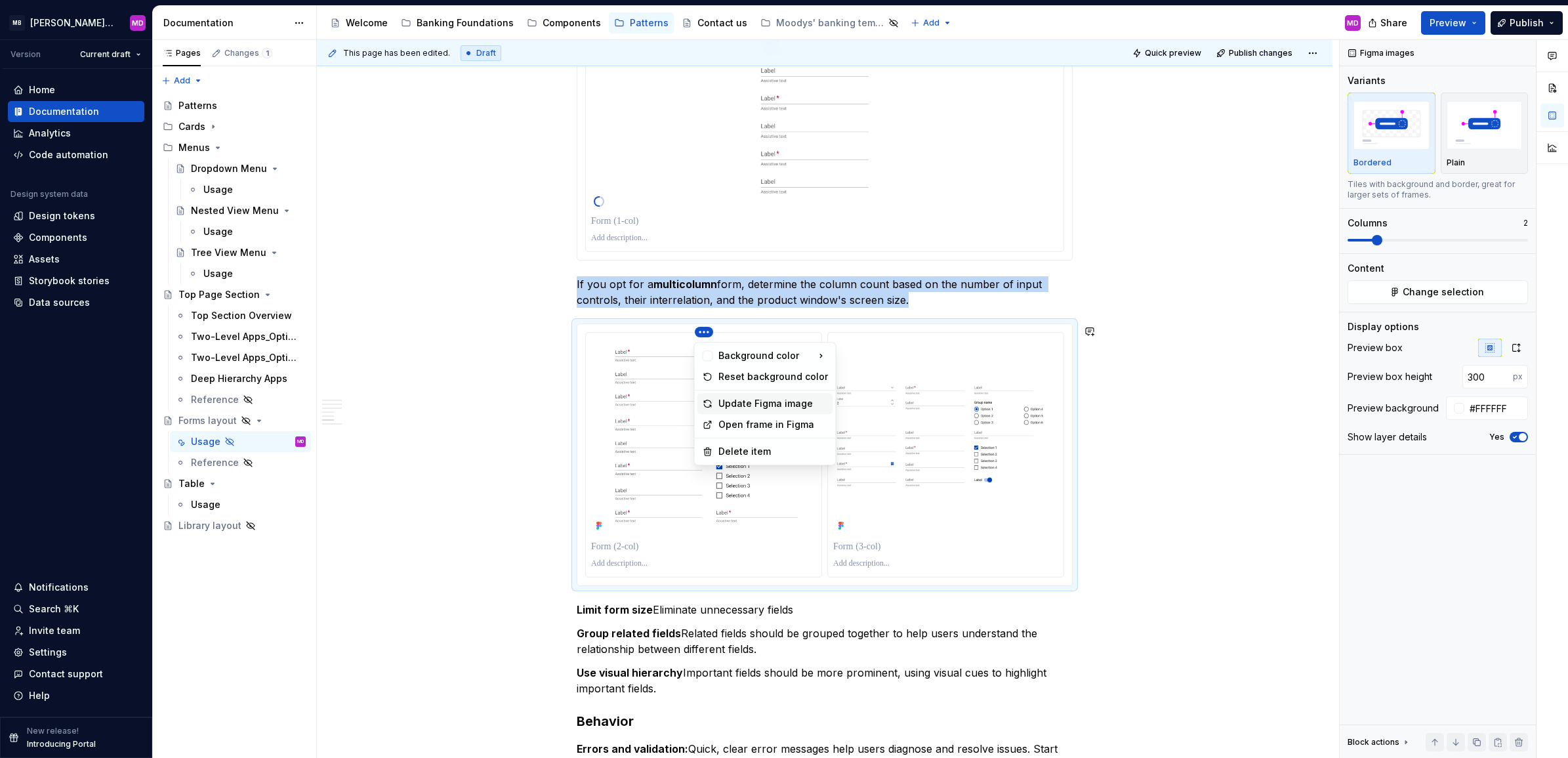
click at [746, 401] on div "Update Figma image" at bounding box center [773, 403] width 109 height 13
click at [944, 332] on html "MB [PERSON_NAME] Banking Fusion Design System MD Version Current draft Home Doc…" at bounding box center [784, 379] width 1568 height 758
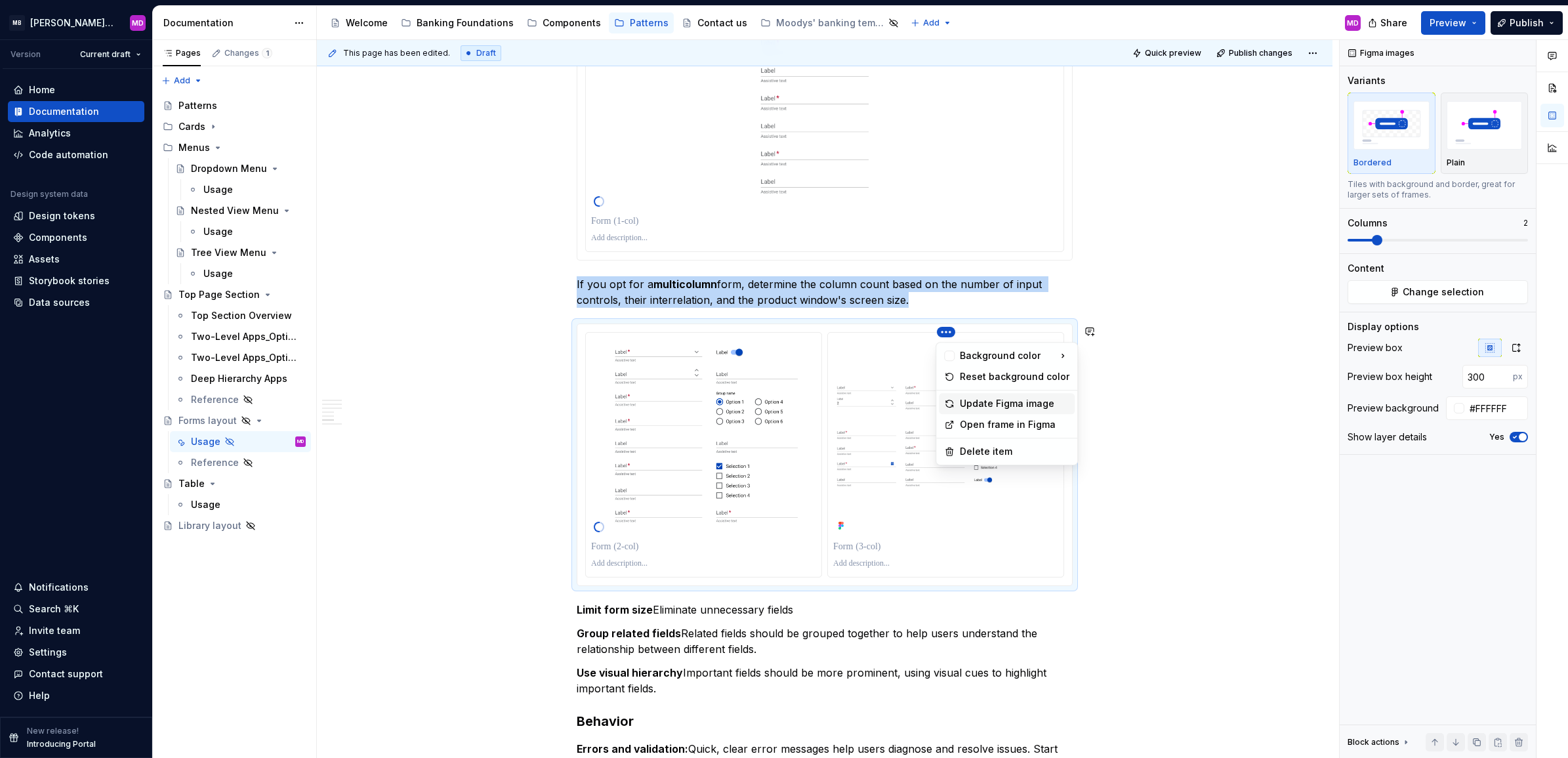
click at [961, 400] on div "Update Figma image" at bounding box center [1015, 403] width 109 height 13
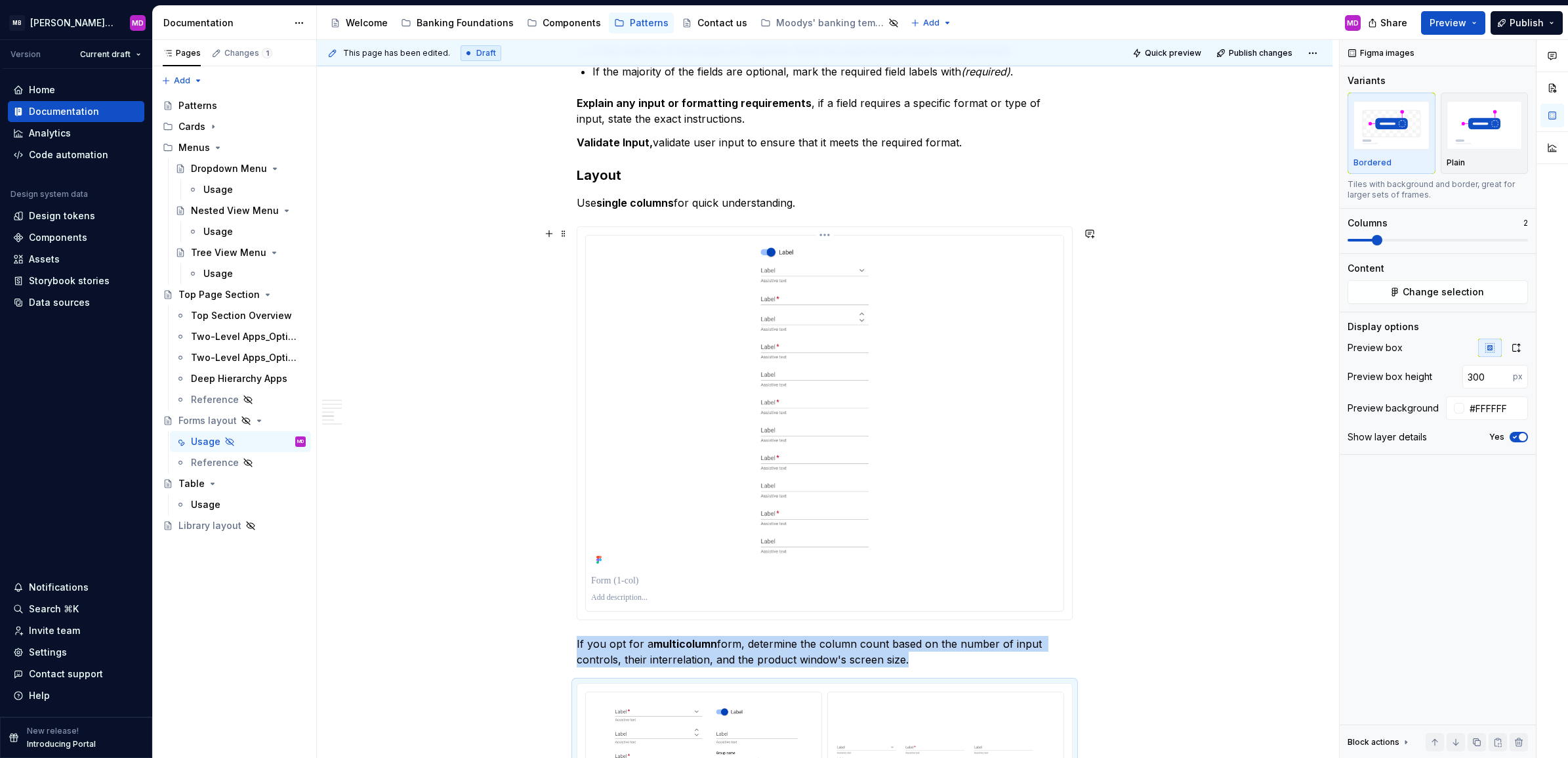
scroll to position [1187, 0]
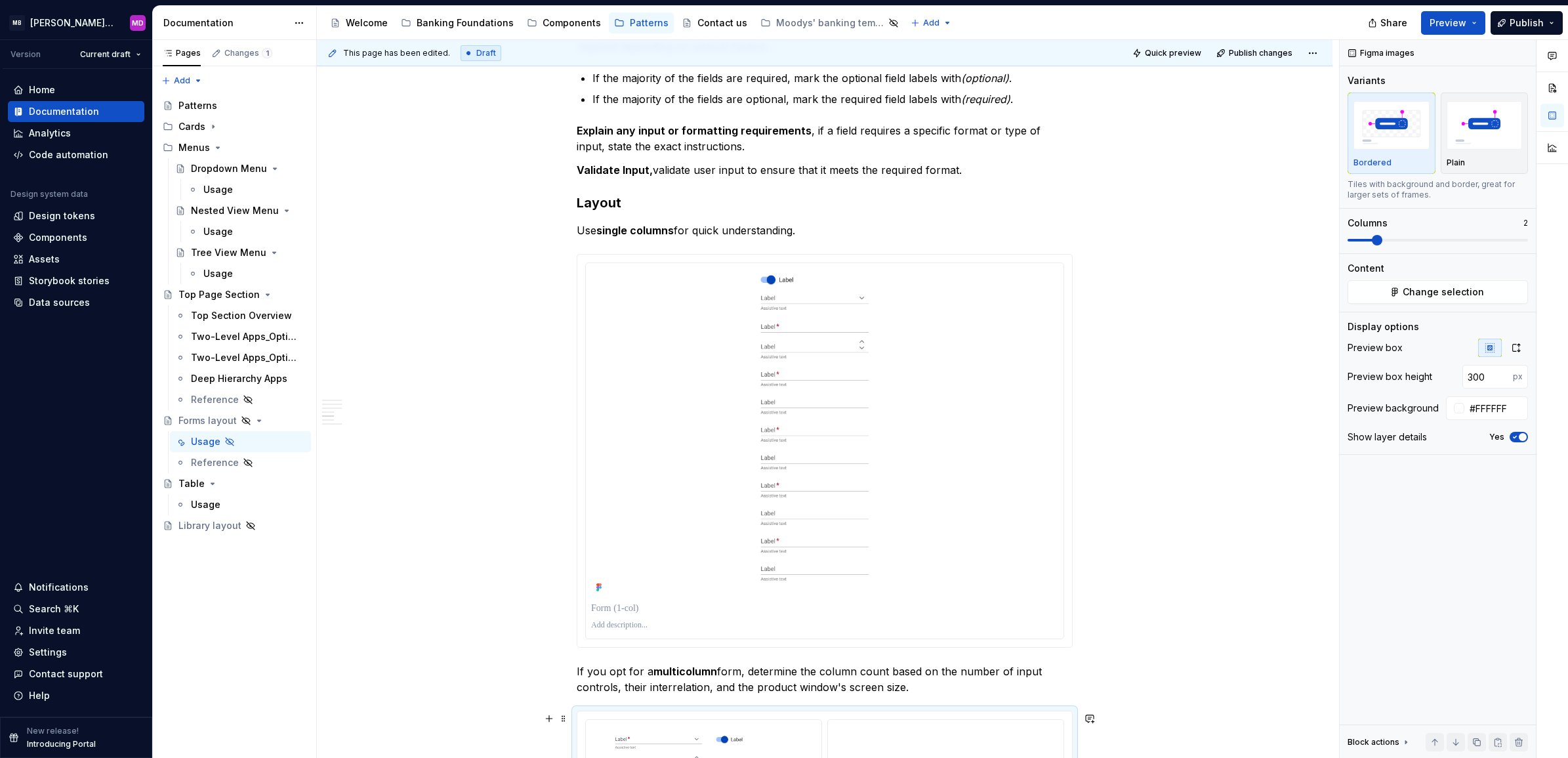
type textarea "*"
